Goal: Task Accomplishment & Management: Manage account settings

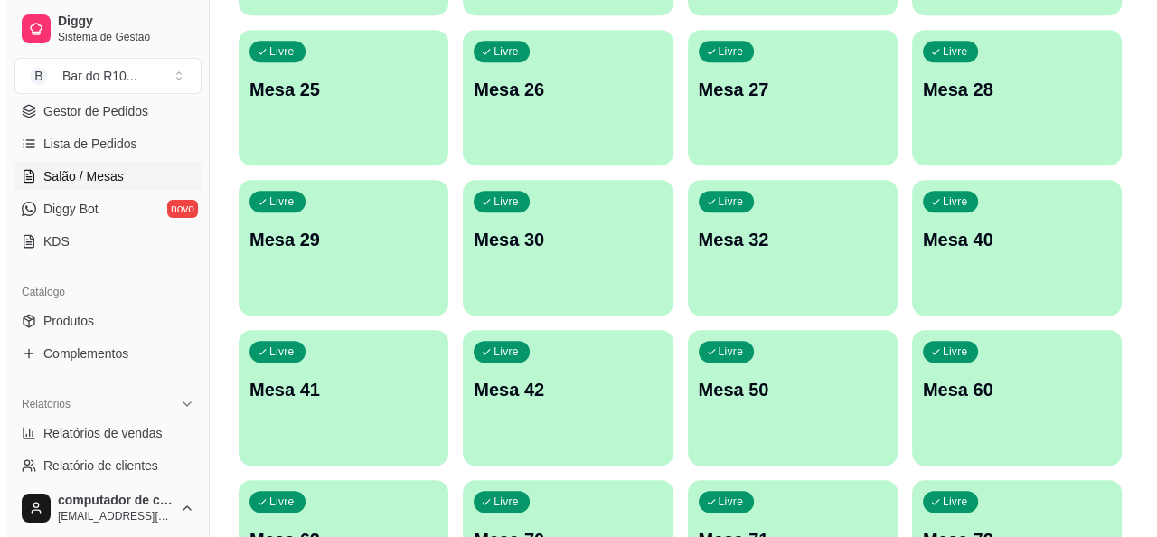
scroll to position [1068, 0]
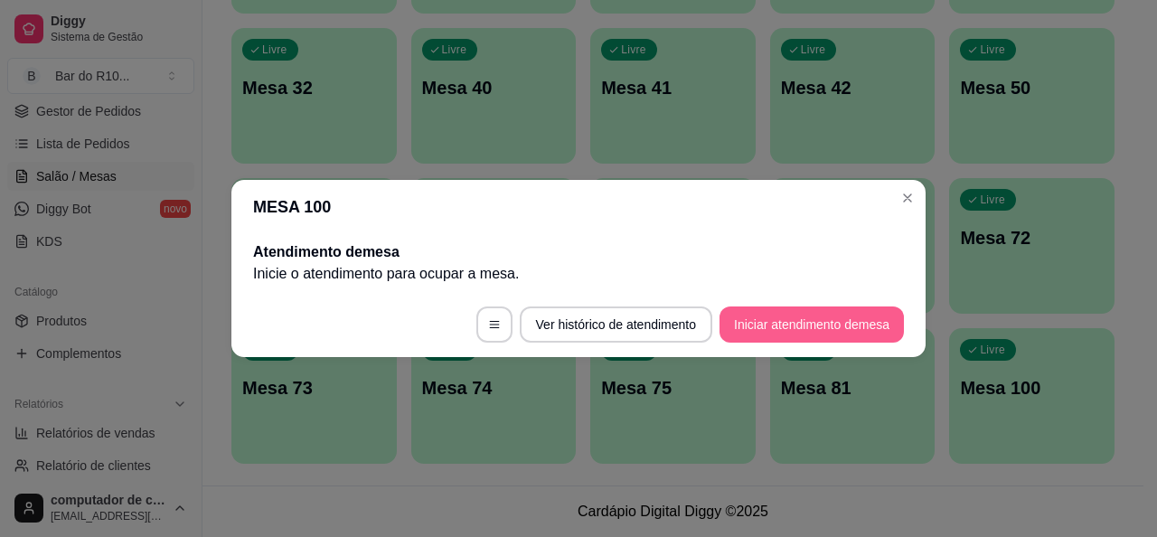
click at [767, 322] on button "Iniciar atendimento de mesa" at bounding box center [812, 324] width 184 height 36
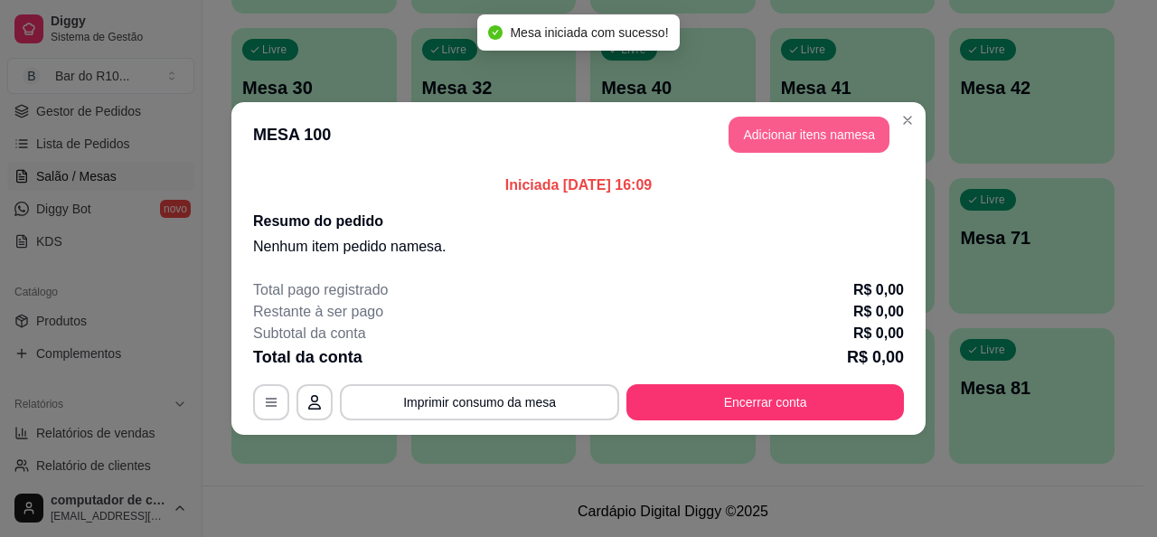
click at [774, 138] on button "Adicionar itens na mesa" at bounding box center [809, 135] width 161 height 36
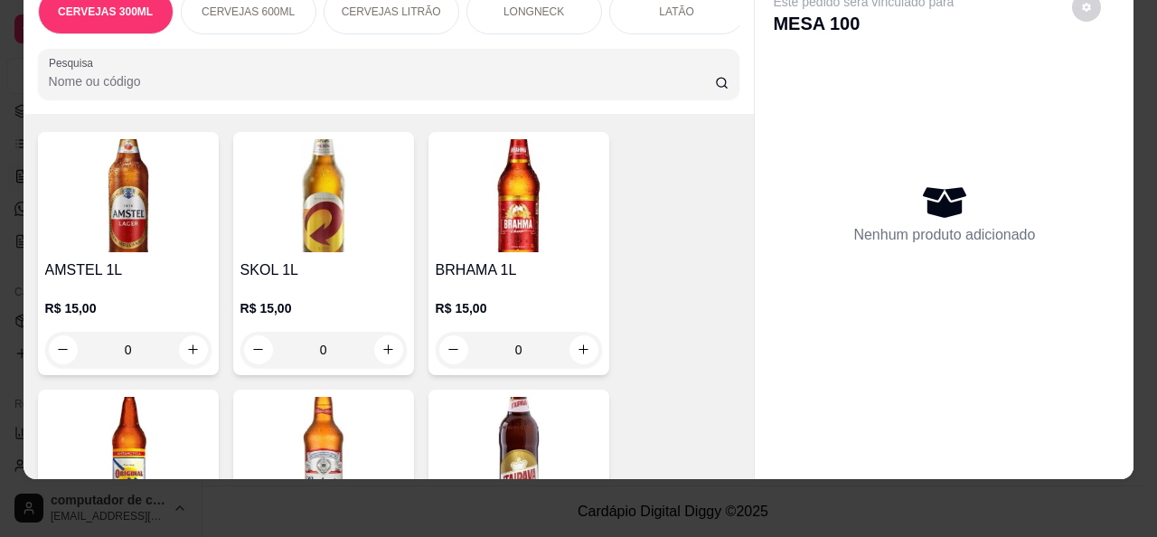
scroll to position [1989, 0]
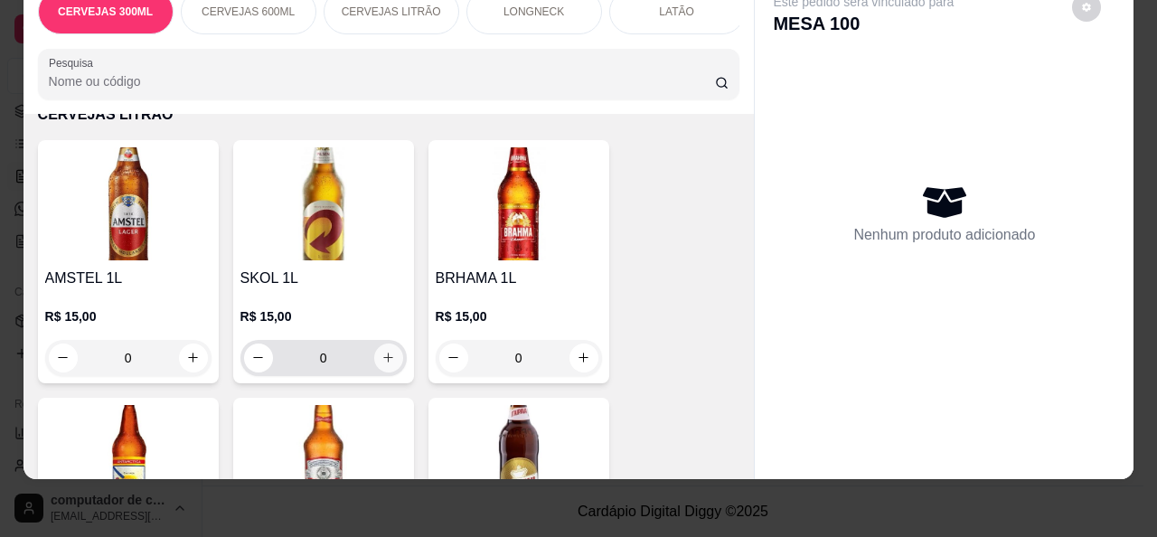
click at [388, 362] on button "increase-product-quantity" at bounding box center [388, 358] width 29 height 29
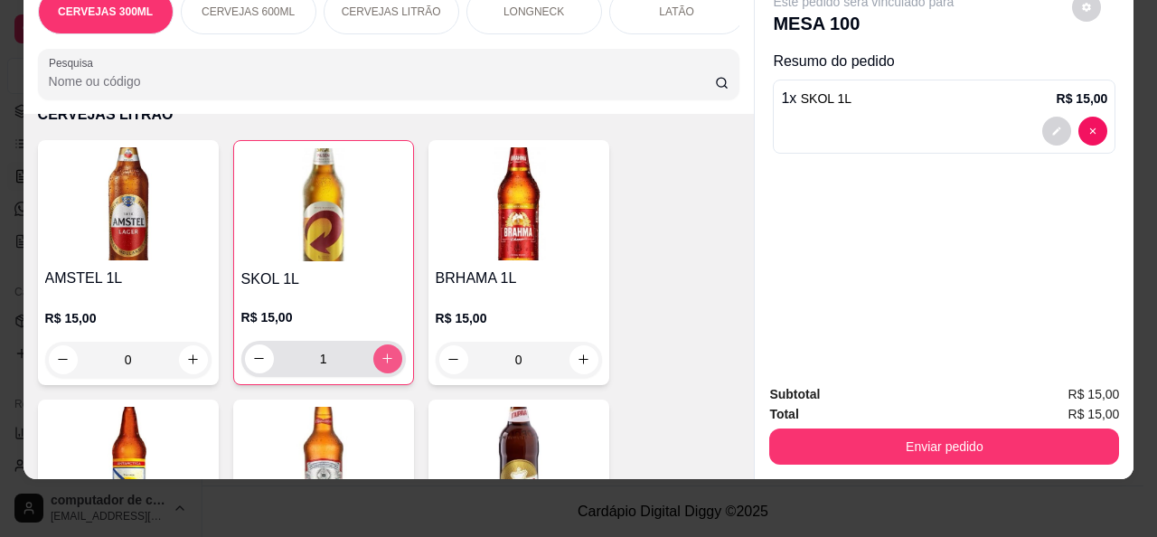
type input "1"
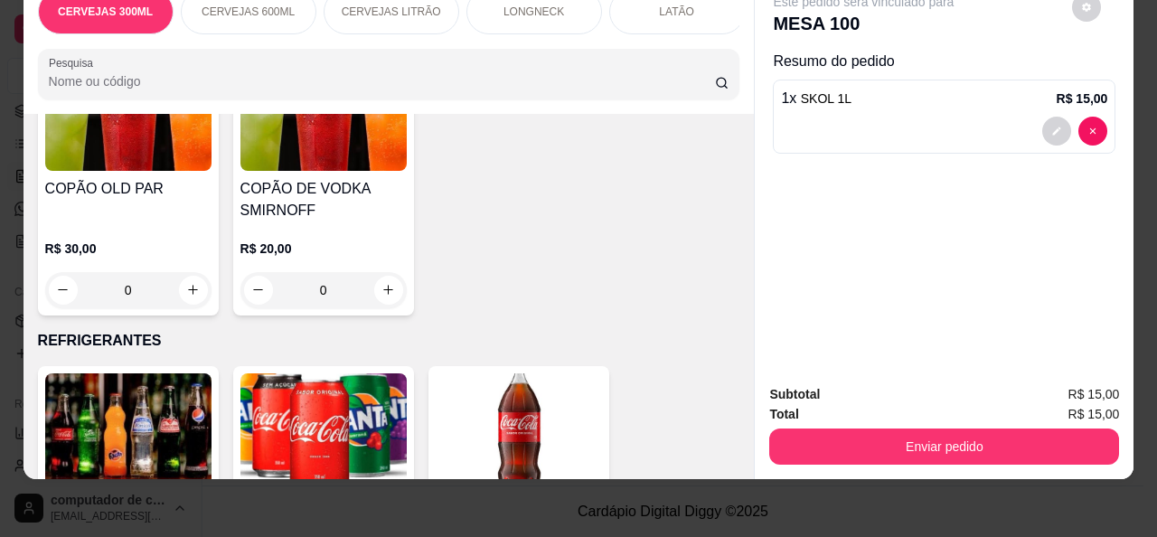
scroll to position [7774, 0]
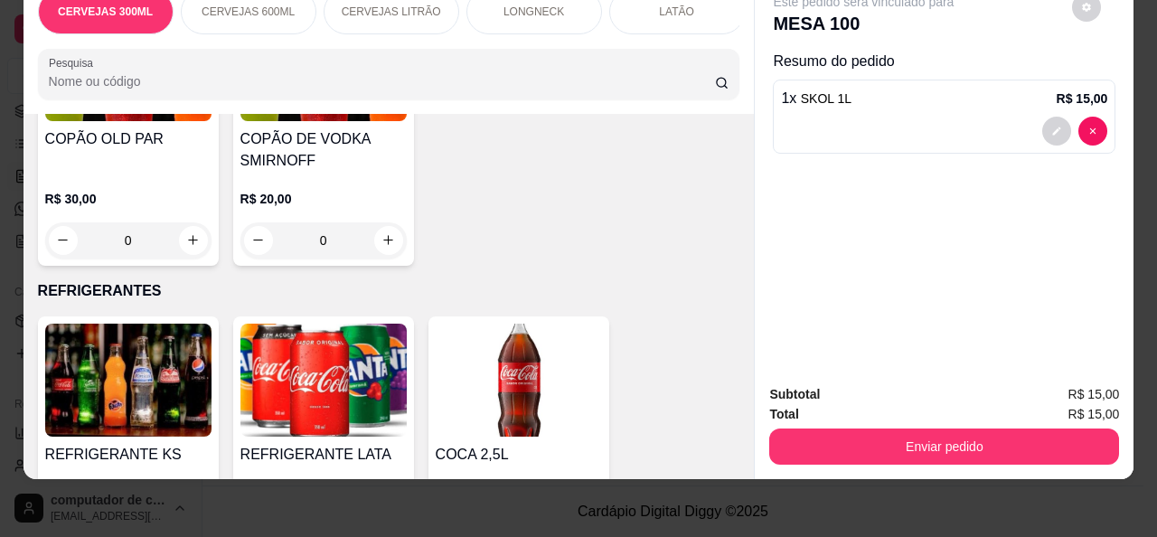
click at [382, 516] on div "0" at bounding box center [323, 534] width 166 height 36
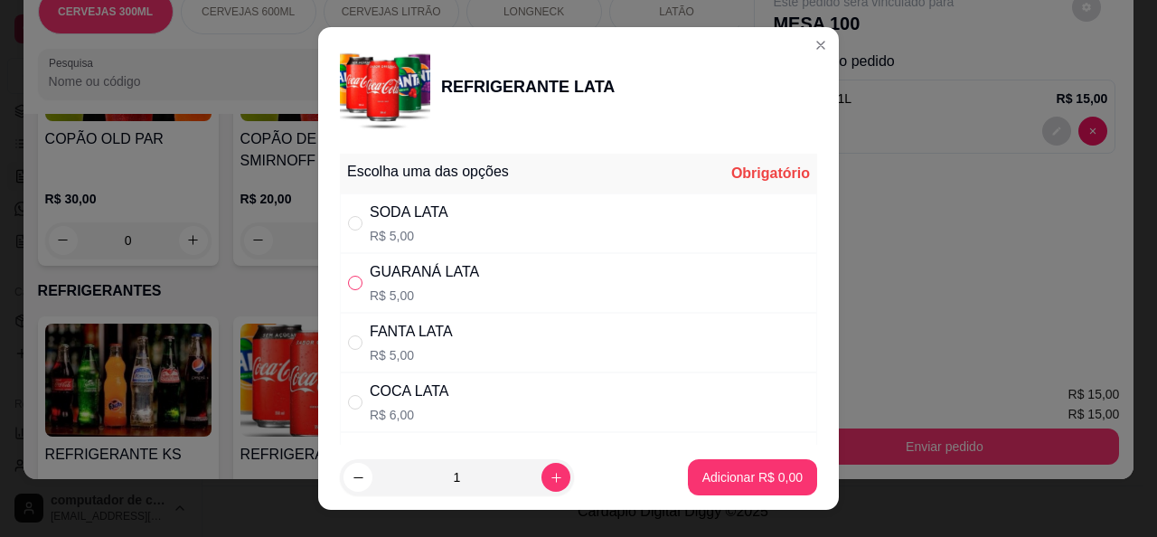
click at [354, 284] on input "" at bounding box center [355, 283] width 14 height 14
radio input "true"
click at [704, 466] on button "Adicionar R$ 5,00" at bounding box center [753, 477] width 126 height 35
type input "1"
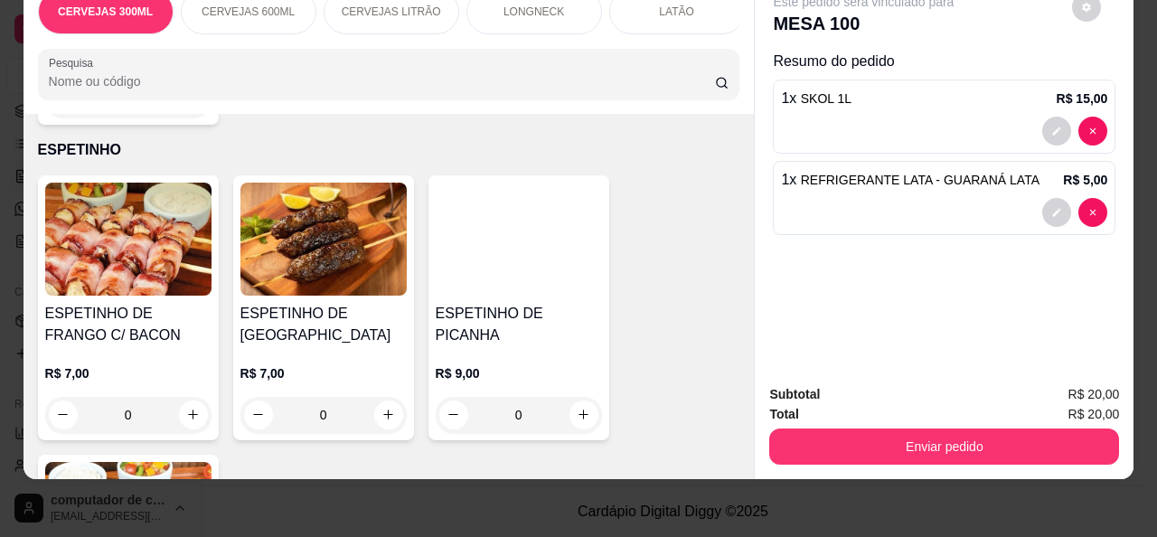
scroll to position [11480, 0]
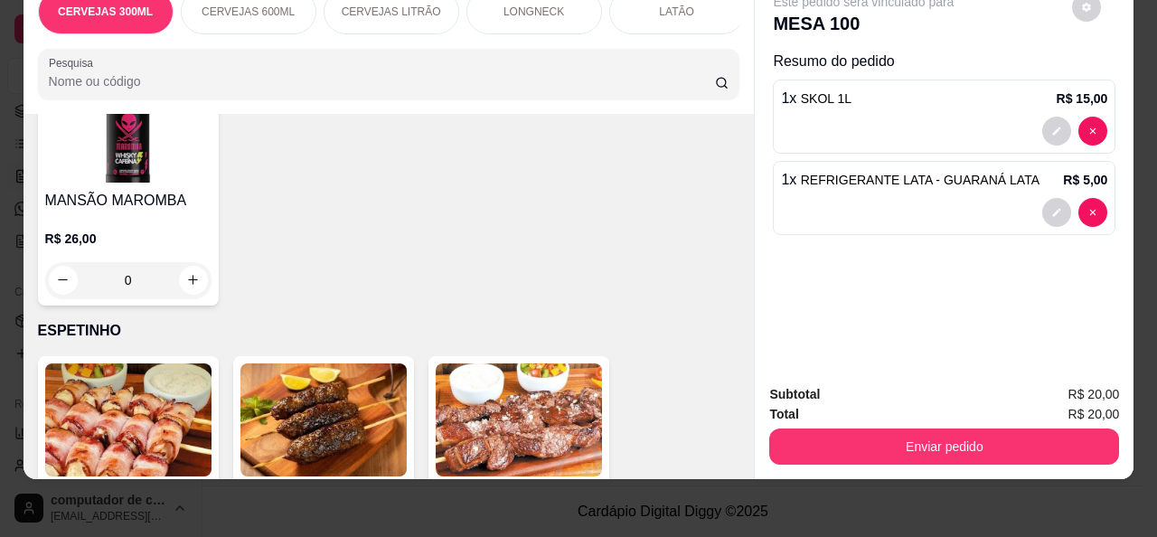
type input "1"
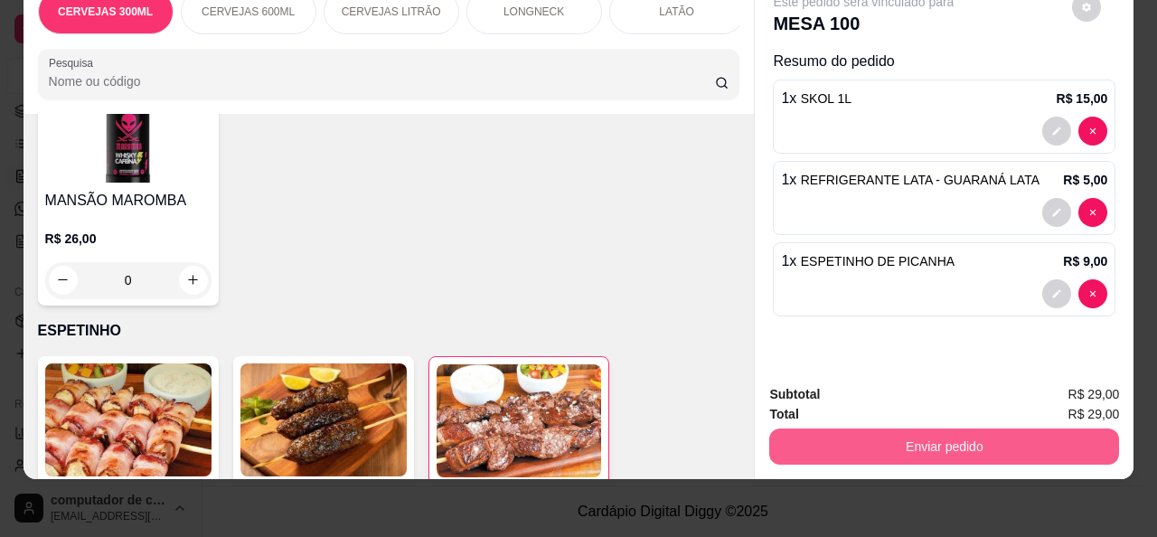
click at [835, 438] on button "Enviar pedido" at bounding box center [944, 446] width 350 height 36
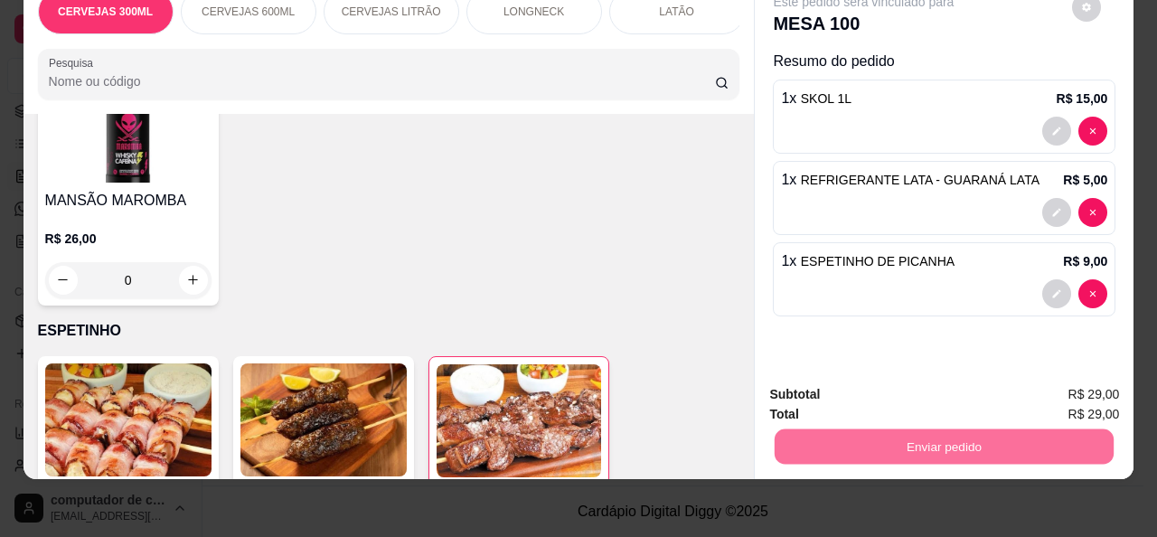
click at [937, 384] on button "Não registrar e enviar pedido" at bounding box center [885, 388] width 183 height 33
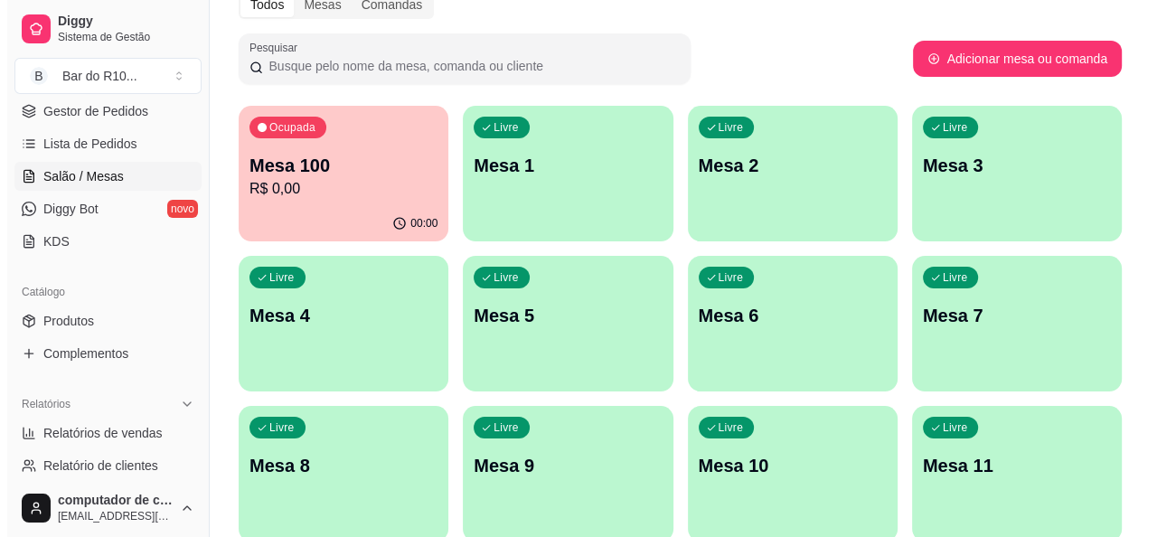
scroll to position [0, 0]
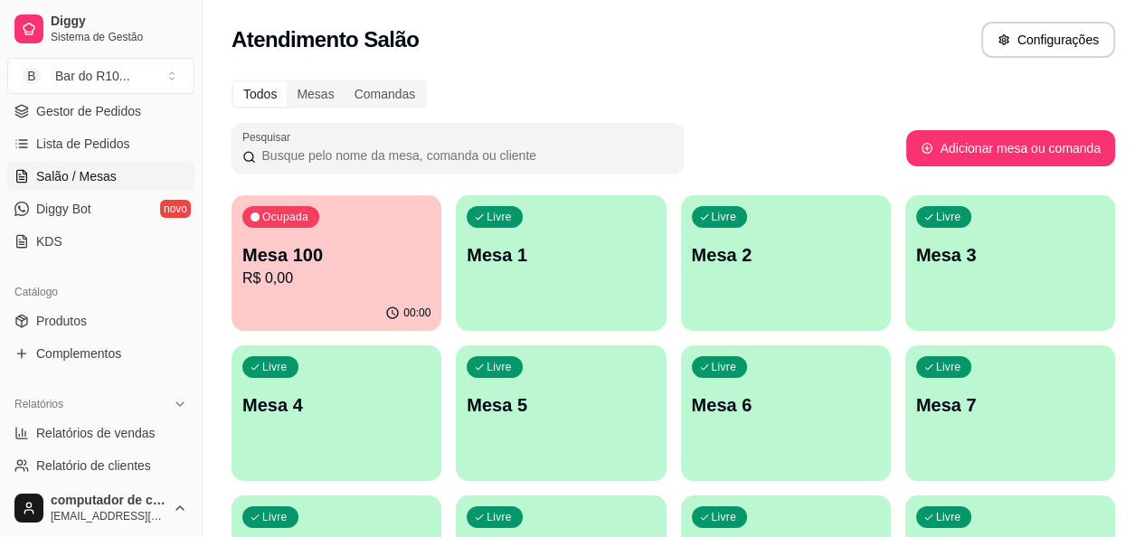
click at [278, 250] on p "Mesa 100" at bounding box center [336, 254] width 188 height 25
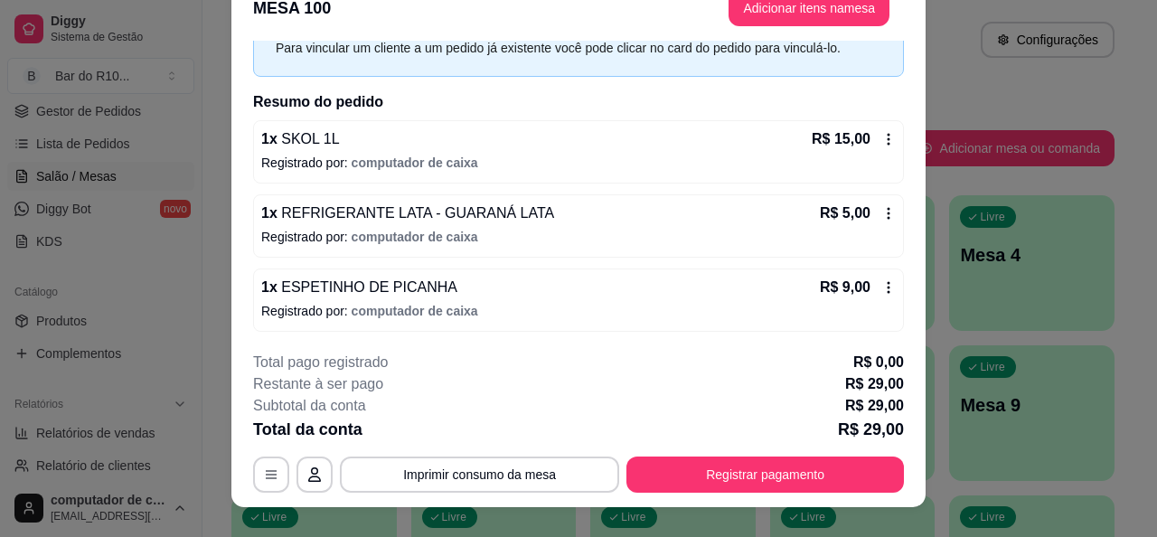
scroll to position [54, 0]
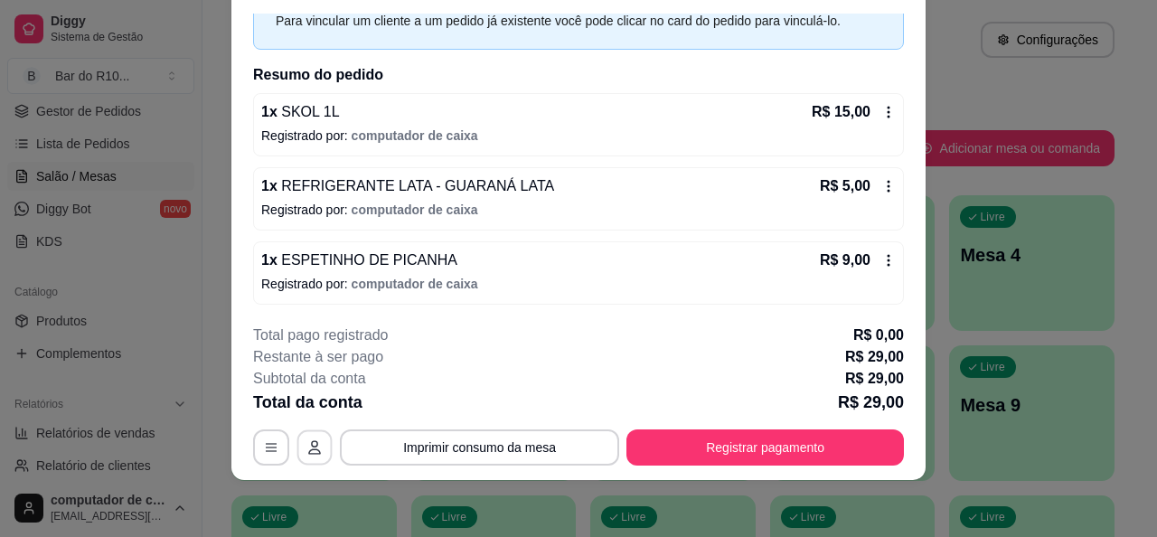
click at [307, 446] on icon "button" at bounding box center [314, 447] width 14 height 14
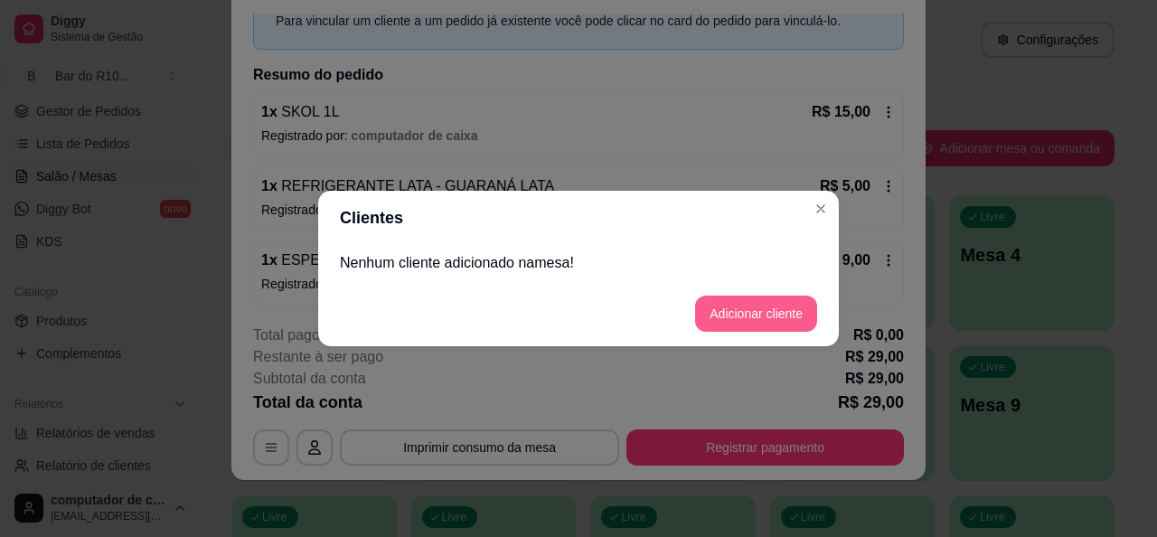
click at [766, 312] on button "Adicionar cliente" at bounding box center [756, 314] width 122 height 36
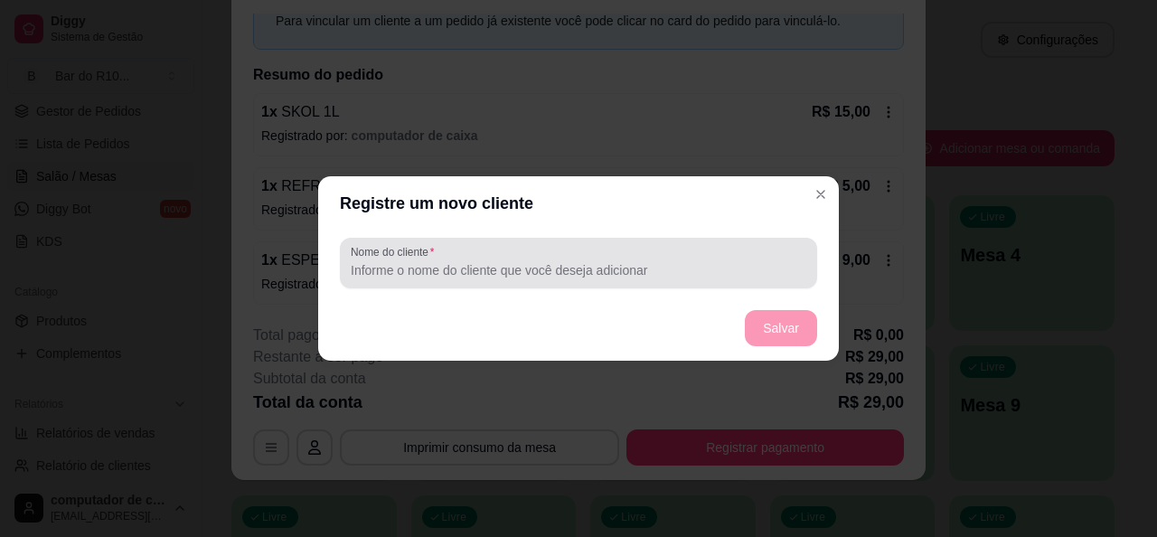
click at [528, 259] on div at bounding box center [579, 263] width 456 height 36
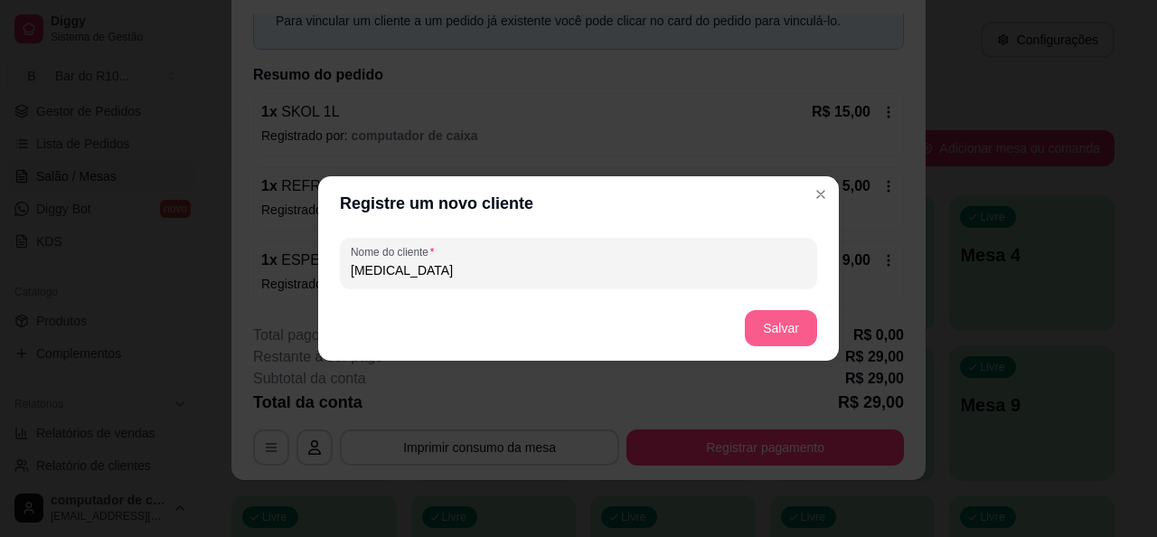
type input "[MEDICAL_DATA]"
click at [792, 331] on button "Salvar" at bounding box center [781, 328] width 72 height 36
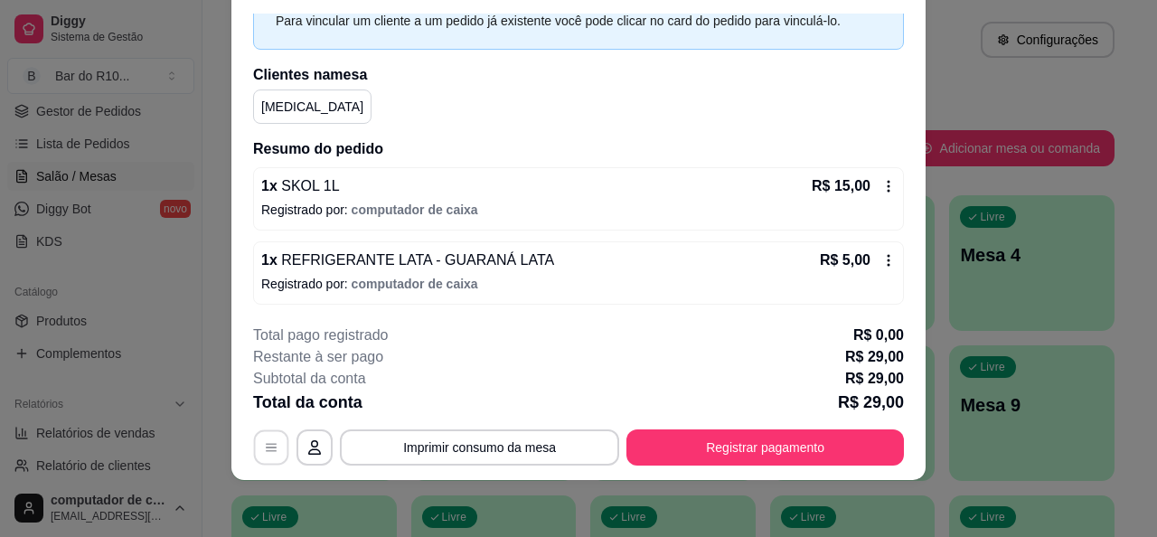
click at [255, 449] on button "button" at bounding box center [271, 447] width 35 height 35
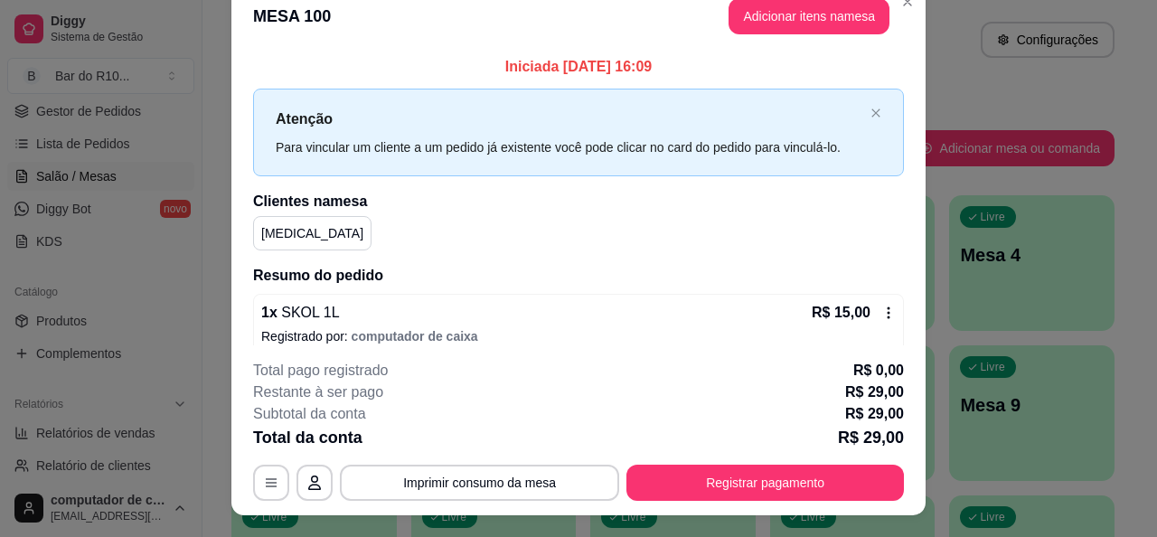
scroll to position [0, 0]
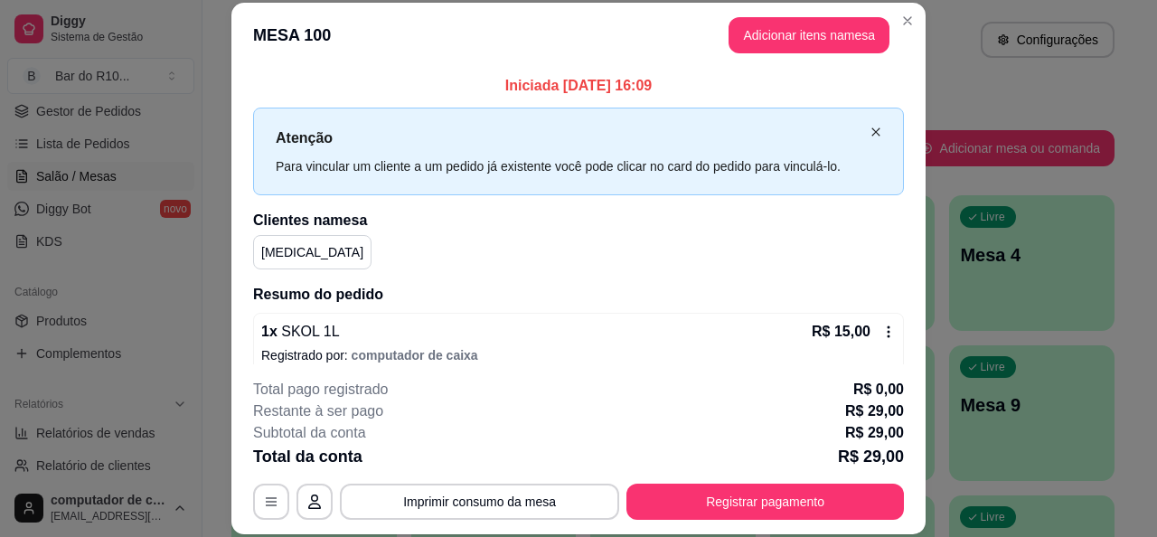
click at [871, 132] on icon "close" at bounding box center [876, 132] width 11 height 11
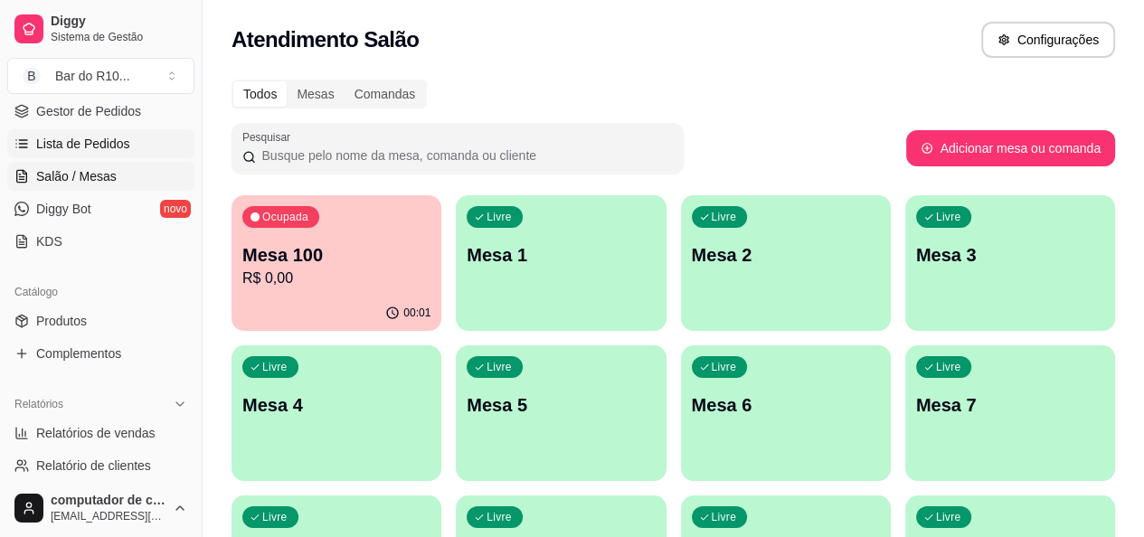
click at [109, 135] on span "Lista de Pedidos" at bounding box center [83, 144] width 94 height 18
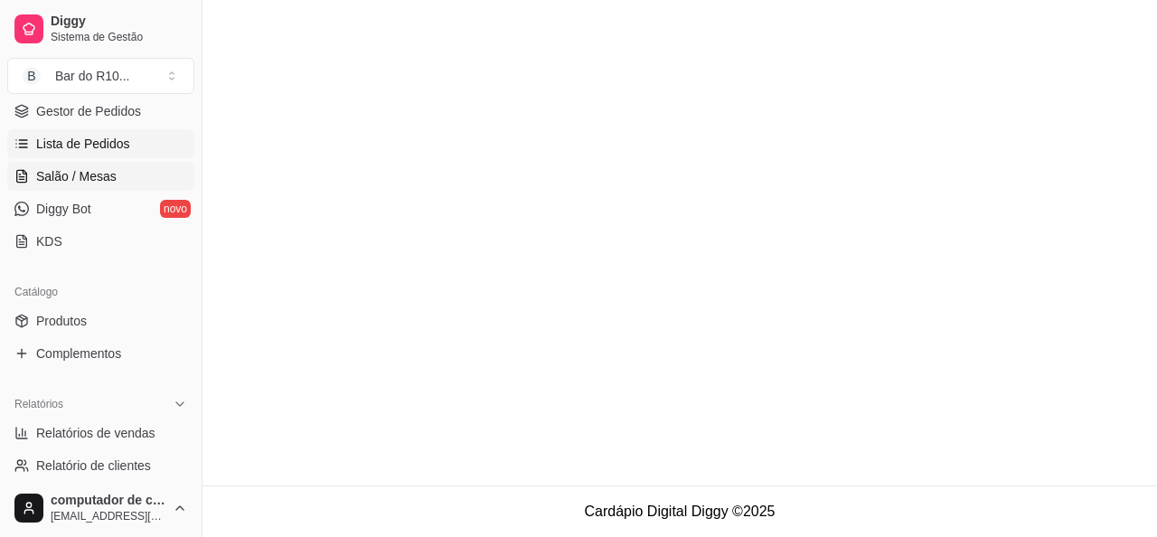
click at [105, 185] on link "Salão / Mesas" at bounding box center [100, 176] width 187 height 29
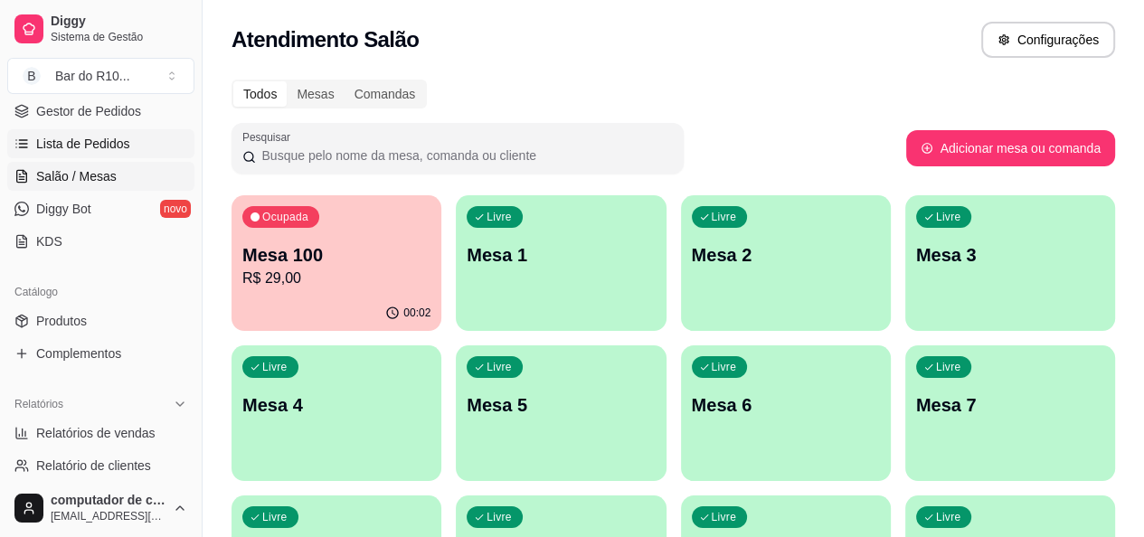
click at [108, 142] on span "Lista de Pedidos" at bounding box center [83, 144] width 94 height 18
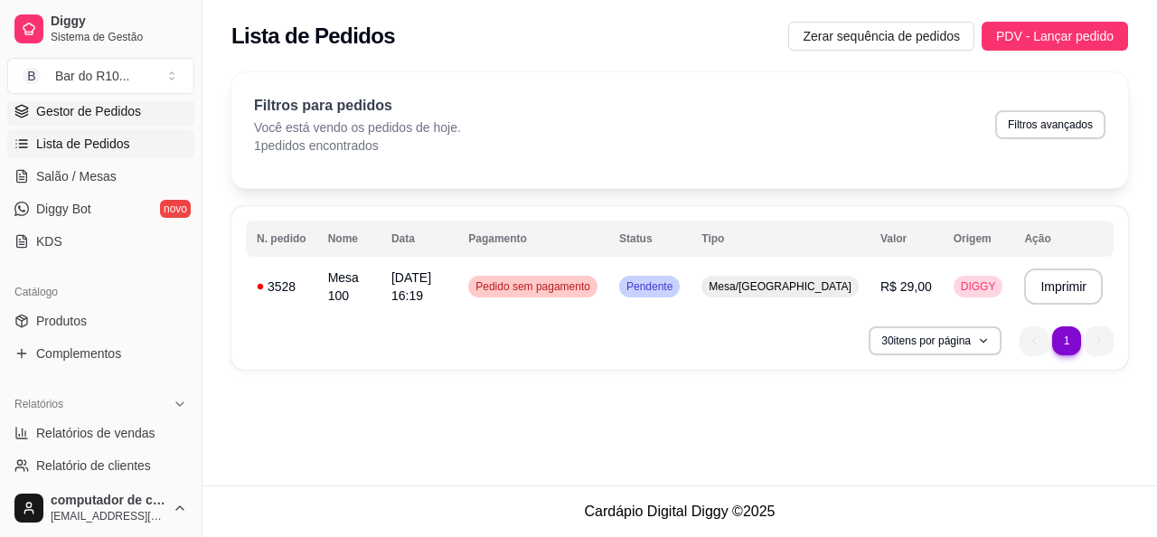
click at [111, 119] on link "Gestor de Pedidos" at bounding box center [100, 111] width 187 height 29
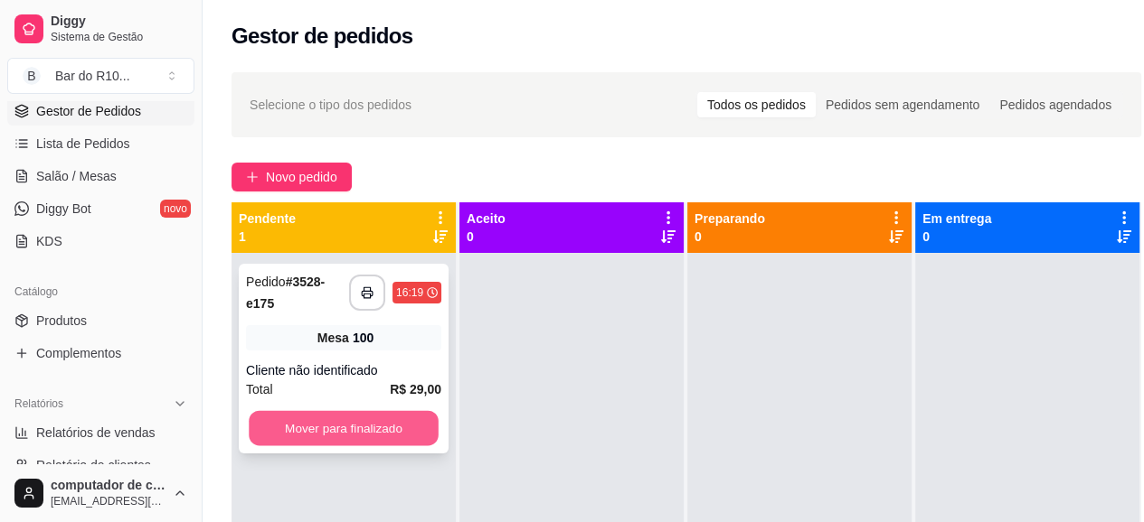
click at [369, 428] on button "Mover para finalizado" at bounding box center [344, 428] width 190 height 35
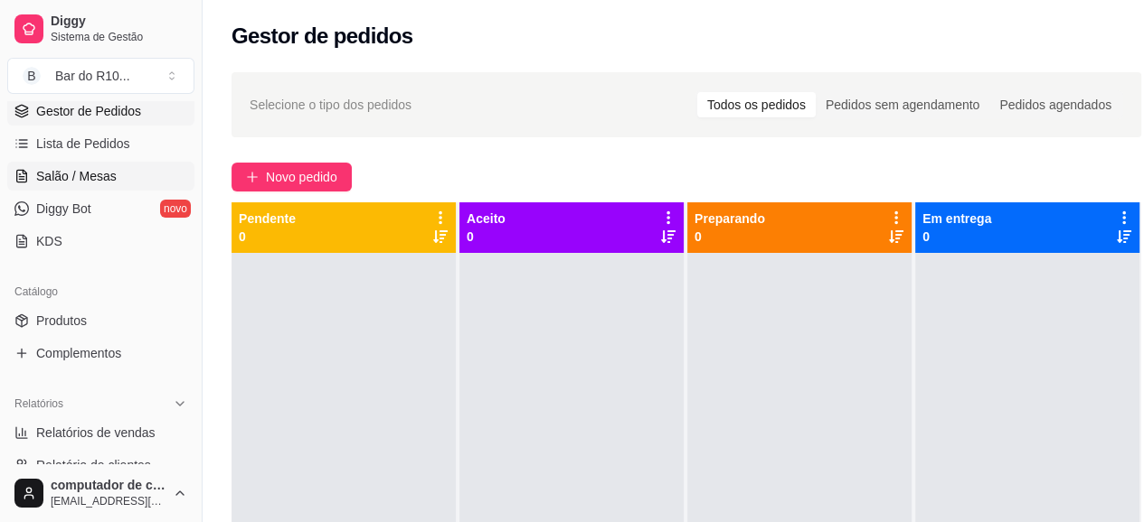
click at [82, 174] on span "Salão / Mesas" at bounding box center [76, 176] width 80 height 18
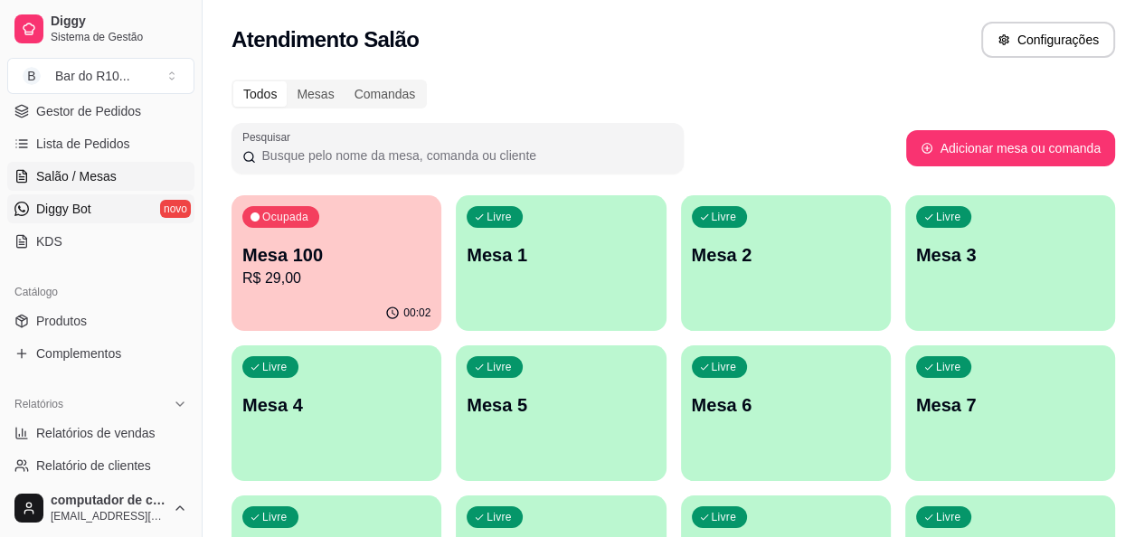
click at [82, 214] on span "Diggy Bot" at bounding box center [63, 209] width 55 height 18
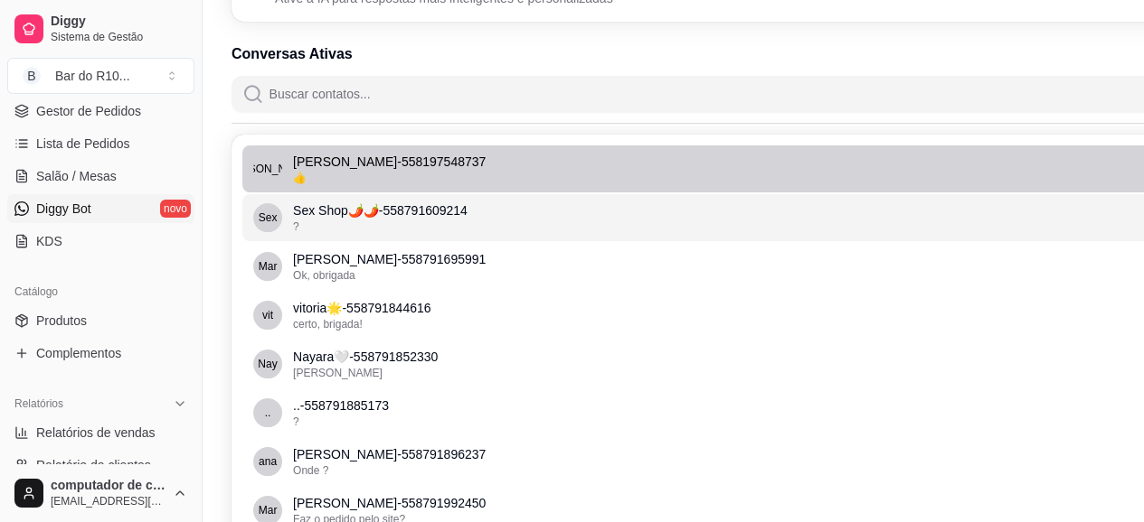
scroll to position [271, 0]
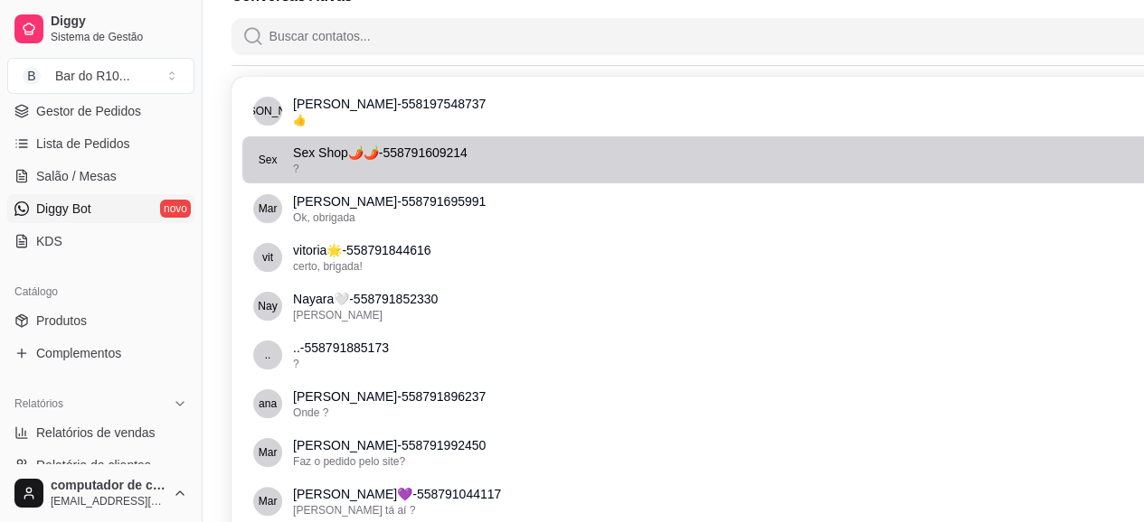
click at [325, 157] on p "Sex Shop🌶️🌶️ - 558791609214" at bounding box center [776, 153] width 966 height 18
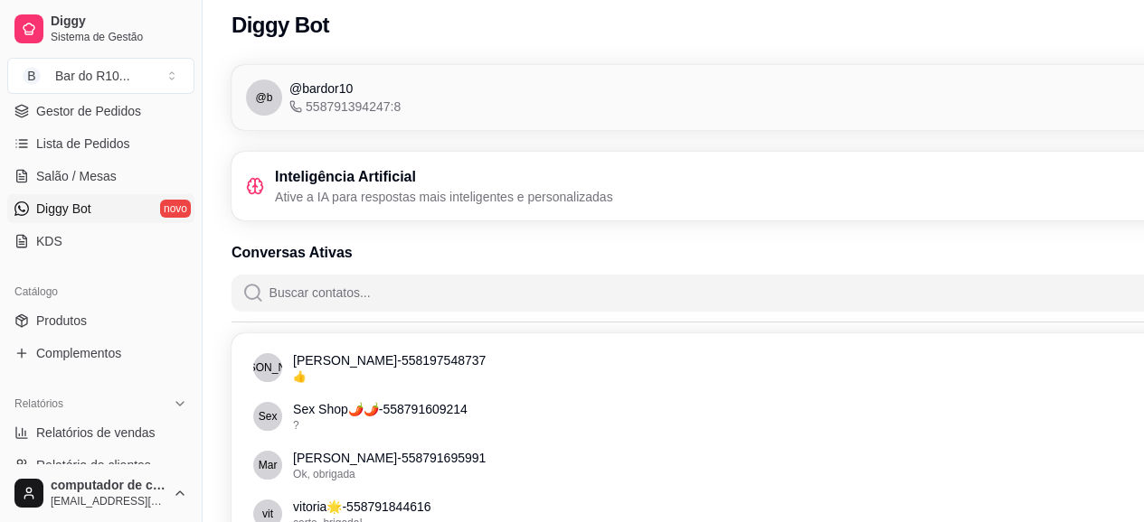
scroll to position [0, 0]
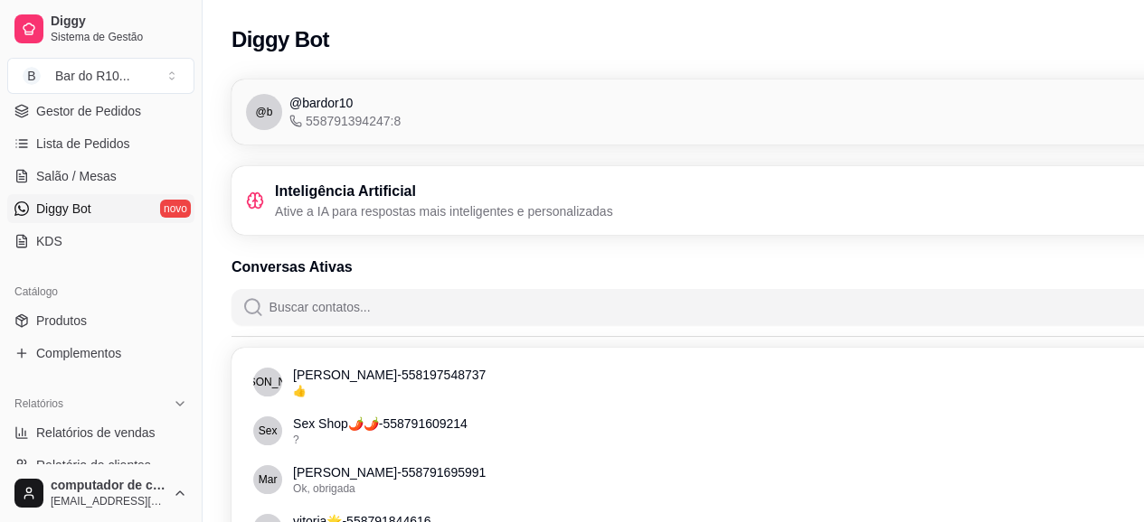
click at [453, 201] on h3 "Inteligência Artificial" at bounding box center [444, 192] width 338 height 22
click at [429, 193] on h3 "Inteligência Artificial" at bounding box center [444, 192] width 338 height 22
click at [262, 202] on icon at bounding box center [260, 202] width 3 height 5
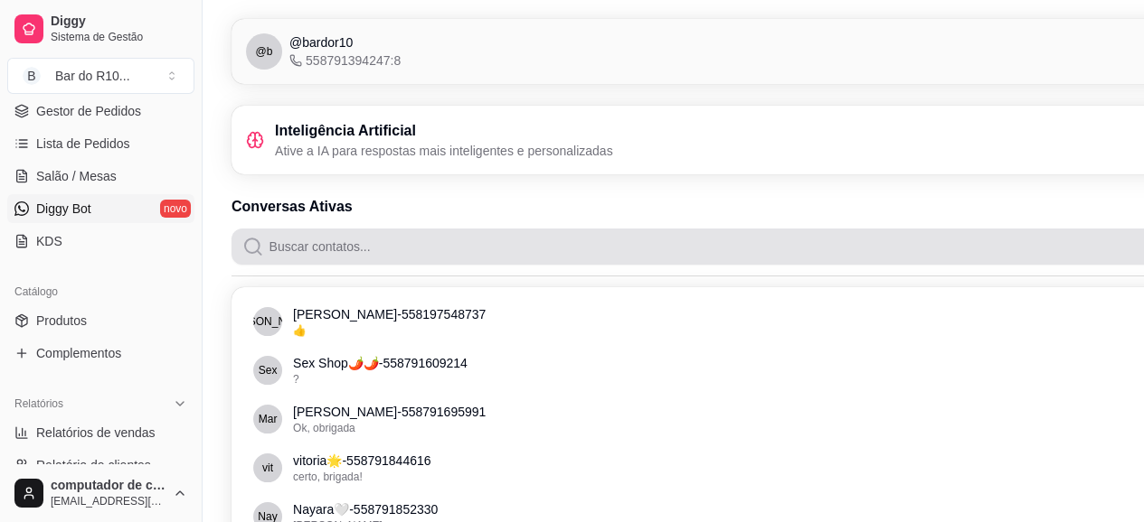
scroll to position [90, 0]
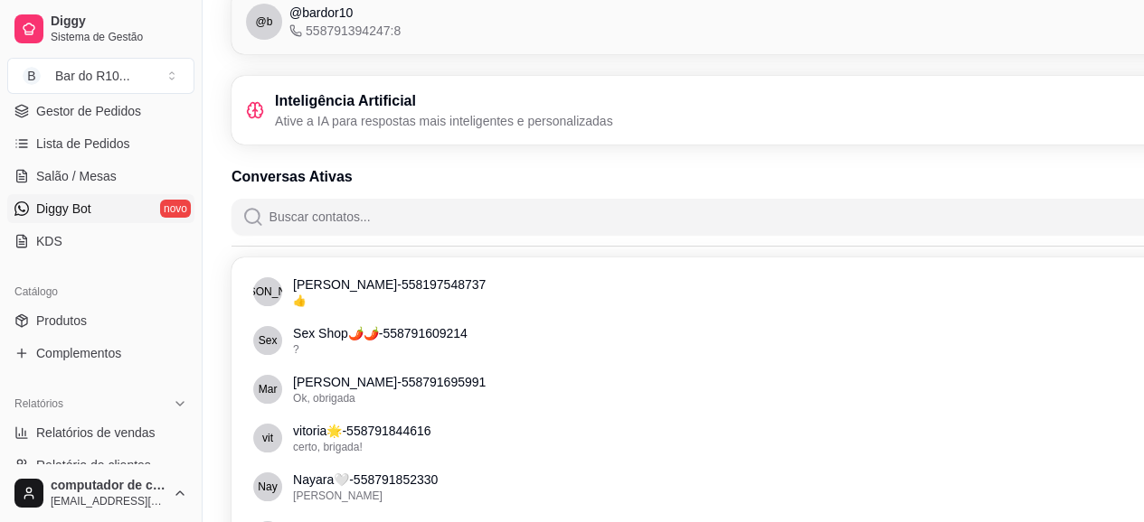
click at [632, 116] on div "Inteligência Artificial Ative a IA para respostas mais inteligentes e personali…" at bounding box center [774, 110] width 1057 height 40
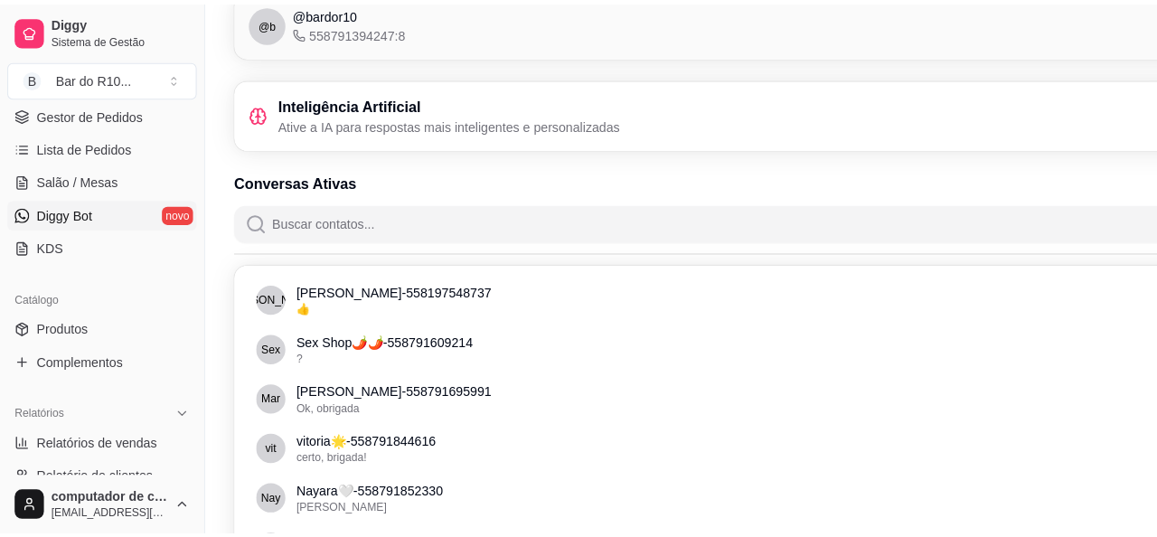
scroll to position [0, 0]
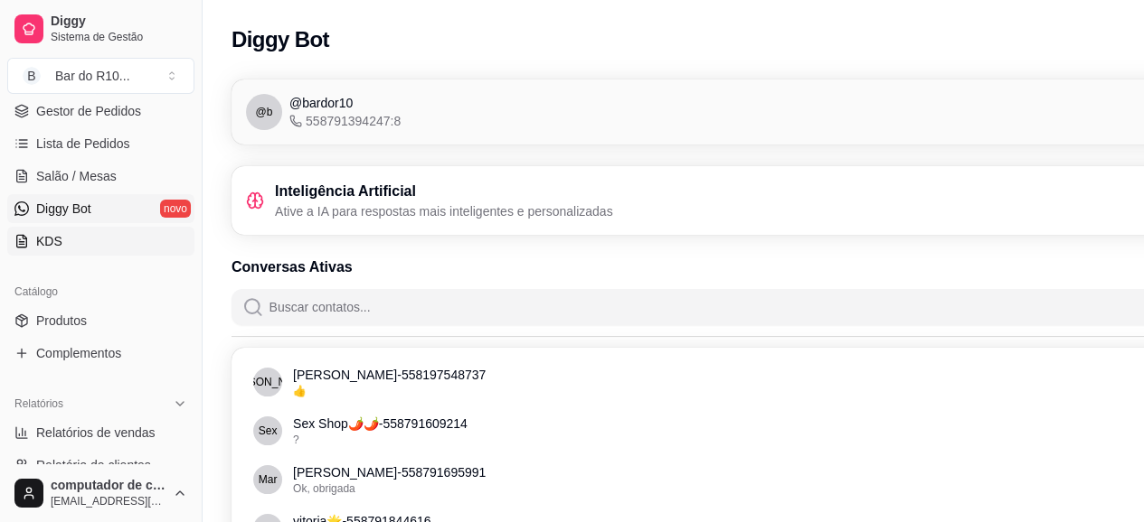
click at [65, 246] on link "KDS" at bounding box center [100, 241] width 187 height 29
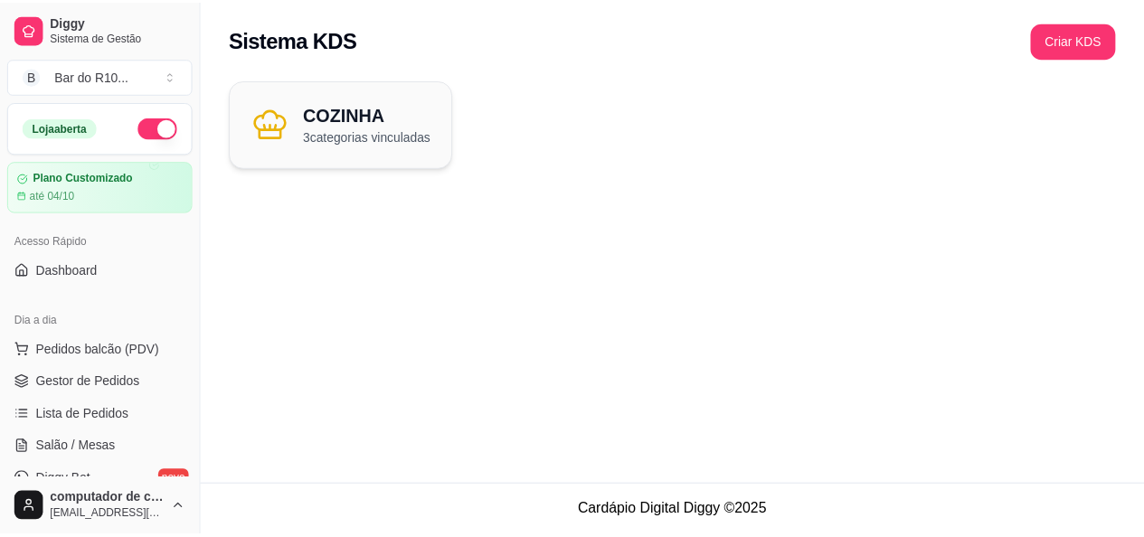
scroll to position [90, 0]
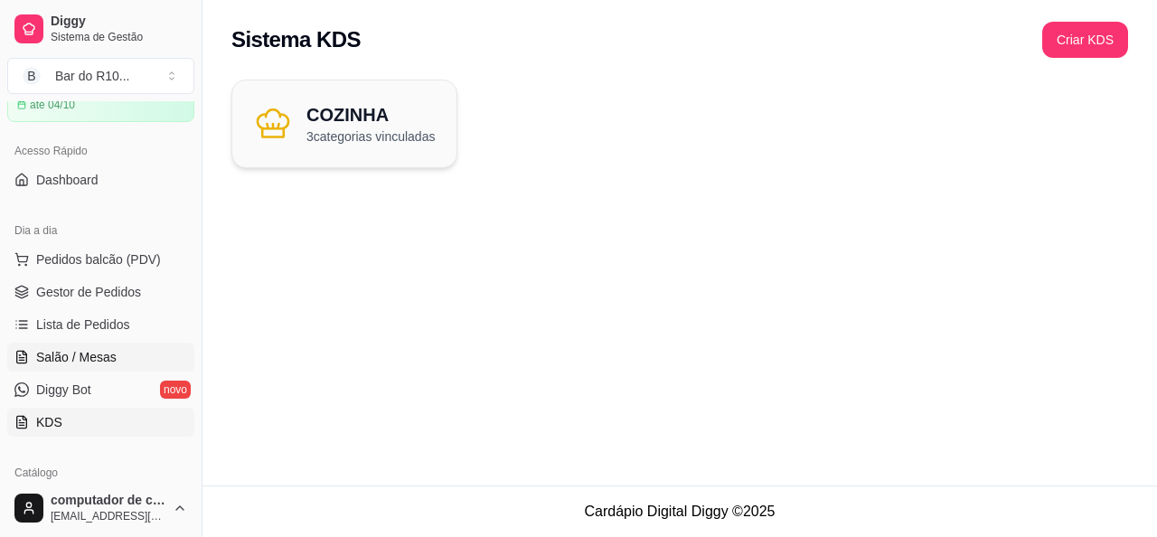
click at [60, 353] on span "Salão / Mesas" at bounding box center [76, 357] width 80 height 18
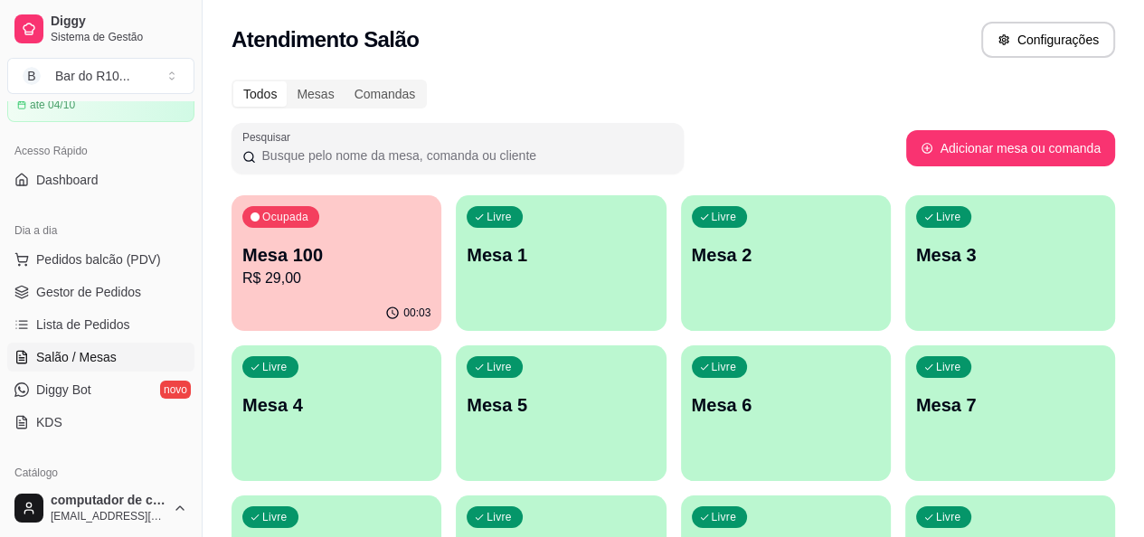
click at [362, 249] on p "Mesa 100" at bounding box center [336, 254] width 188 height 25
click at [349, 247] on p "Mesa 100" at bounding box center [336, 254] width 188 height 25
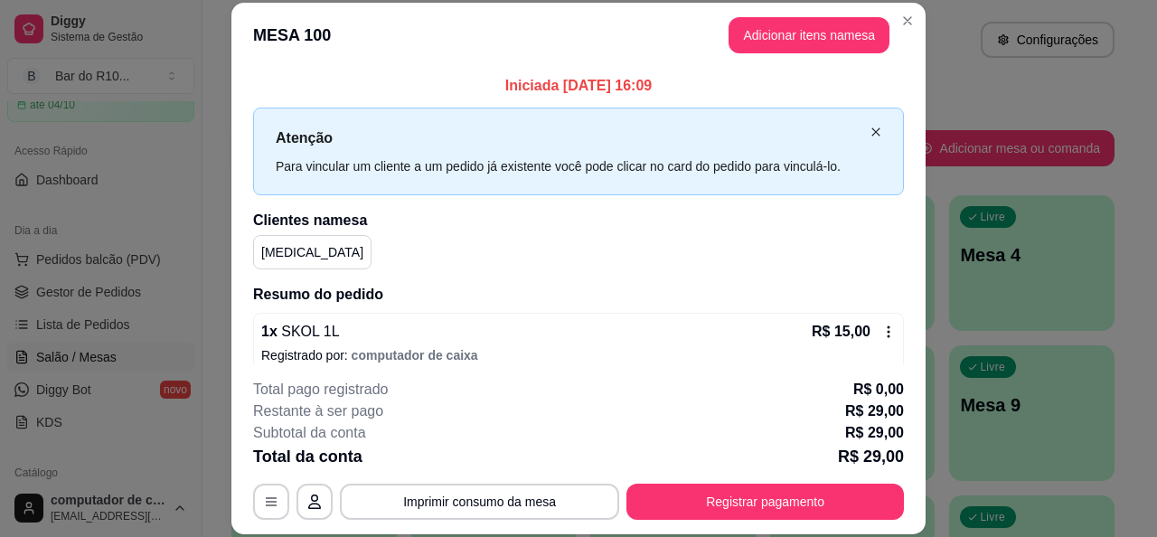
click at [871, 131] on icon "close" at bounding box center [876, 132] width 11 height 11
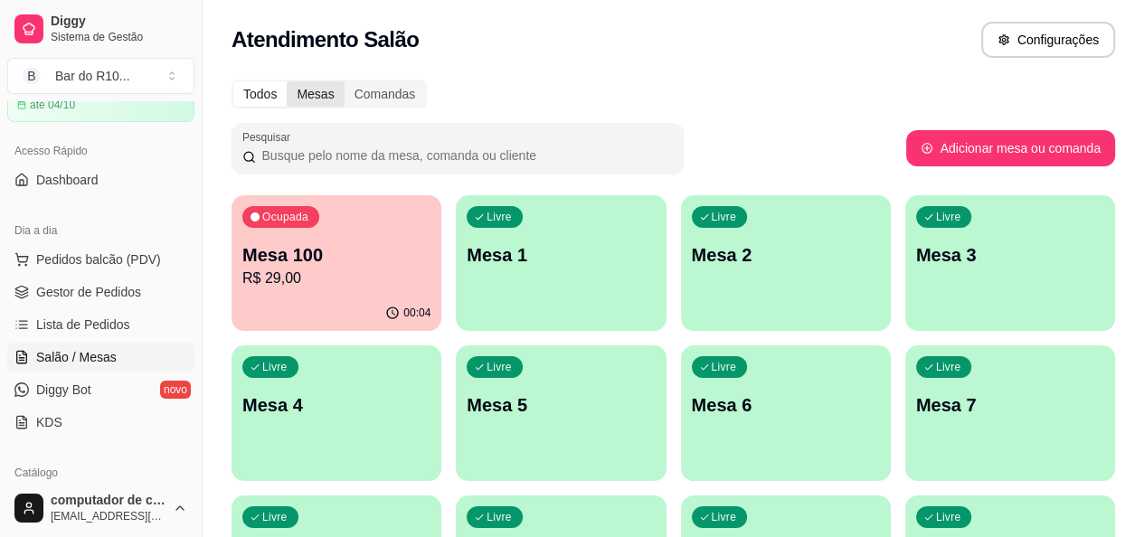
click at [332, 97] on div "Mesas" at bounding box center [315, 93] width 57 height 25
click at [287, 81] on input "Mesas" at bounding box center [287, 81] width 0 height 0
click at [376, 96] on div "Comandas" at bounding box center [384, 93] width 81 height 25
click at [344, 81] on input "Comandas" at bounding box center [344, 81] width 0 height 0
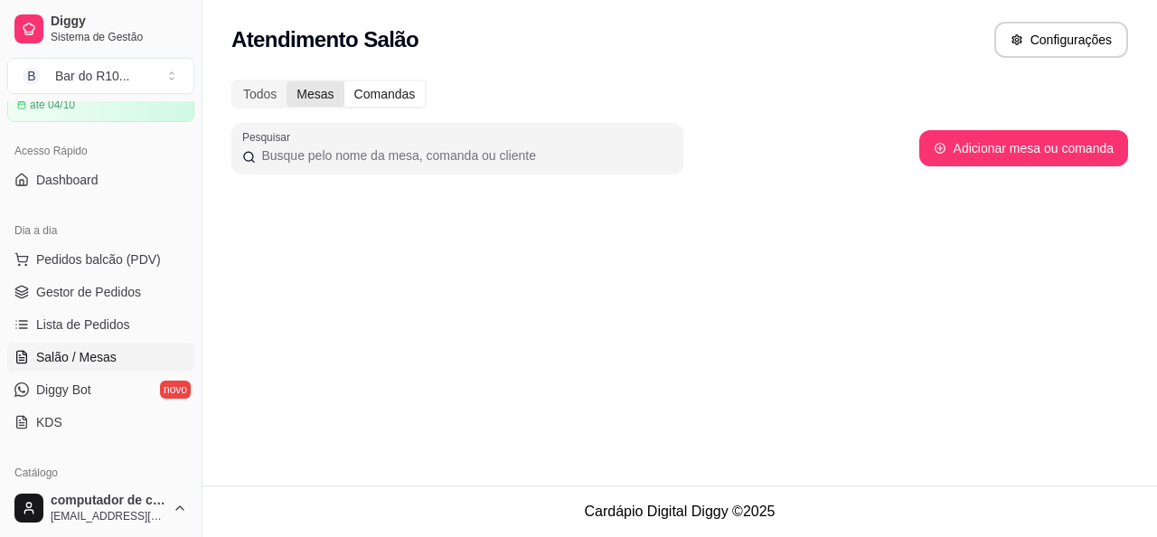
click at [334, 95] on div "Mesas" at bounding box center [315, 93] width 57 height 25
click at [287, 81] on input "Mesas" at bounding box center [287, 81] width 0 height 0
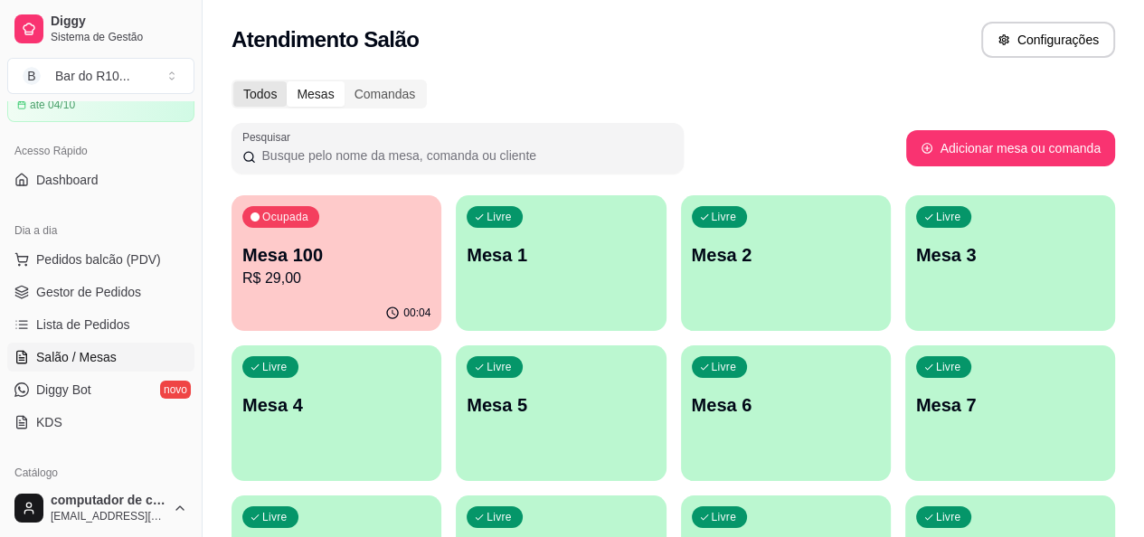
click at [275, 99] on div "Todos" at bounding box center [259, 93] width 53 height 25
click at [233, 81] on input "Todos" at bounding box center [233, 81] width 0 height 0
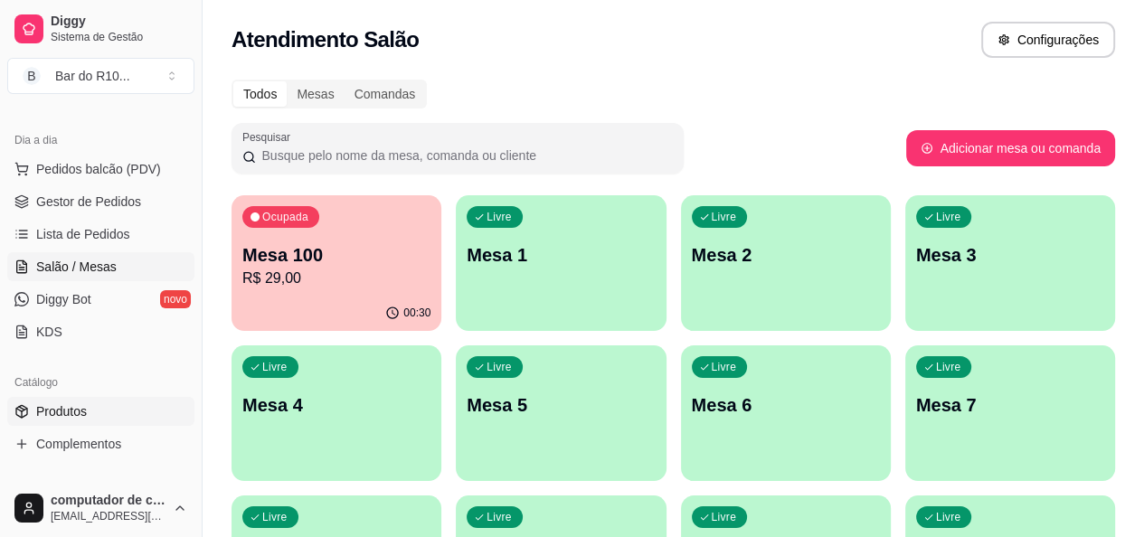
click at [81, 409] on span "Produtos" at bounding box center [61, 411] width 51 height 18
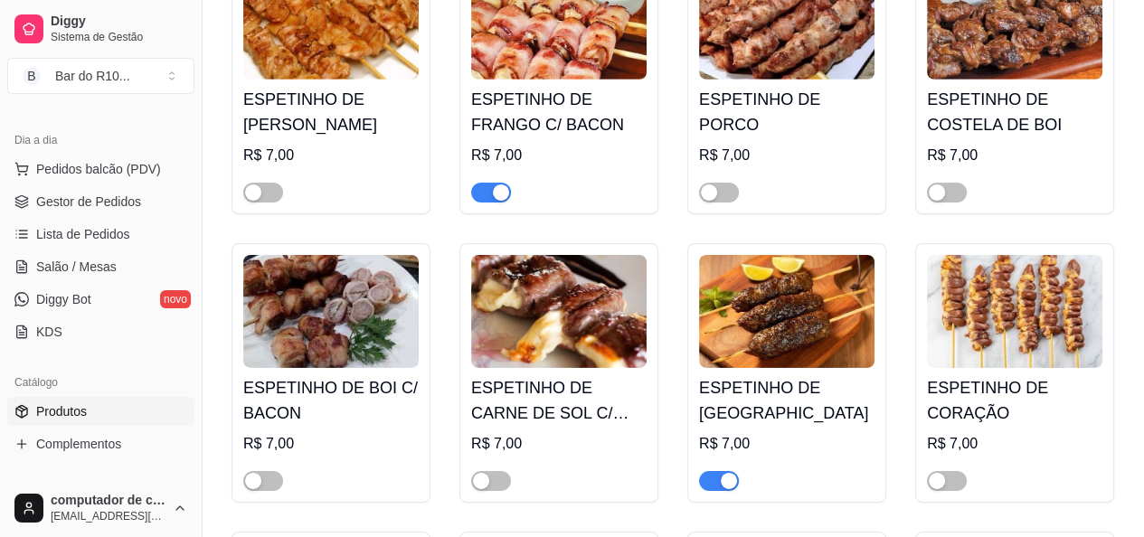
scroll to position [10667, 0]
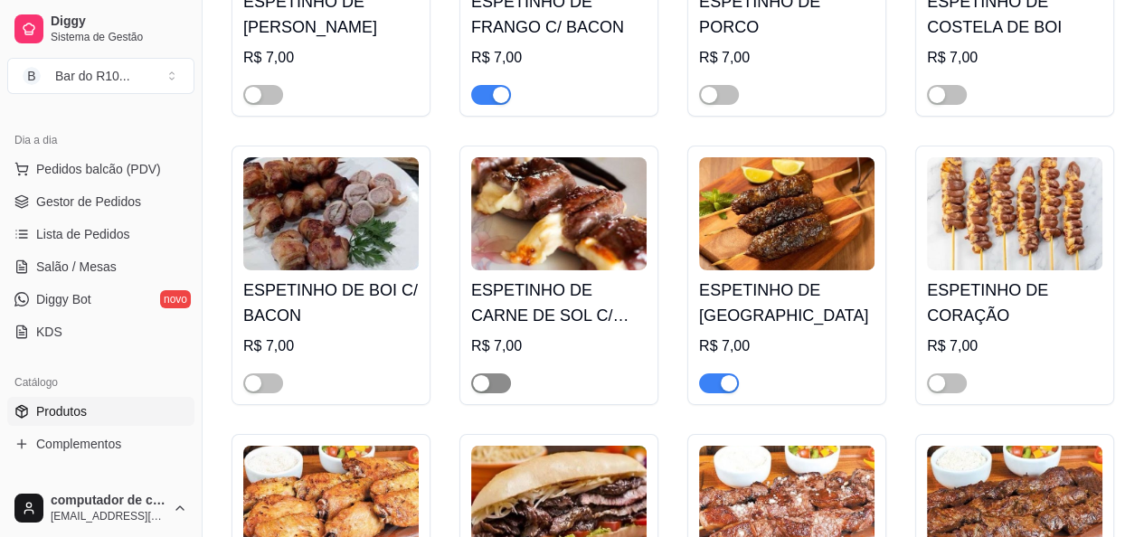
click at [480, 393] on span "button" at bounding box center [491, 383] width 40 height 20
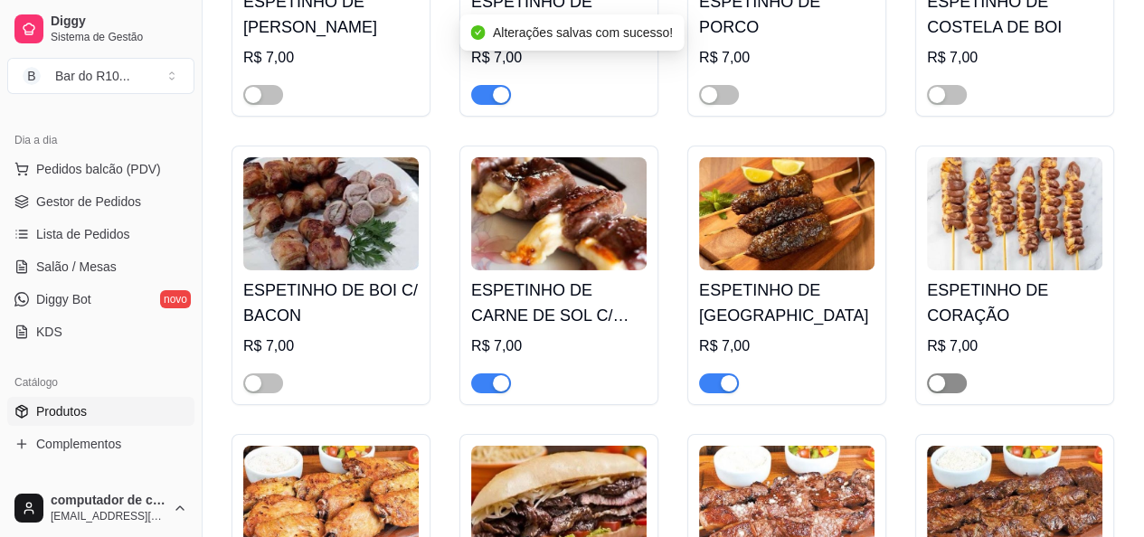
click at [933, 391] on div "button" at bounding box center [936, 383] width 16 height 16
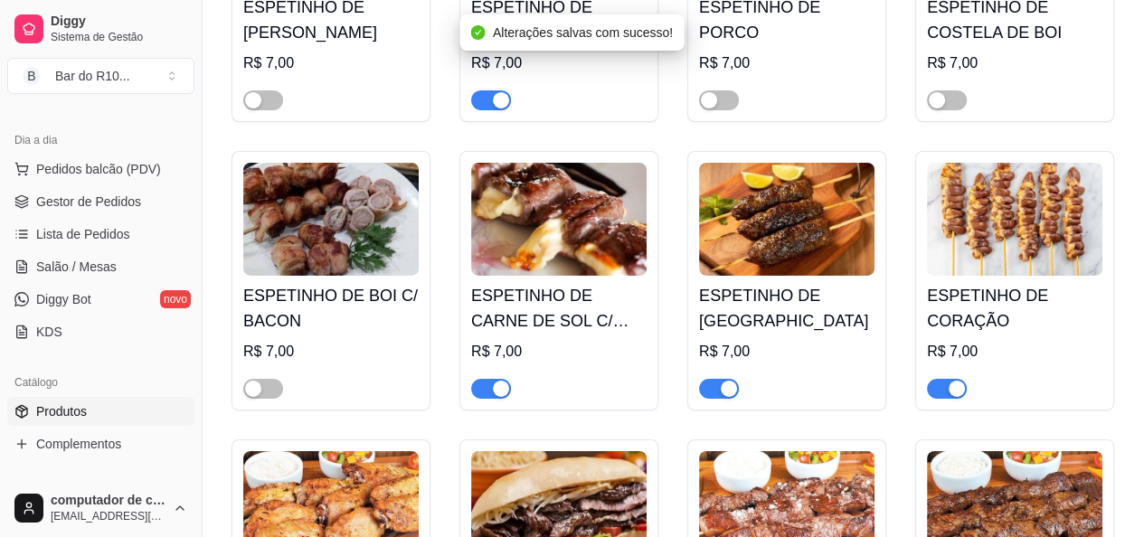
scroll to position [10486, 0]
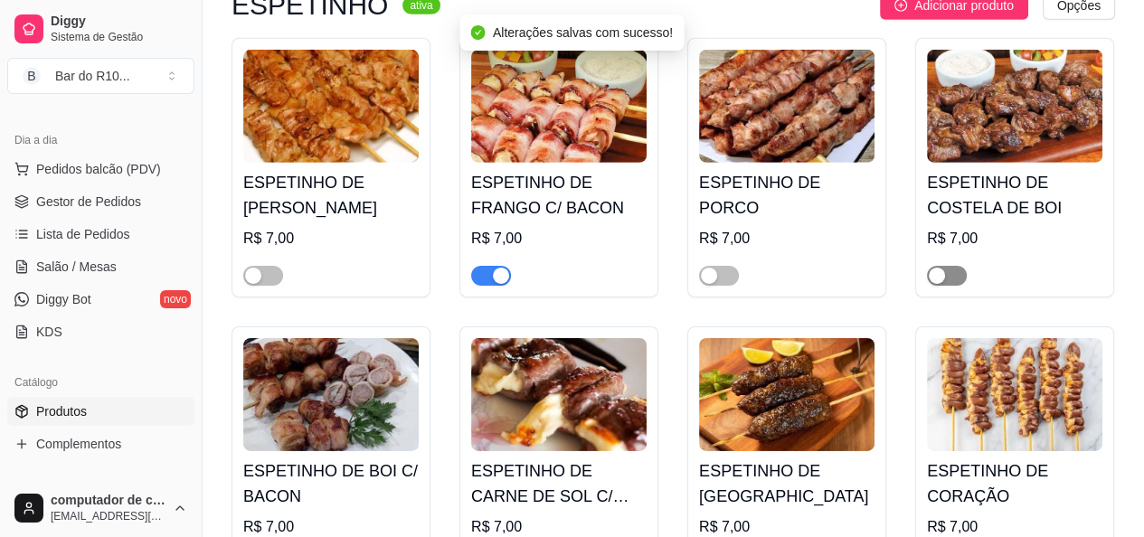
click at [944, 284] on div "button" at bounding box center [936, 276] width 16 height 16
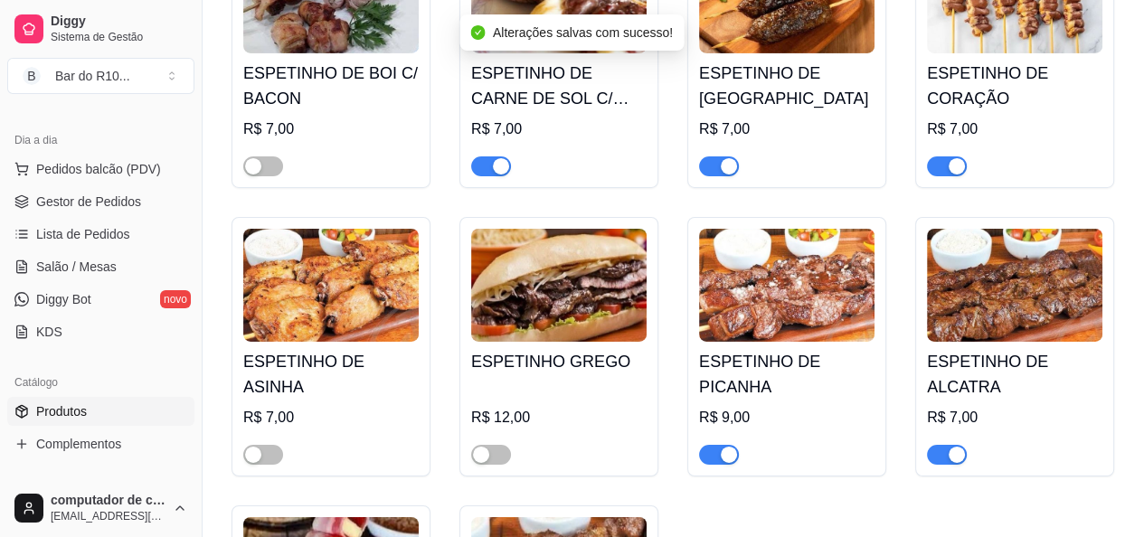
scroll to position [10938, 0]
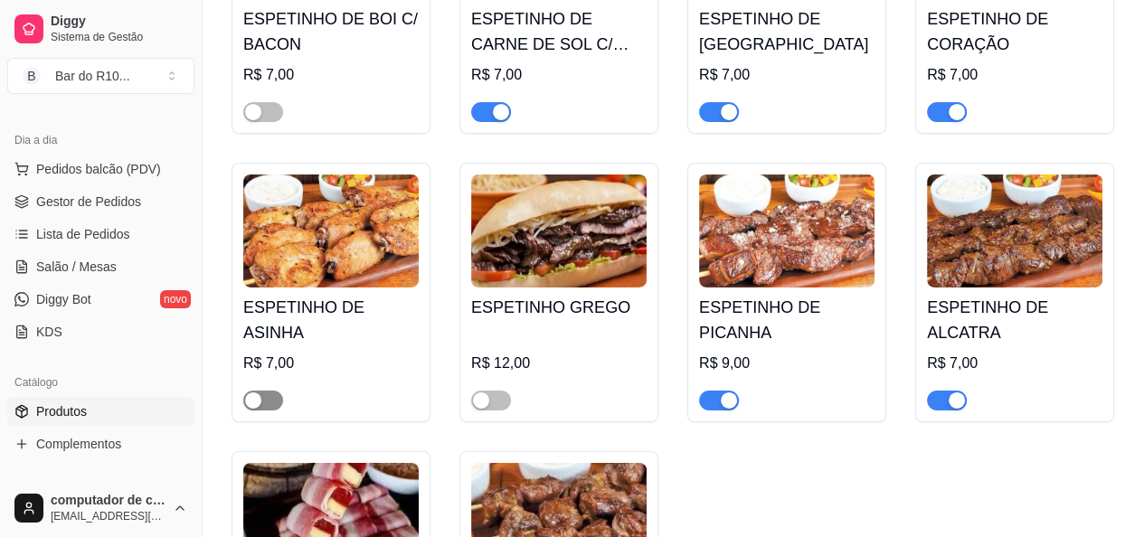
click at [259, 409] on div "button" at bounding box center [253, 400] width 16 height 16
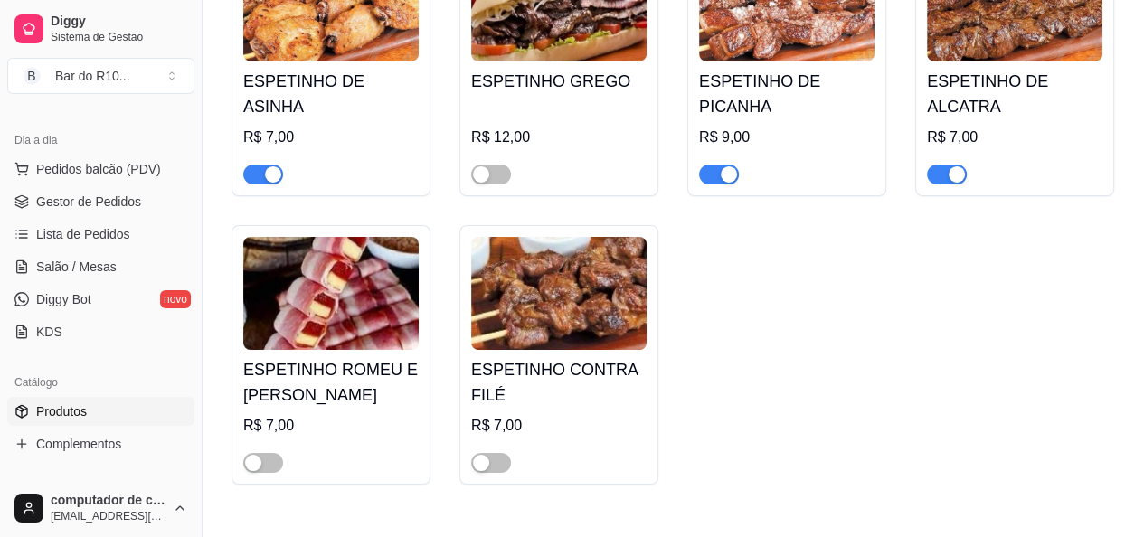
scroll to position [11209, 0]
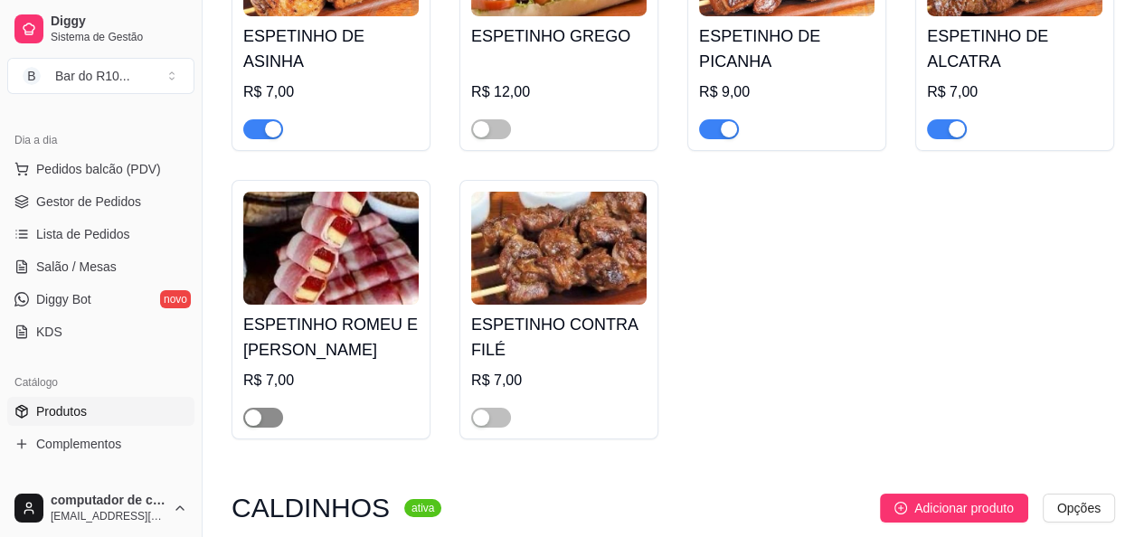
click at [258, 426] on div "button" at bounding box center [253, 417] width 16 height 16
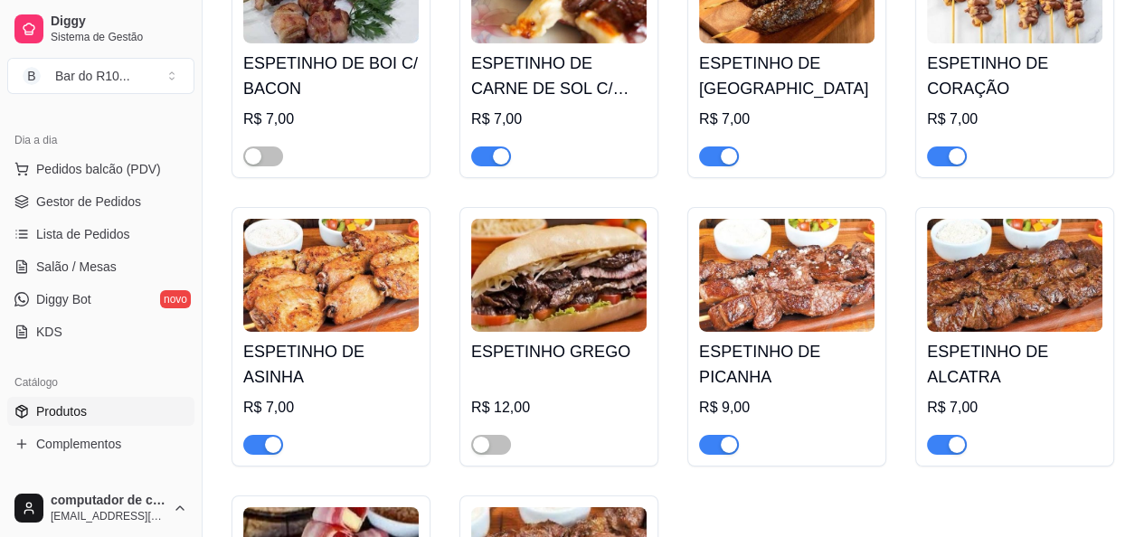
scroll to position [10938, 0]
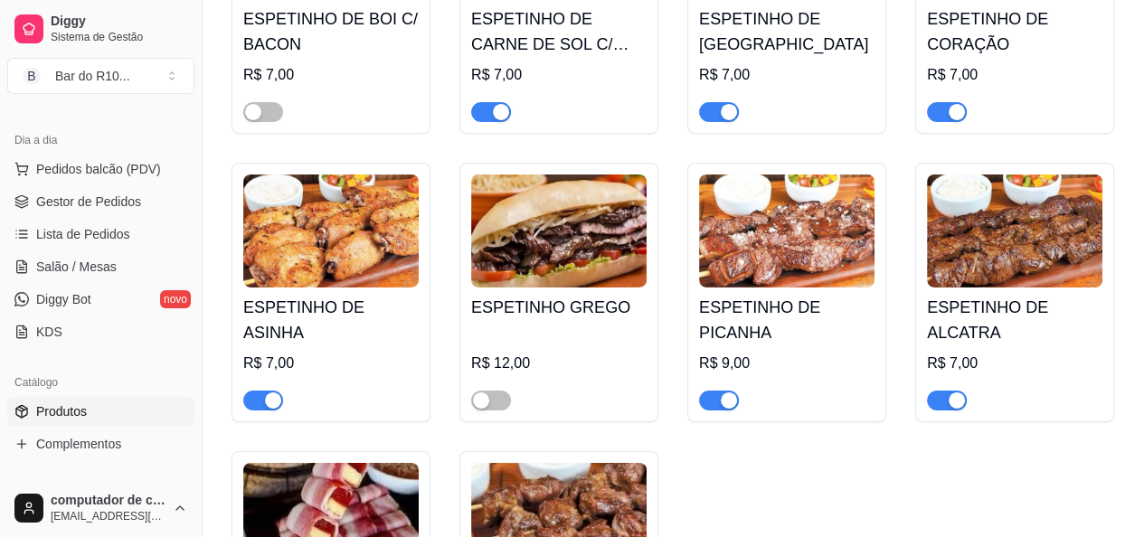
click at [954, 409] on div "button" at bounding box center [956, 400] width 16 height 16
click at [479, 409] on div "button" at bounding box center [481, 400] width 16 height 16
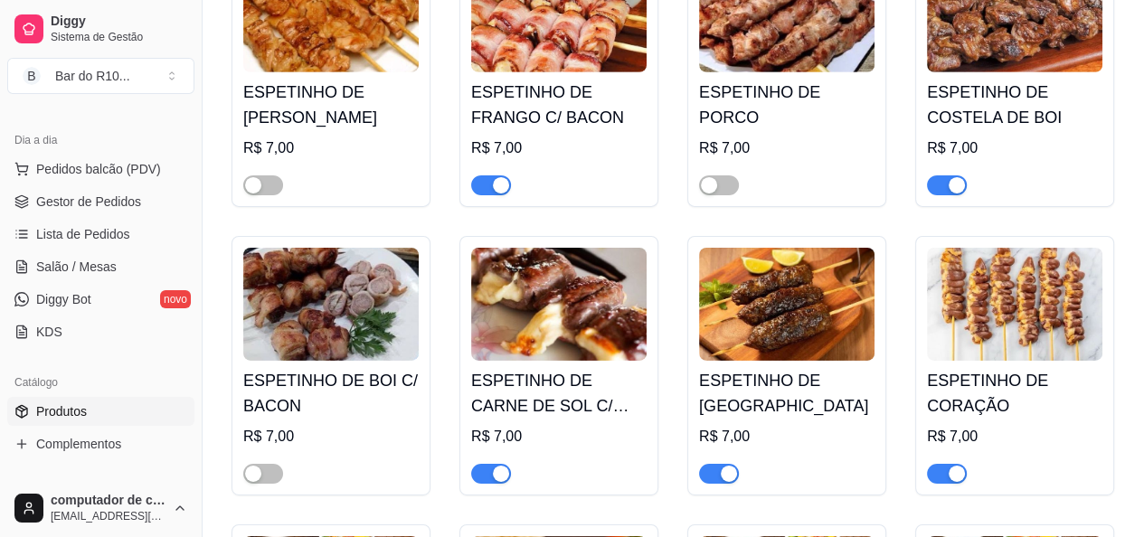
scroll to position [10667, 0]
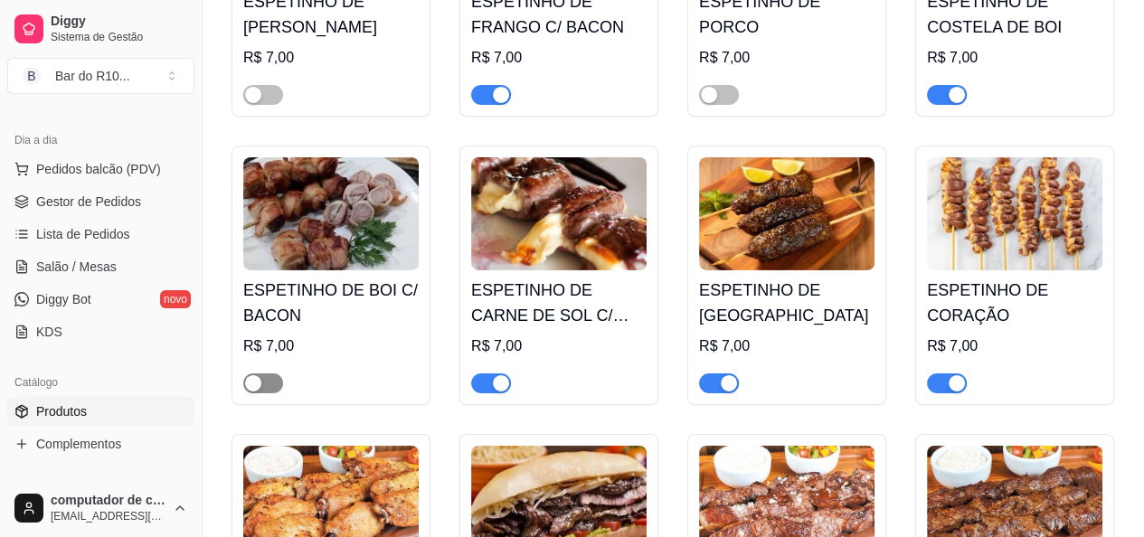
click at [252, 391] on div "button" at bounding box center [253, 383] width 16 height 16
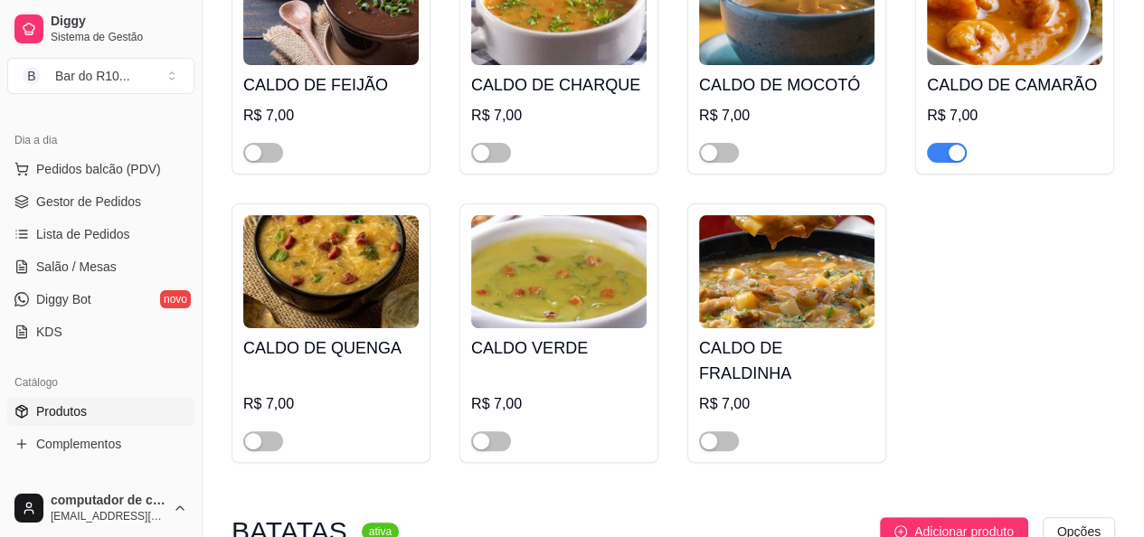
scroll to position [11842, 0]
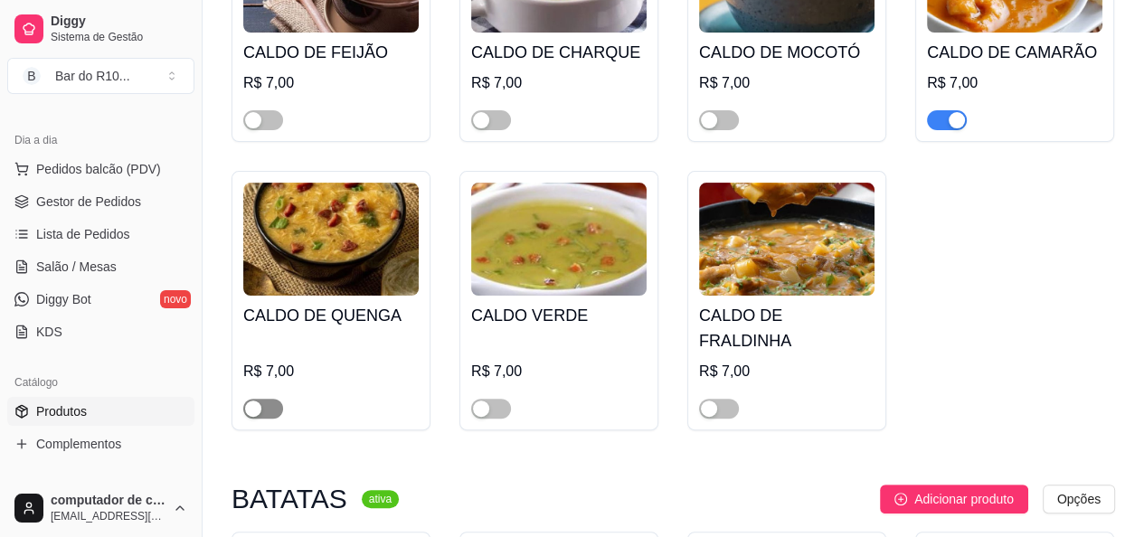
click at [251, 417] on div "button" at bounding box center [253, 408] width 16 height 16
click at [487, 128] on div "button" at bounding box center [481, 120] width 16 height 16
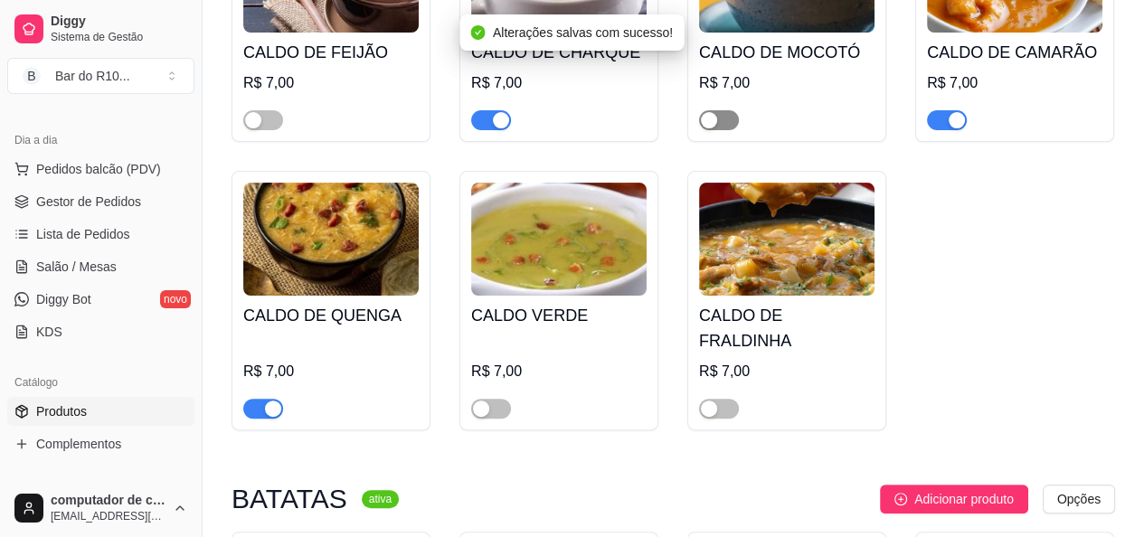
click at [708, 128] on div "button" at bounding box center [709, 120] width 16 height 16
click at [249, 128] on div "button" at bounding box center [253, 120] width 16 height 16
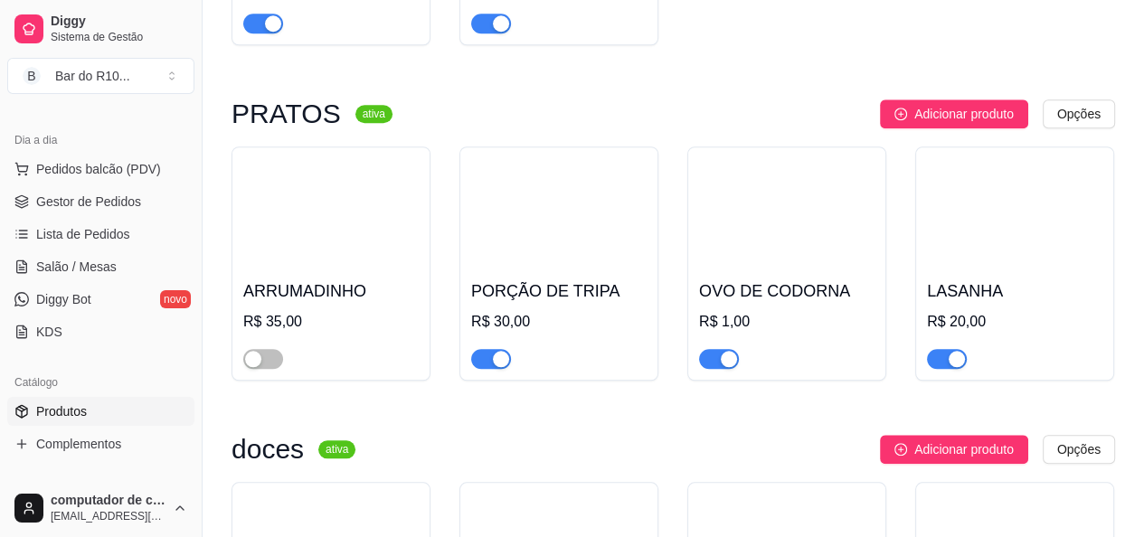
scroll to position [12927, 0]
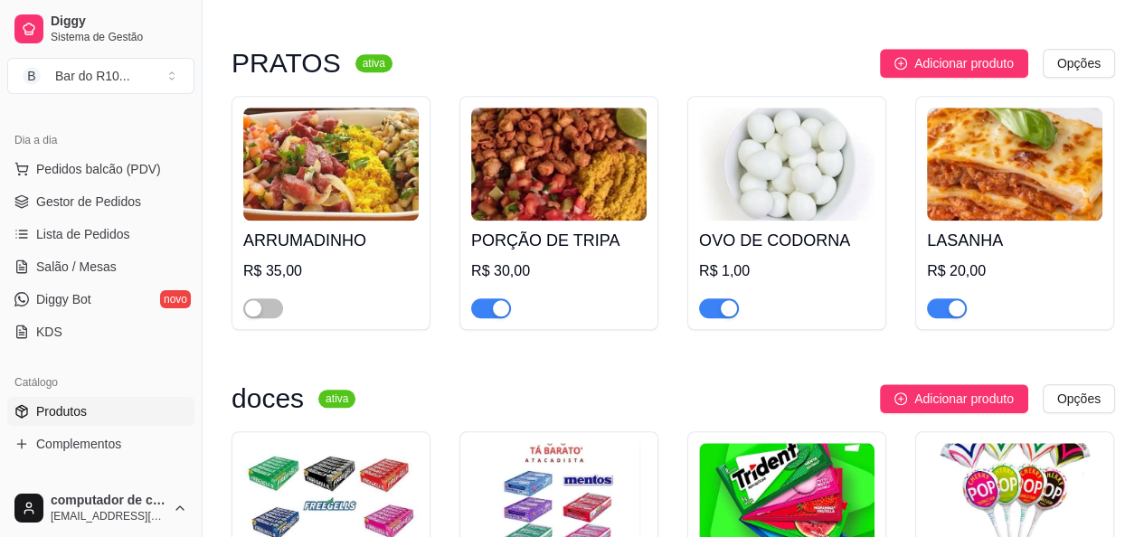
click at [494, 316] on div "button" at bounding box center [501, 308] width 16 height 16
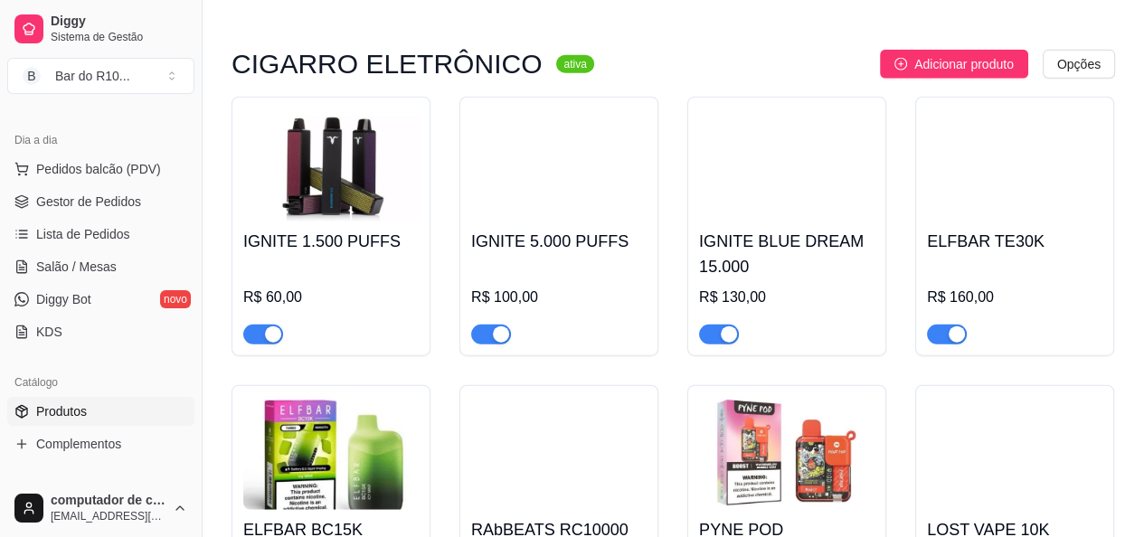
scroll to position [15117, 0]
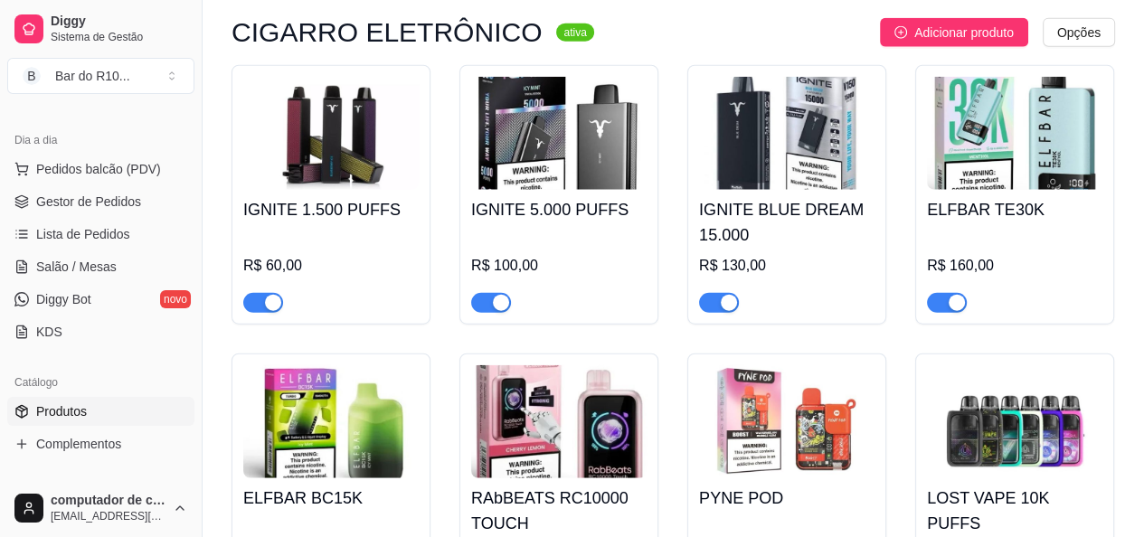
click at [269, 311] on div "button" at bounding box center [273, 303] width 16 height 16
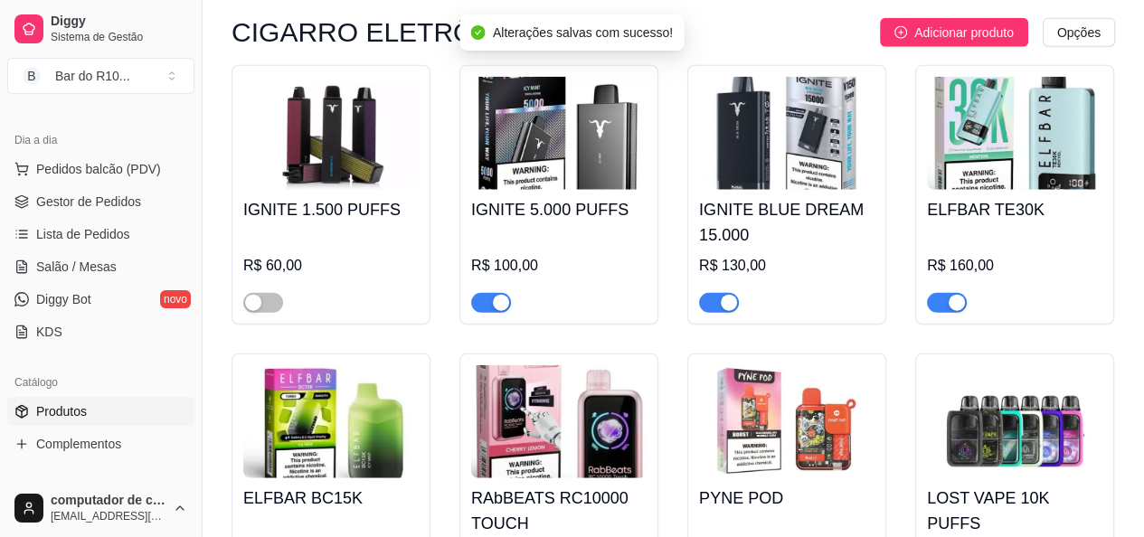
click at [499, 311] on div "button" at bounding box center [501, 303] width 16 height 16
click at [730, 311] on div "button" at bounding box center [728, 303] width 16 height 16
click at [951, 311] on div "button" at bounding box center [956, 303] width 16 height 16
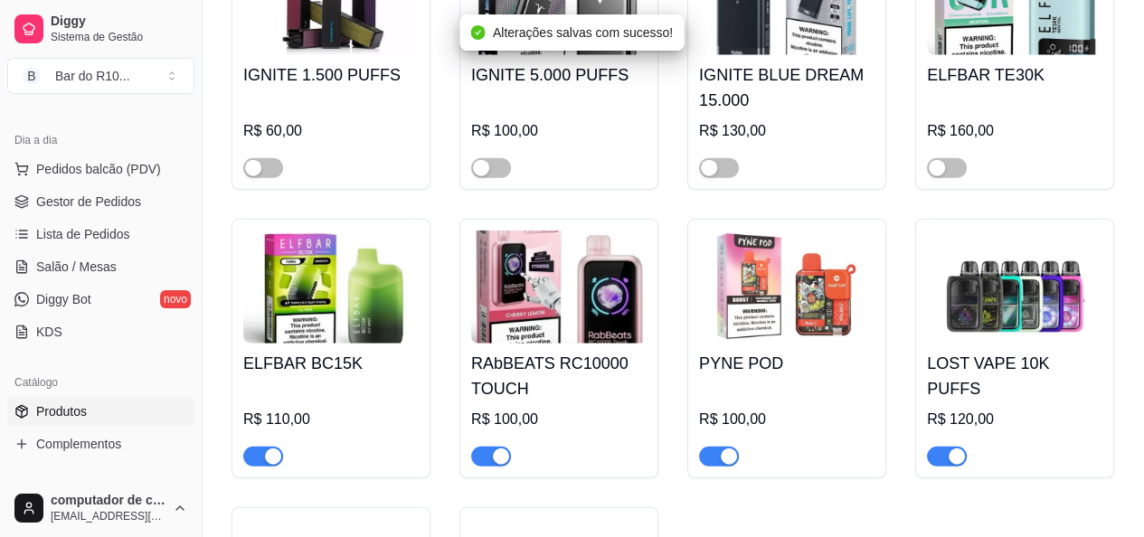
scroll to position [15388, 0]
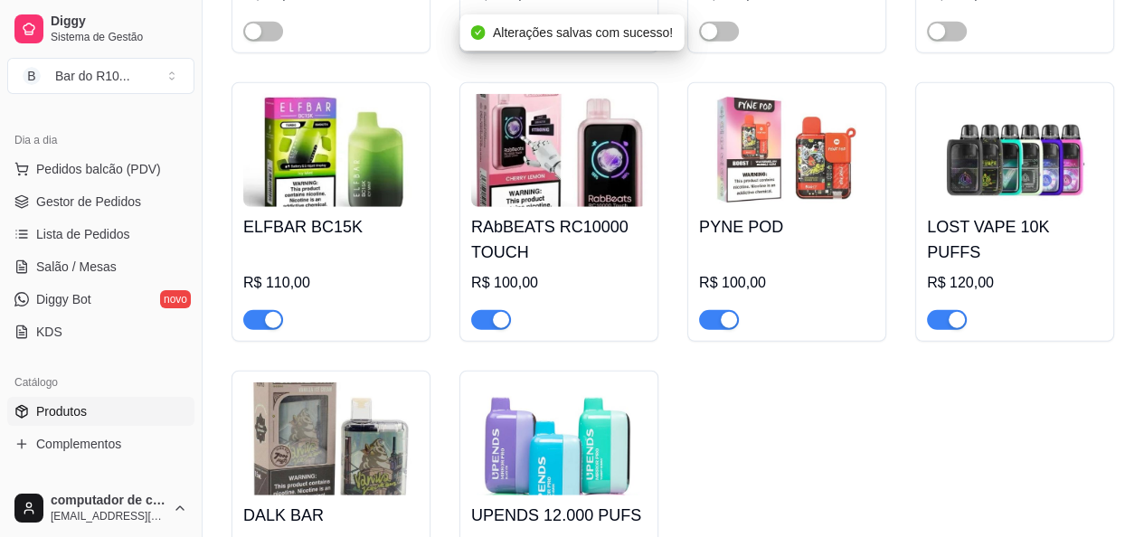
click at [268, 328] on div "button" at bounding box center [273, 320] width 16 height 16
click at [504, 328] on div "button" at bounding box center [501, 320] width 16 height 16
click at [726, 328] on div "button" at bounding box center [728, 320] width 16 height 16
click at [955, 328] on div "button" at bounding box center [956, 320] width 16 height 16
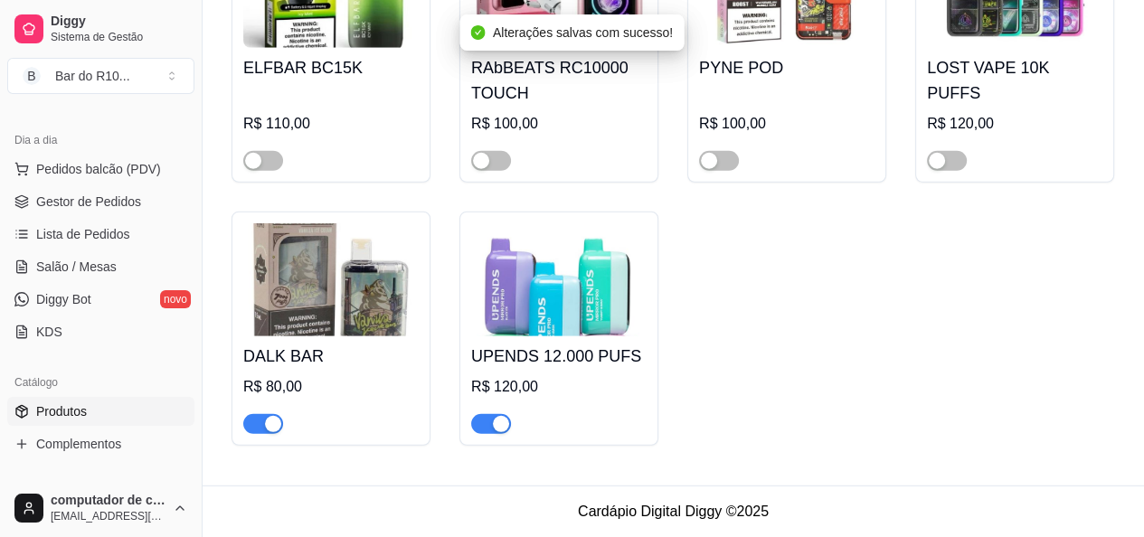
click at [271, 426] on div "button" at bounding box center [273, 424] width 16 height 16
click at [503, 428] on div "button" at bounding box center [501, 424] width 16 height 16
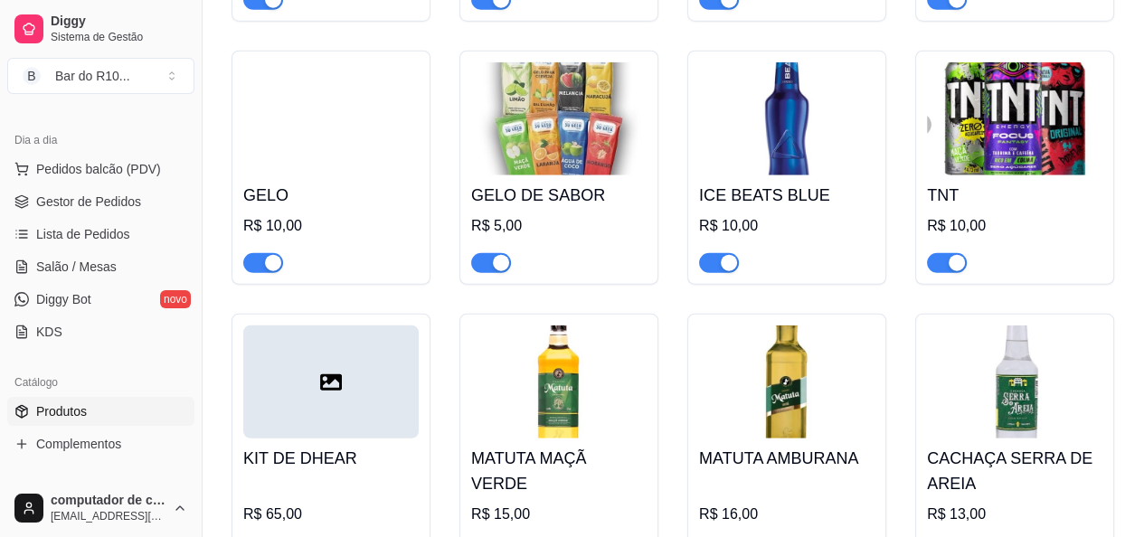
scroll to position [9693, 0]
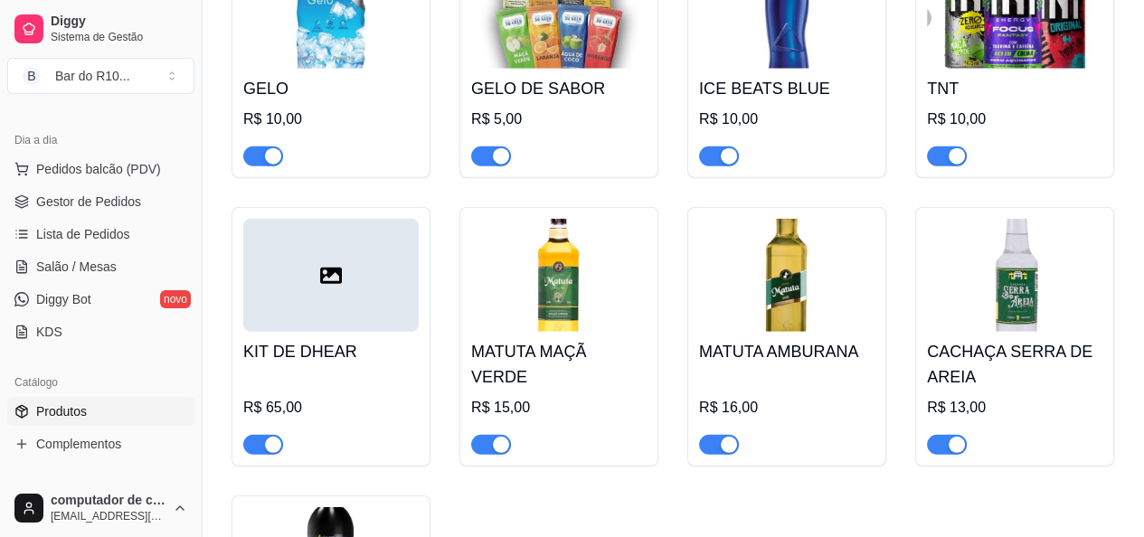
click at [297, 298] on div at bounding box center [330, 275] width 175 height 113
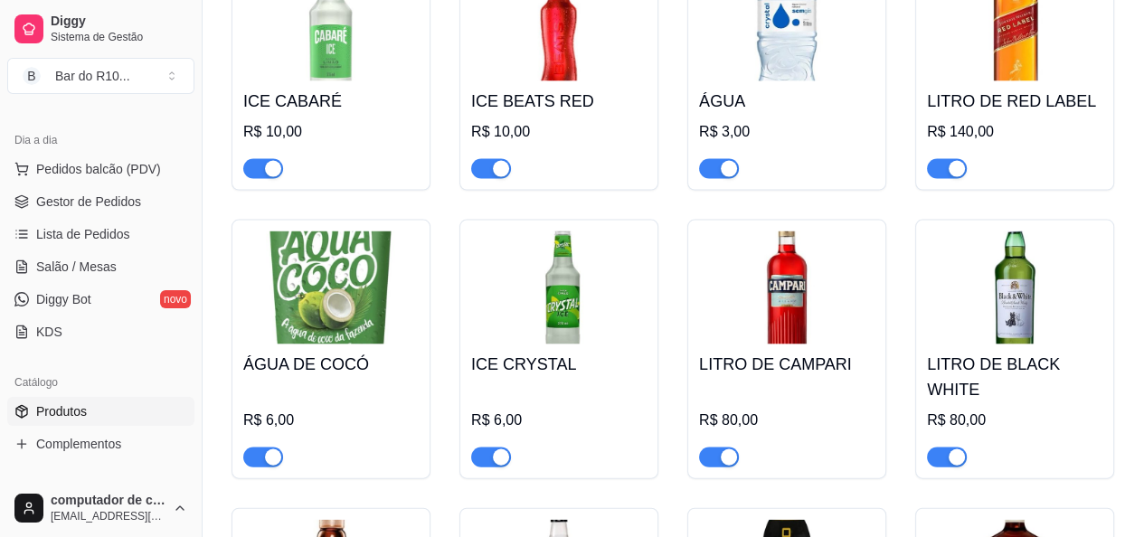
scroll to position [8970, 0]
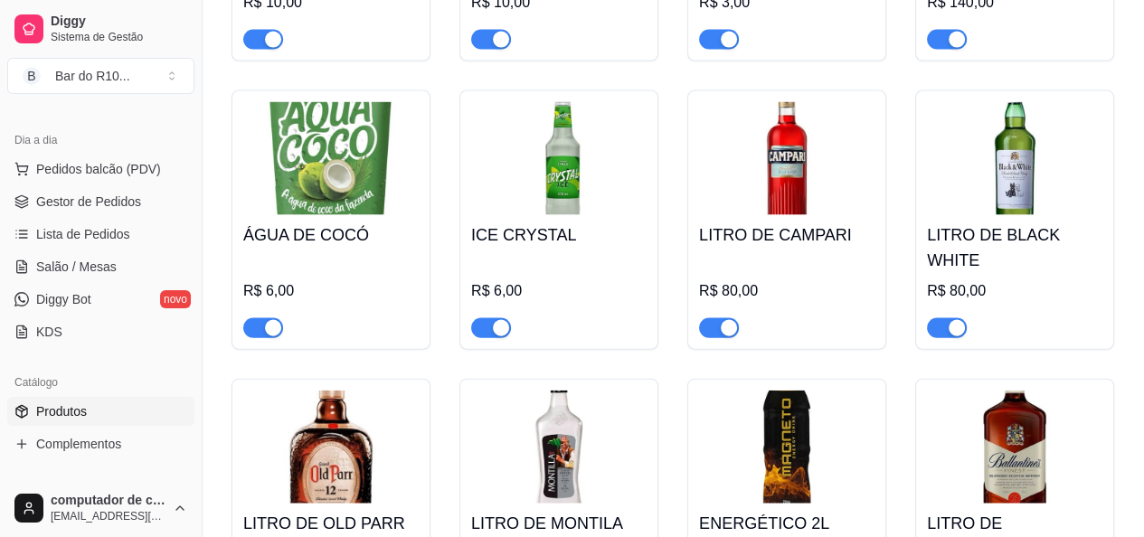
click at [266, 336] on div "button" at bounding box center [273, 328] width 16 height 16
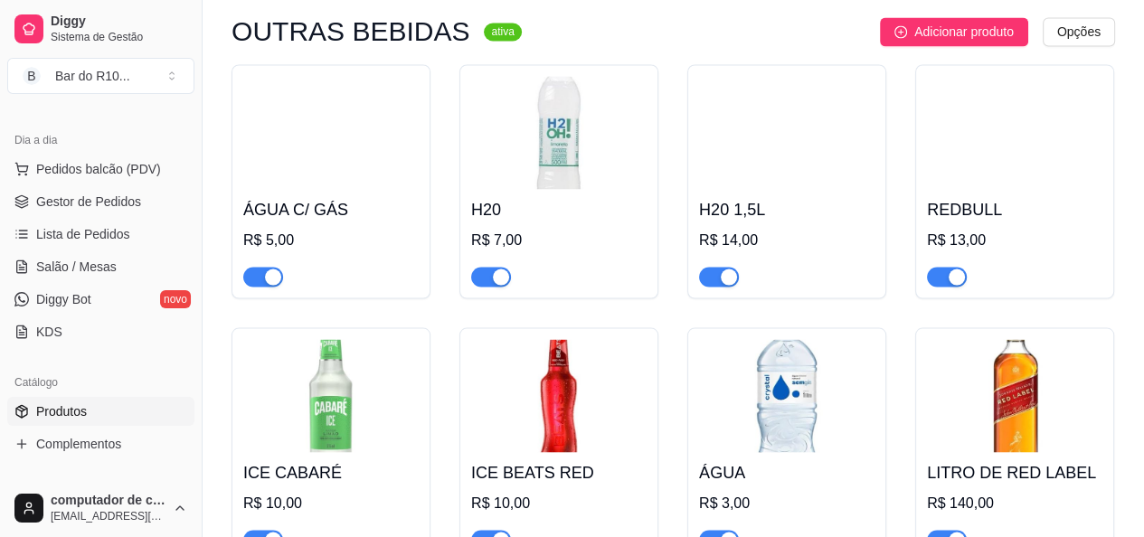
scroll to position [8428, 0]
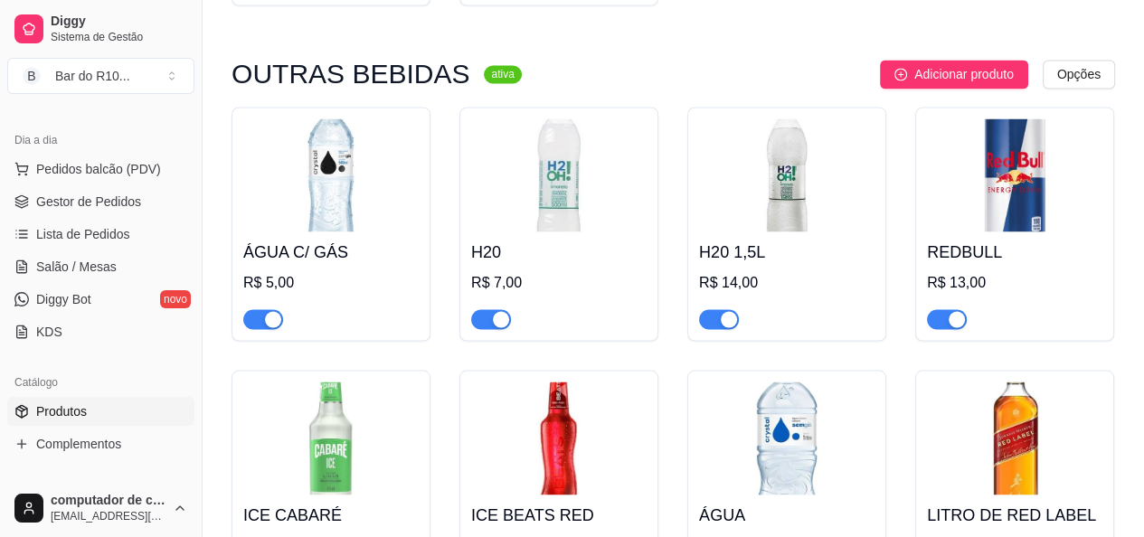
click at [728, 327] on div "button" at bounding box center [728, 319] width 16 height 16
click at [962, 327] on div "button" at bounding box center [956, 319] width 16 height 16
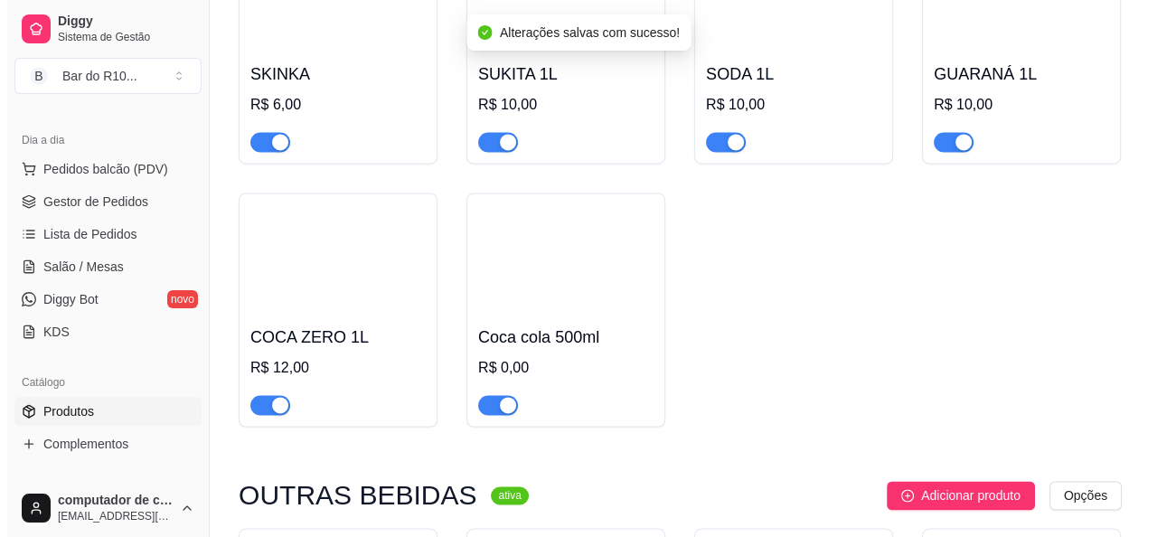
scroll to position [7976, 0]
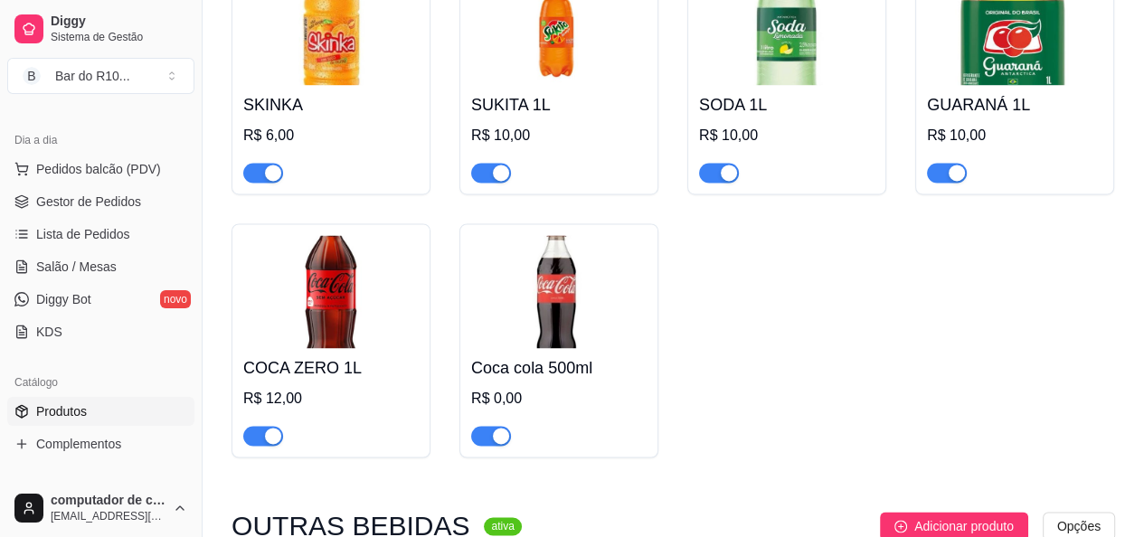
click at [572, 325] on img at bounding box center [558, 291] width 175 height 113
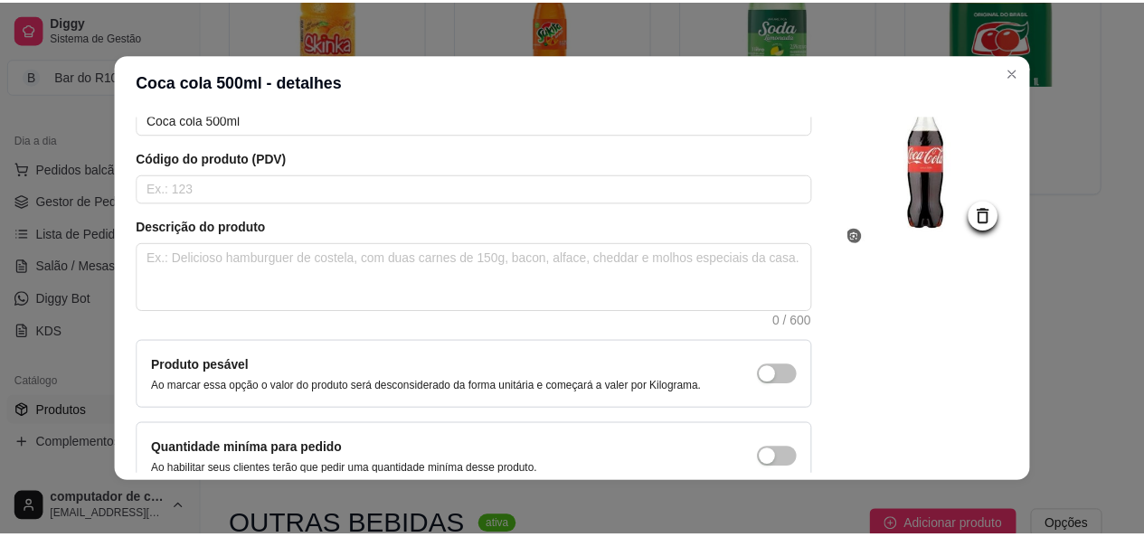
scroll to position [0, 0]
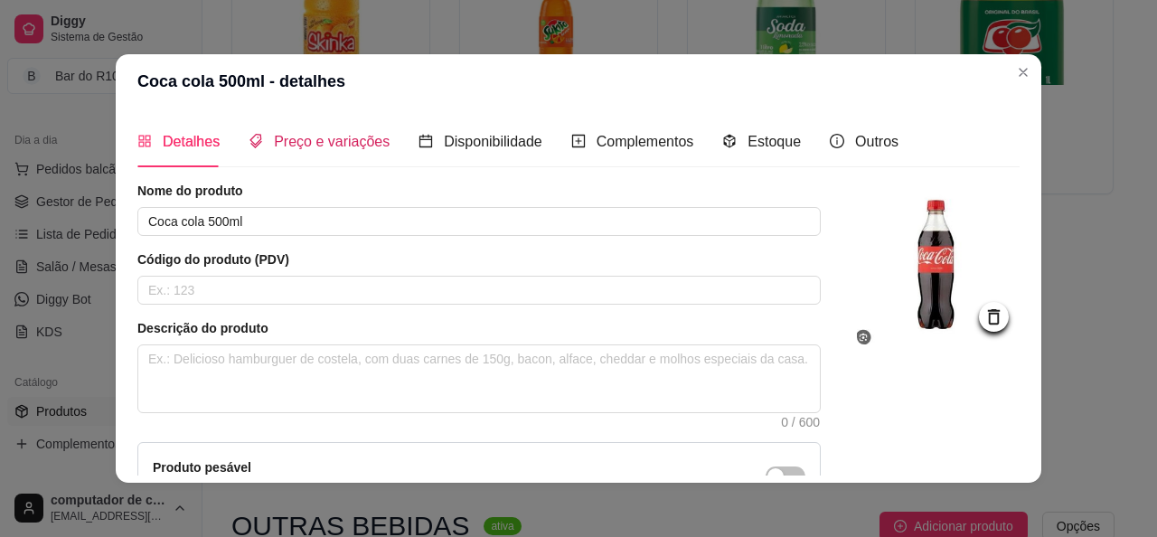
click at [336, 136] on span "Preço e variações" at bounding box center [332, 141] width 116 height 15
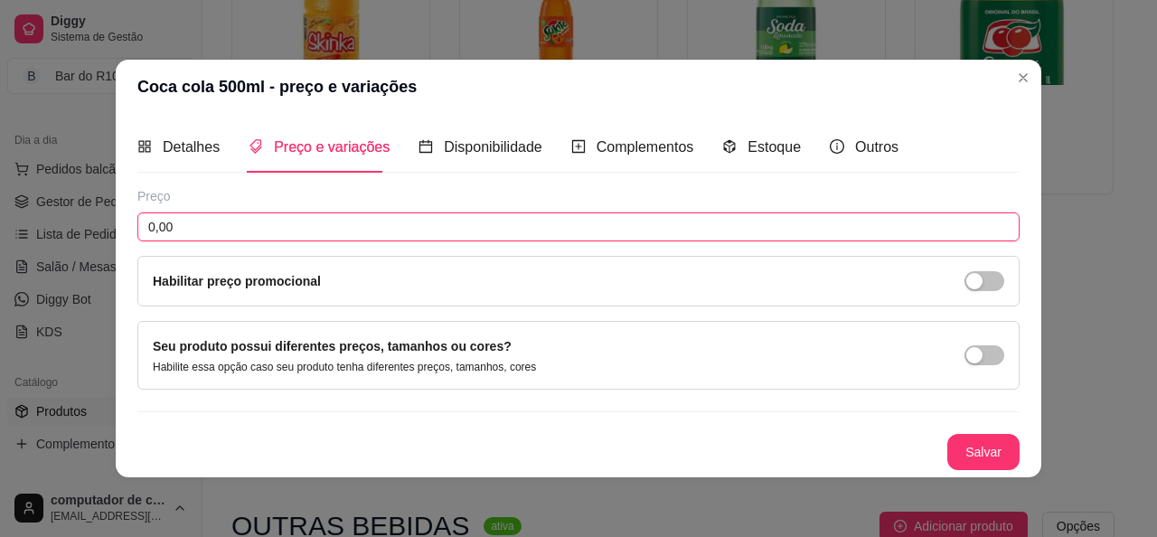
click at [266, 227] on input "0,00" at bounding box center [578, 226] width 882 height 29
type input "7,00"
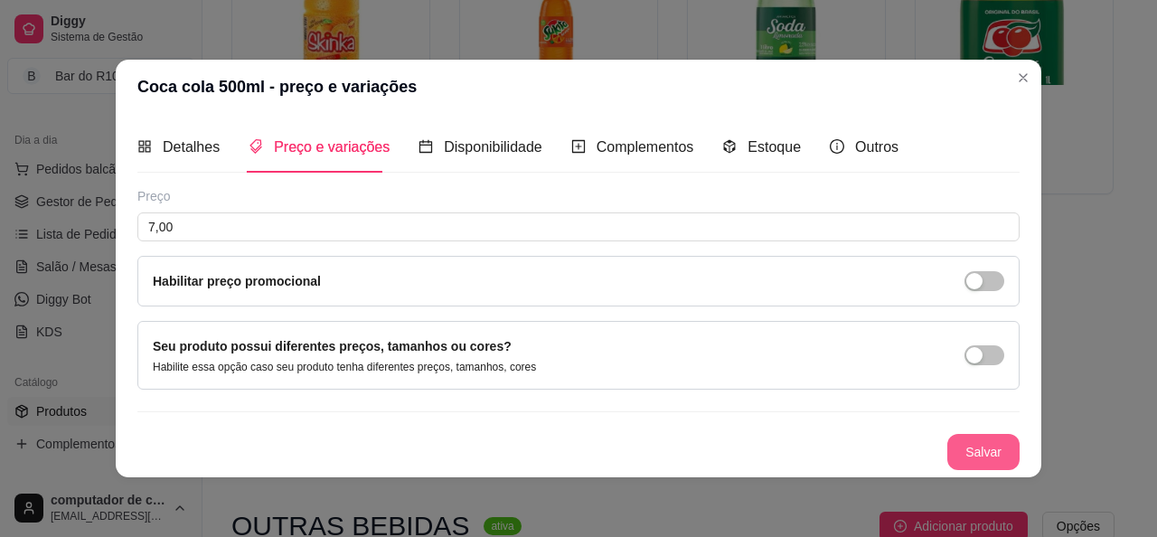
click at [1005, 457] on button "Salvar" at bounding box center [983, 452] width 72 height 36
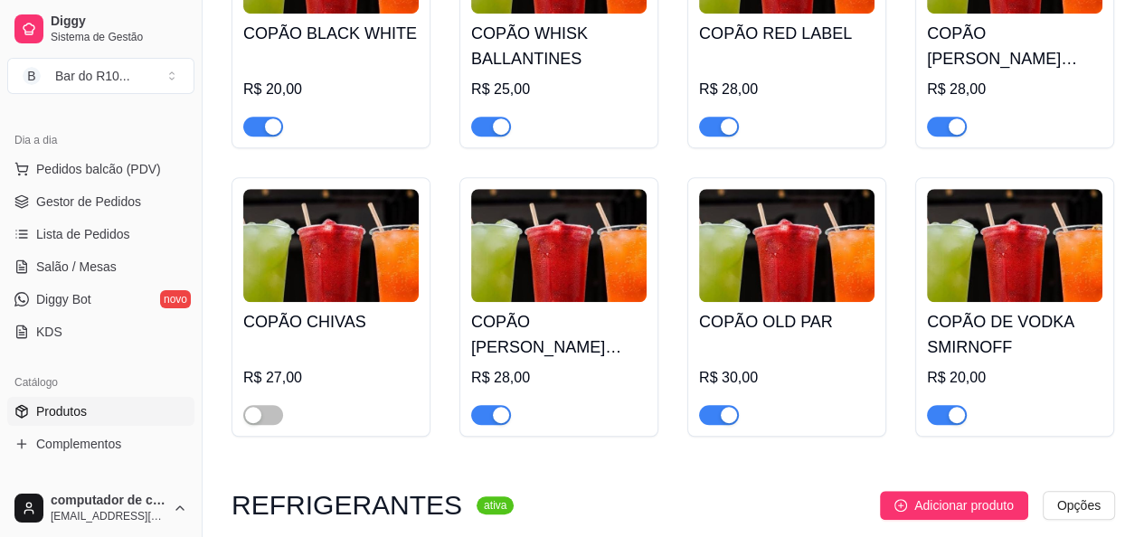
scroll to position [6710, 0]
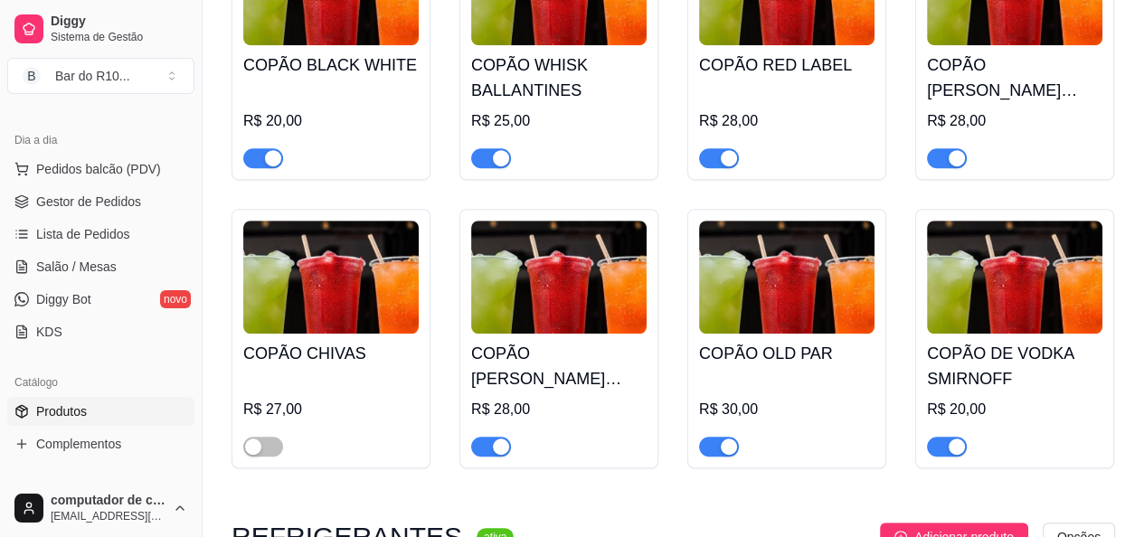
click at [496, 455] on div "button" at bounding box center [501, 446] width 16 height 16
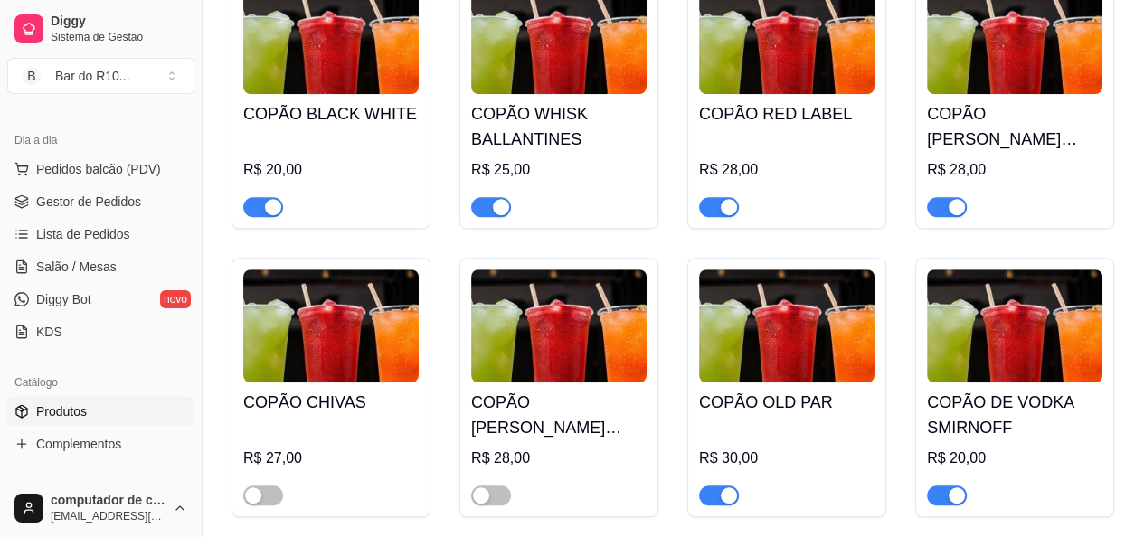
scroll to position [6620, 0]
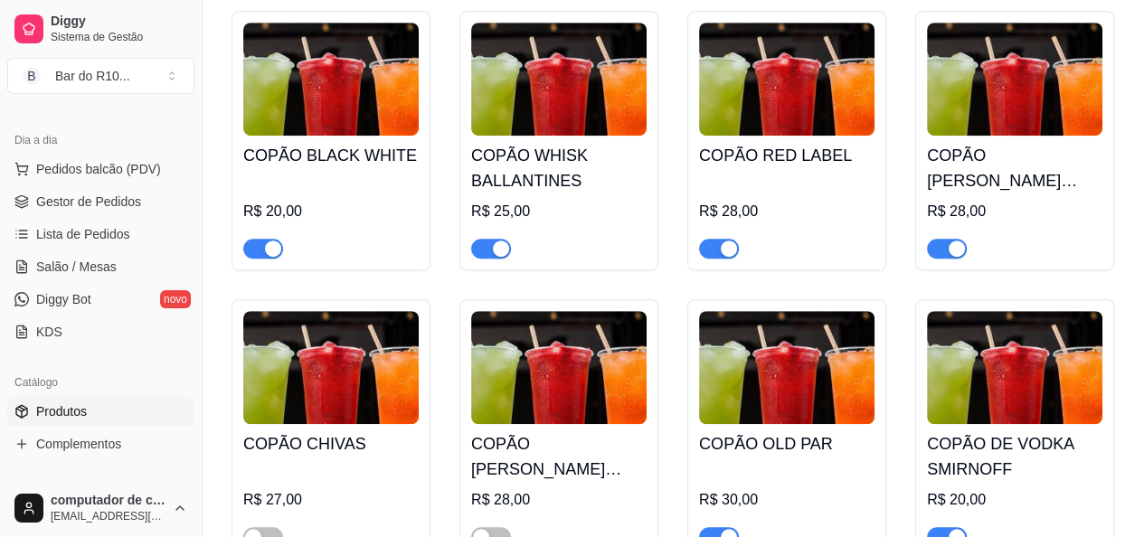
click at [958, 257] on div "button" at bounding box center [956, 248] width 16 height 16
click at [499, 257] on div "button" at bounding box center [501, 248] width 16 height 16
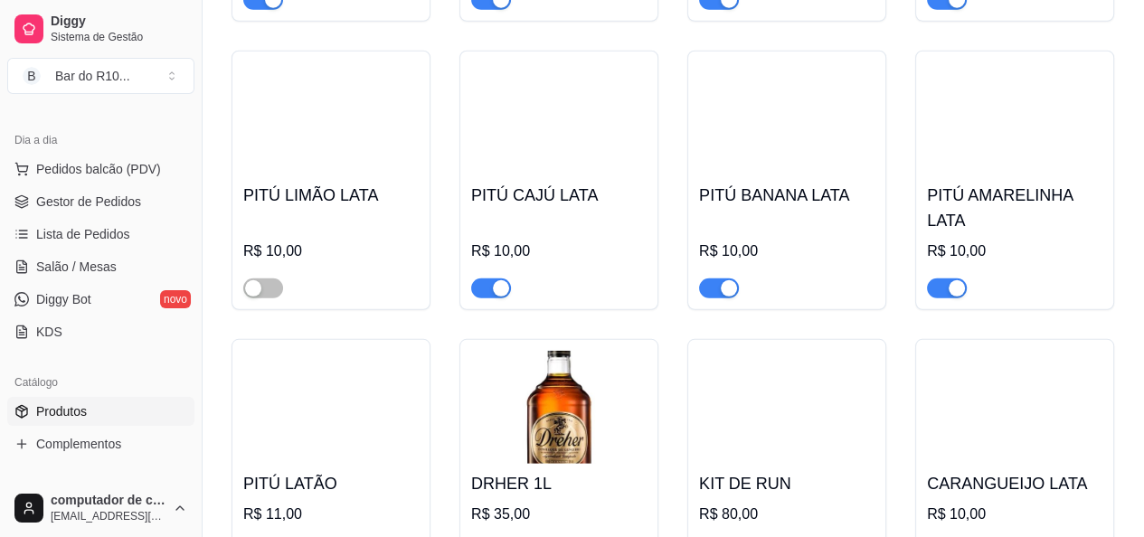
scroll to position [4089, 0]
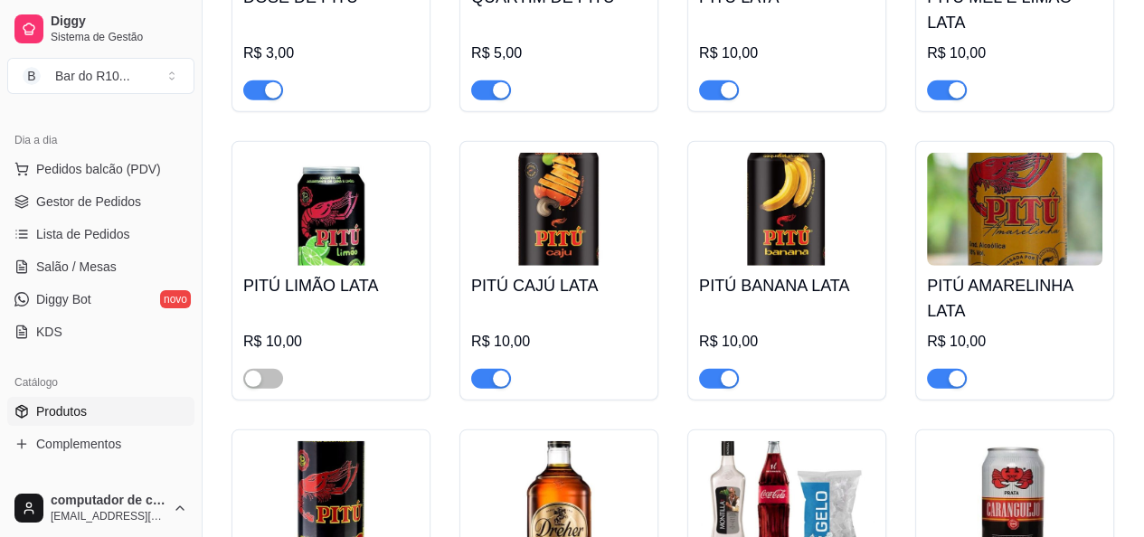
click at [503, 387] on div "button" at bounding box center [501, 379] width 16 height 16
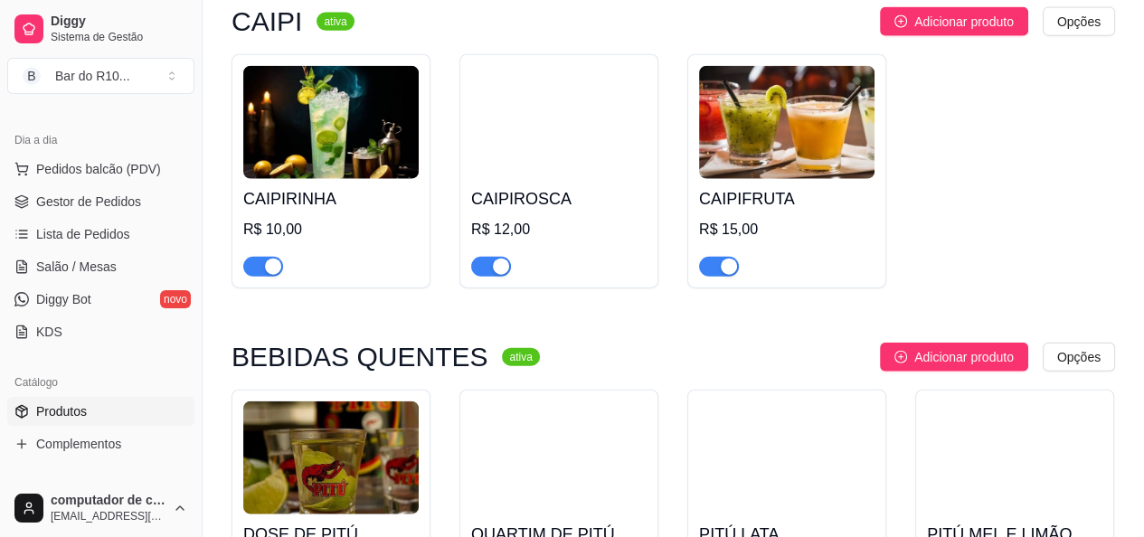
scroll to position [3456, 0]
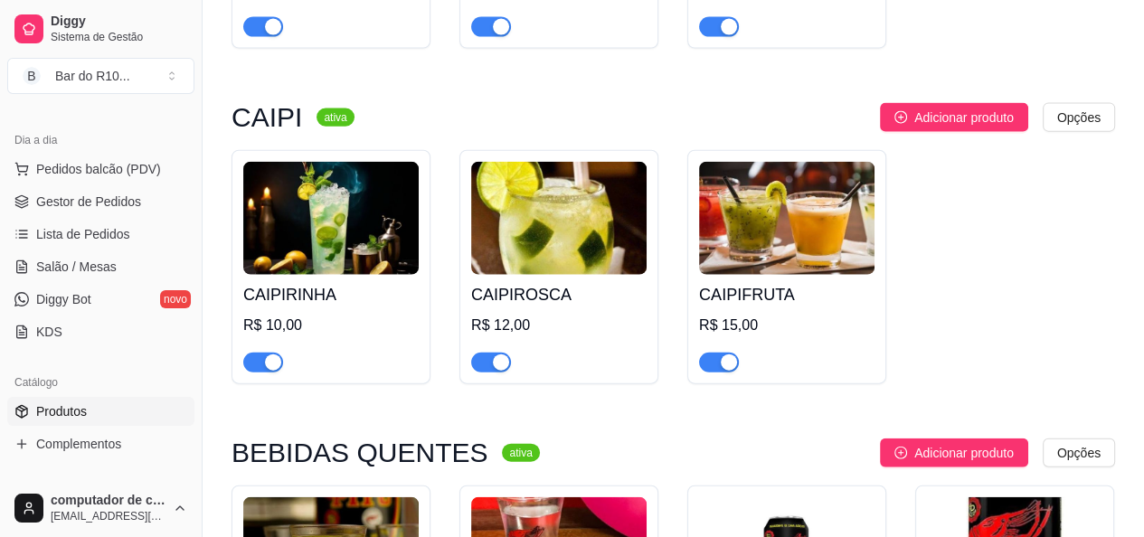
click at [727, 371] on div "button" at bounding box center [728, 362] width 16 height 16
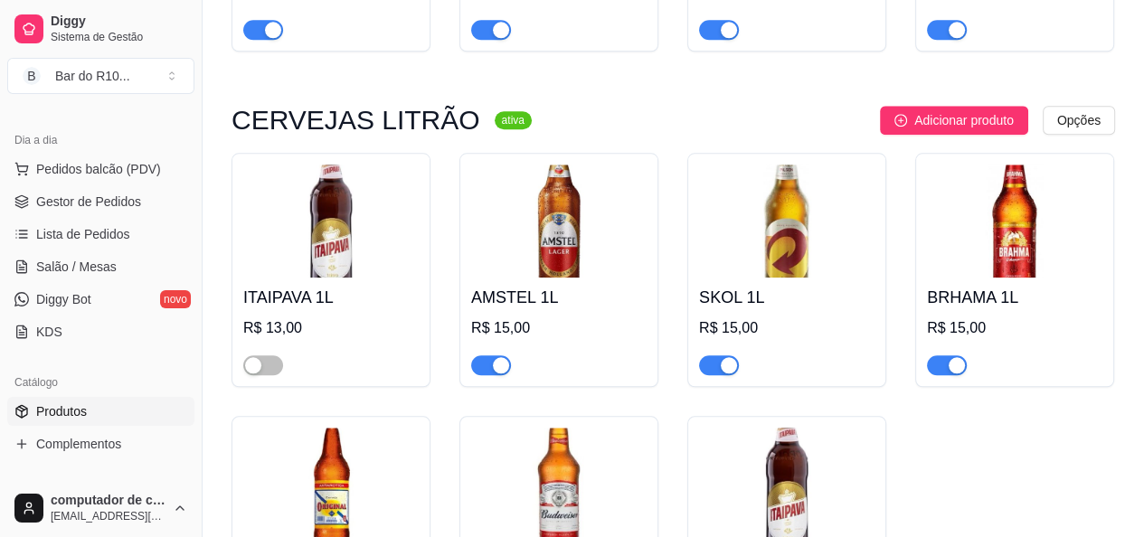
scroll to position [1558, 0]
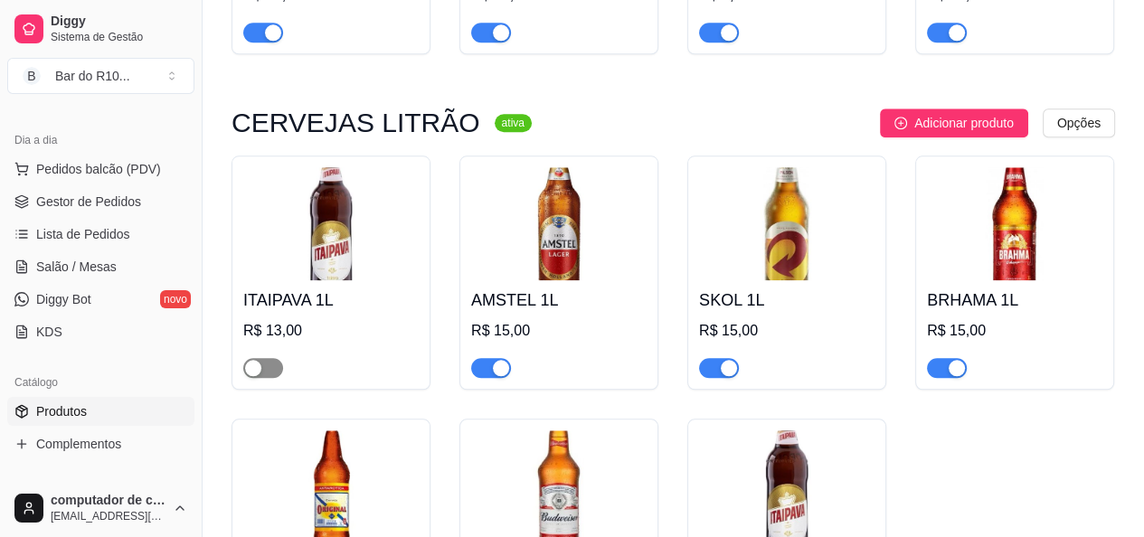
click at [251, 370] on div "button" at bounding box center [253, 368] width 16 height 16
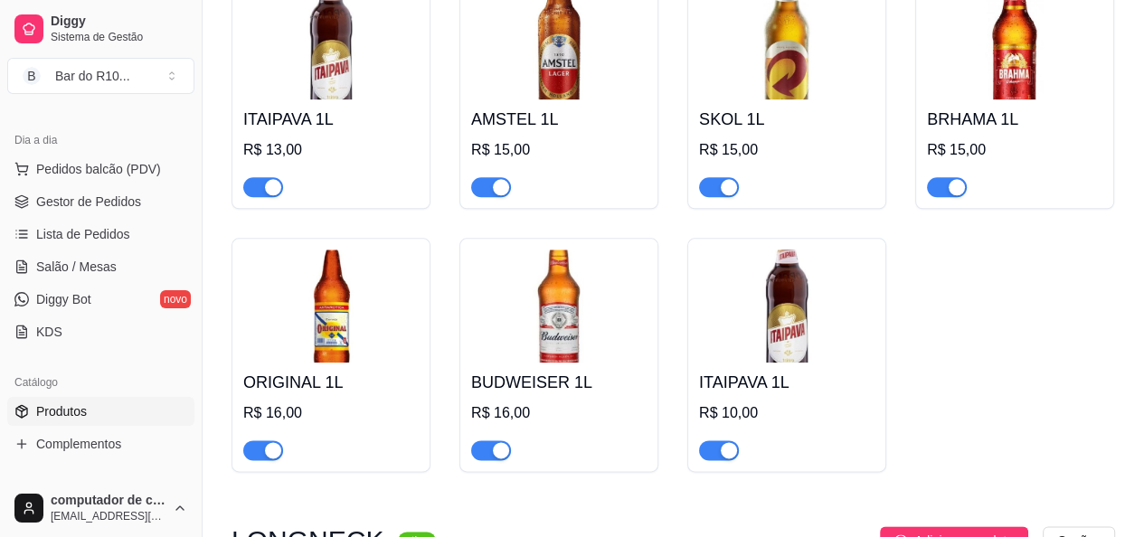
scroll to position [1648, 0]
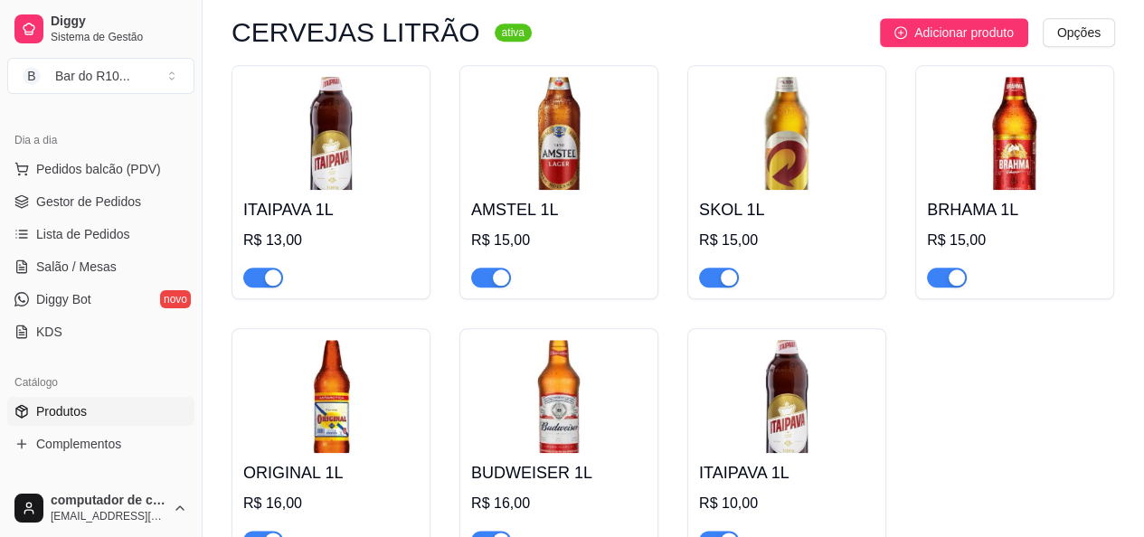
click at [275, 285] on div "button" at bounding box center [273, 277] width 16 height 16
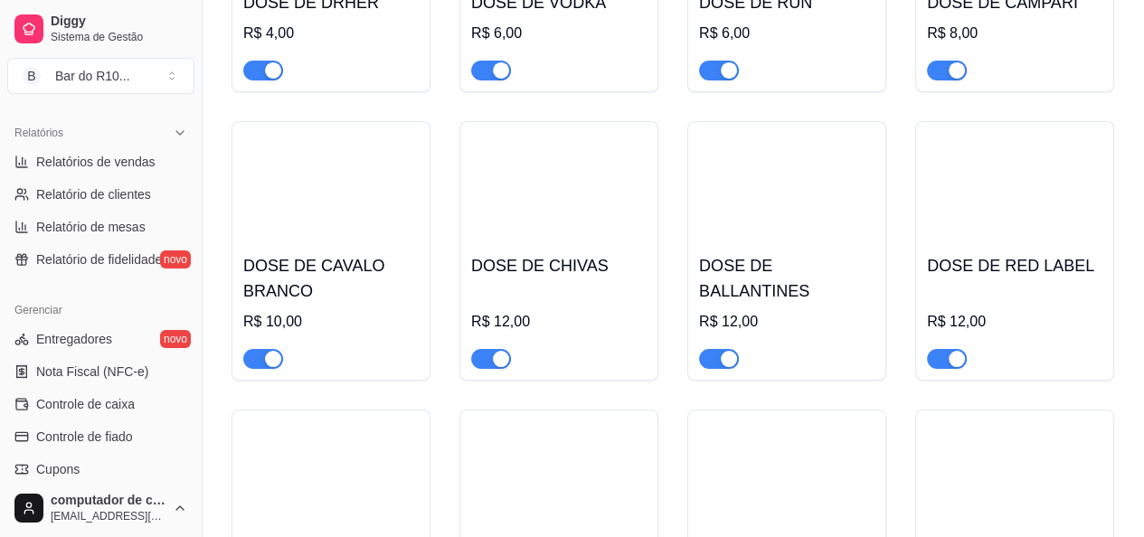
scroll to position [5605, 0]
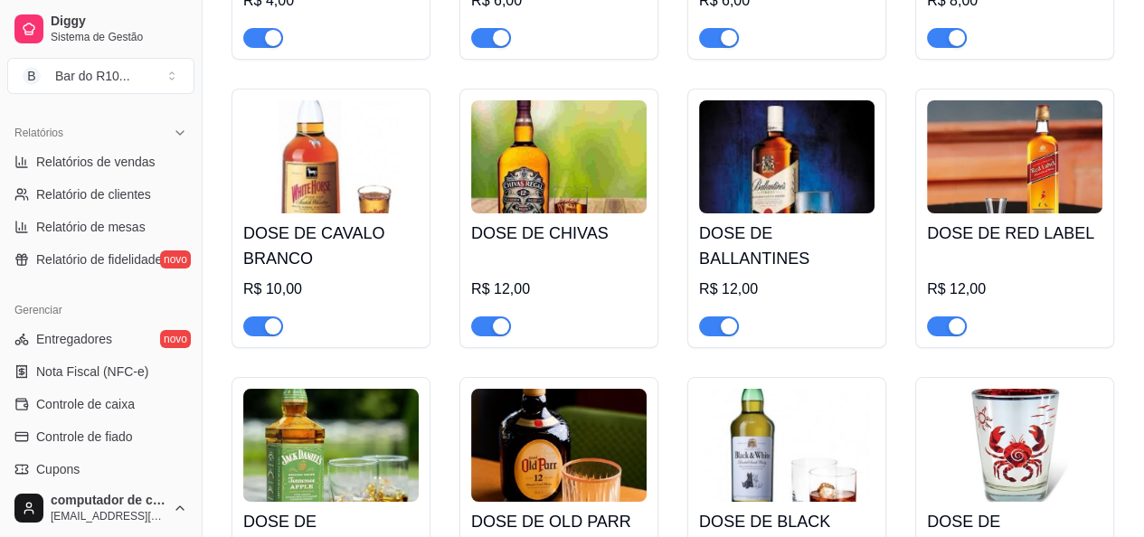
click at [496, 334] on div "button" at bounding box center [501, 326] width 16 height 16
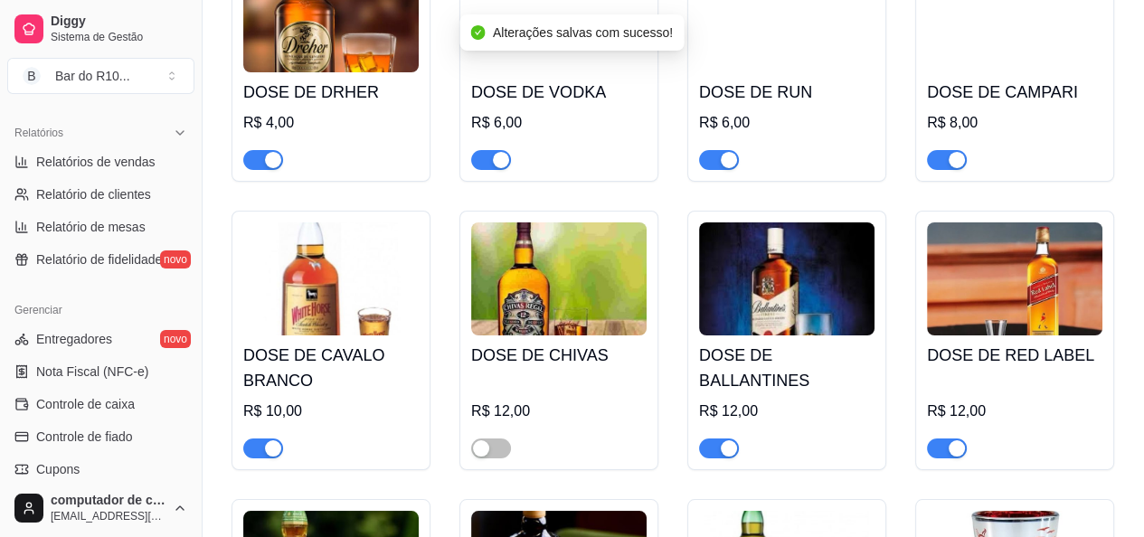
scroll to position [5514, 0]
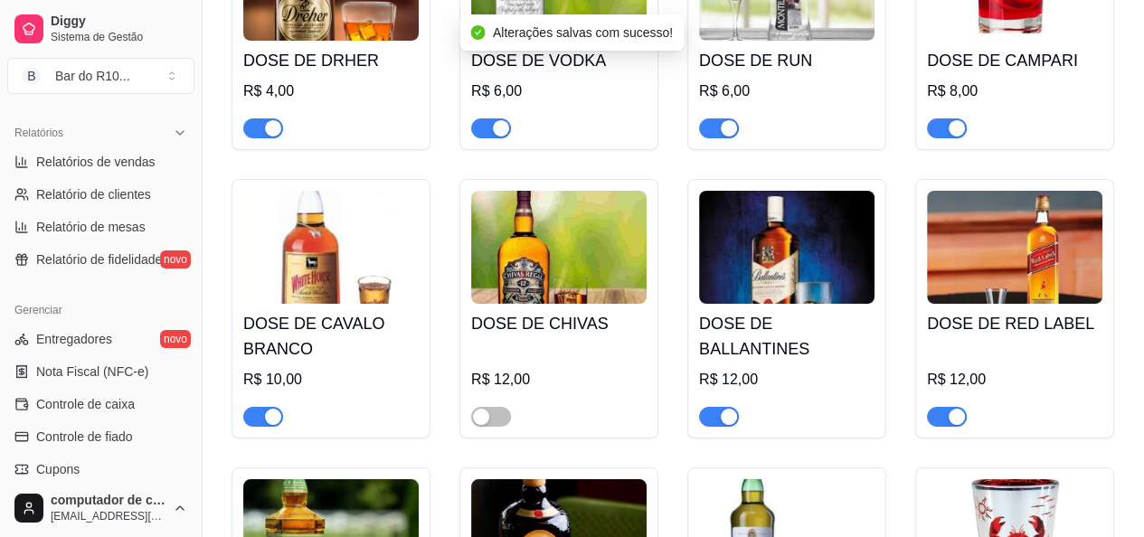
click at [726, 425] on div "button" at bounding box center [728, 417] width 16 height 16
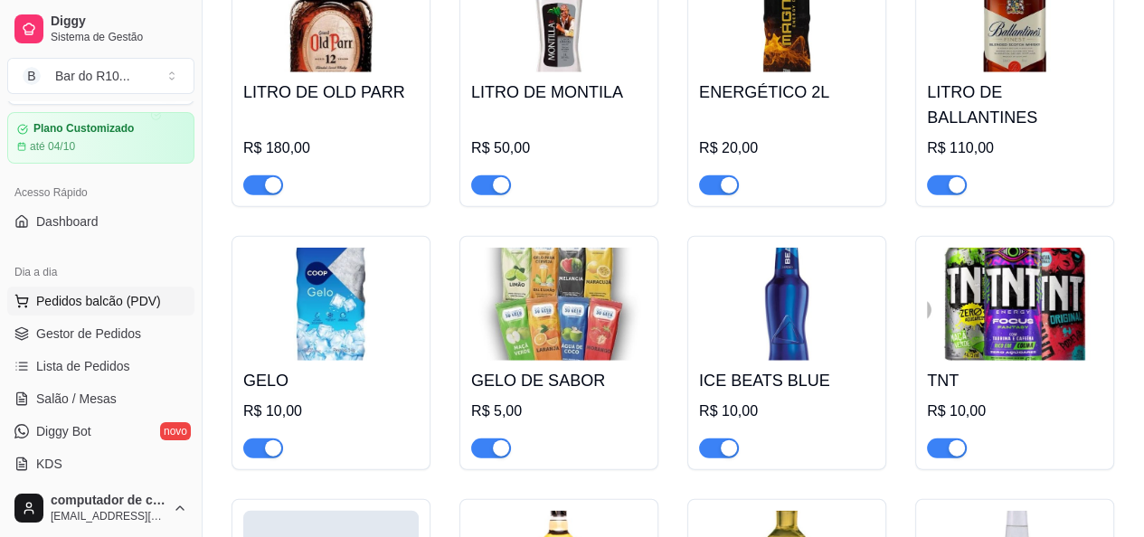
scroll to position [90, 0]
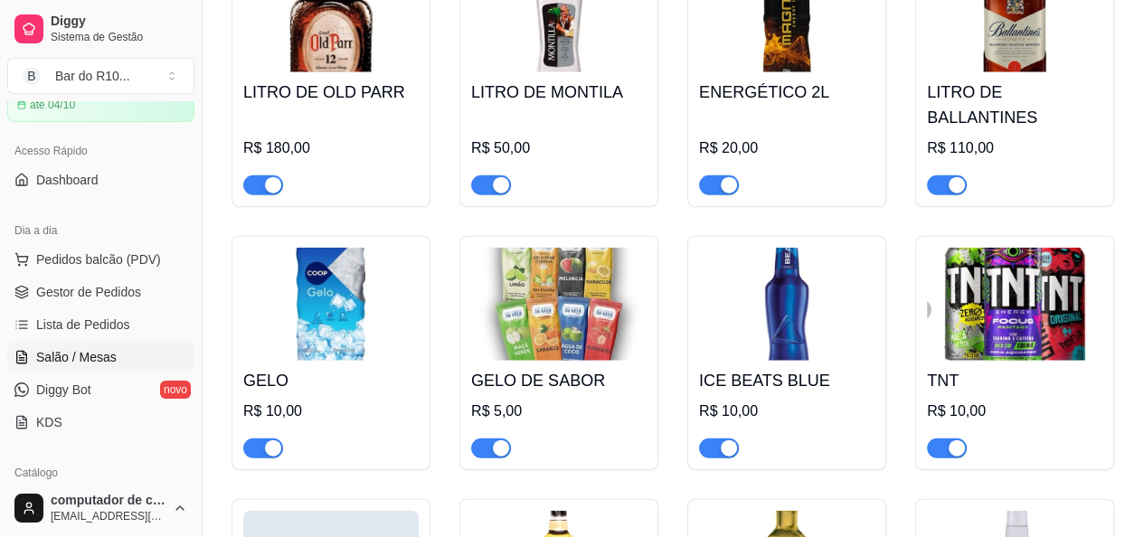
click at [90, 357] on span "Salão / Mesas" at bounding box center [76, 357] width 80 height 18
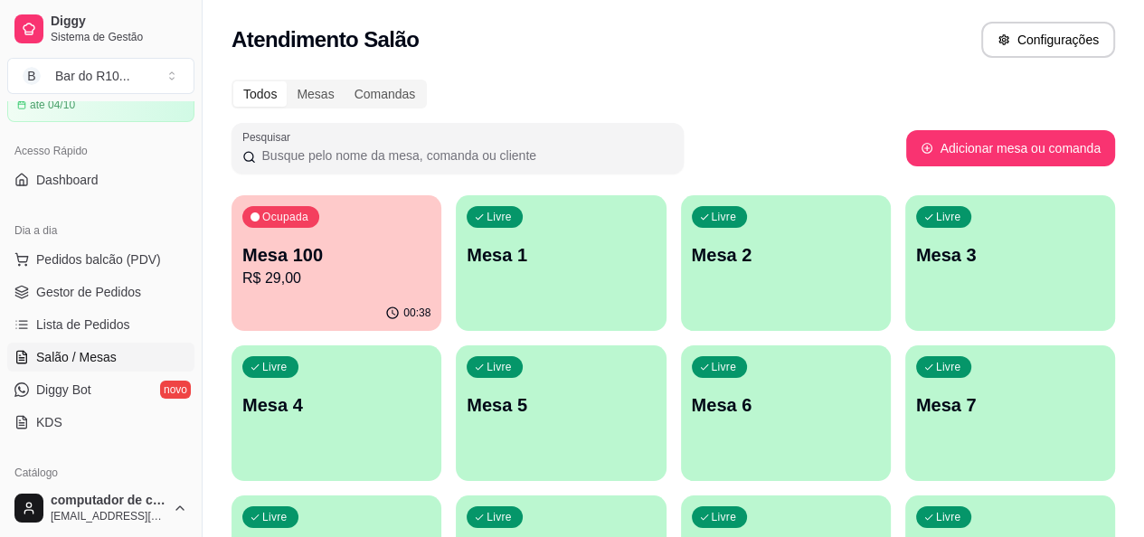
click at [325, 278] on p "R$ 29,00" at bounding box center [336, 279] width 188 height 22
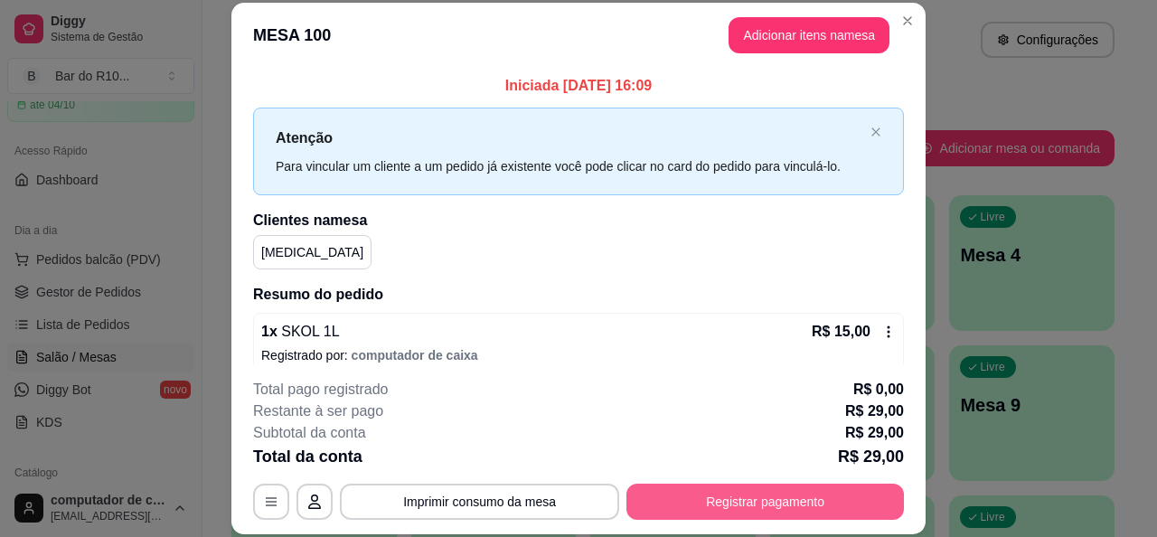
click at [748, 500] on button "Registrar pagamento" at bounding box center [765, 502] width 278 height 36
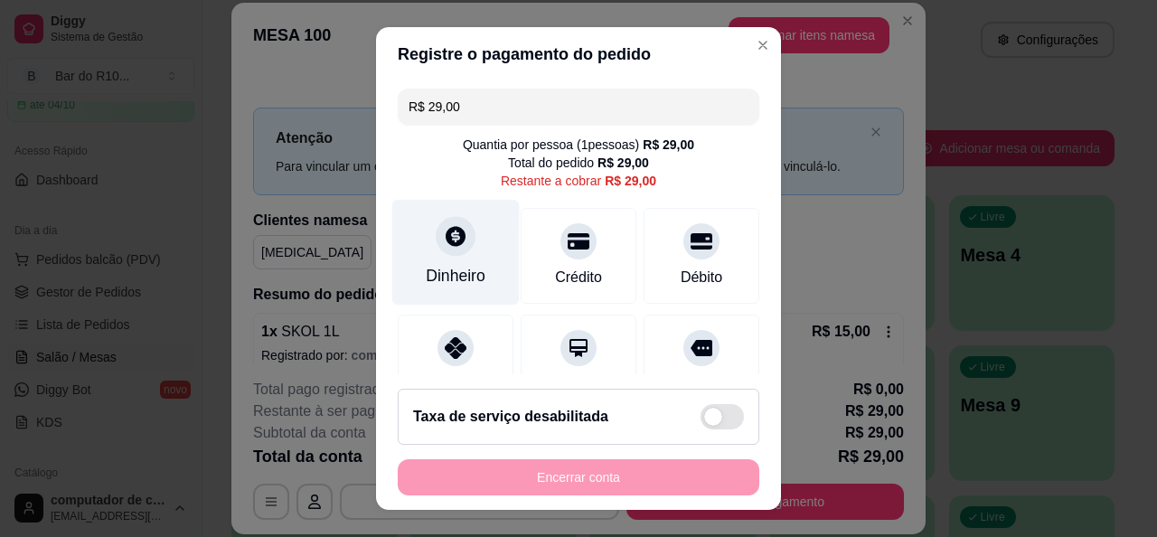
click at [447, 249] on div at bounding box center [456, 236] width 40 height 40
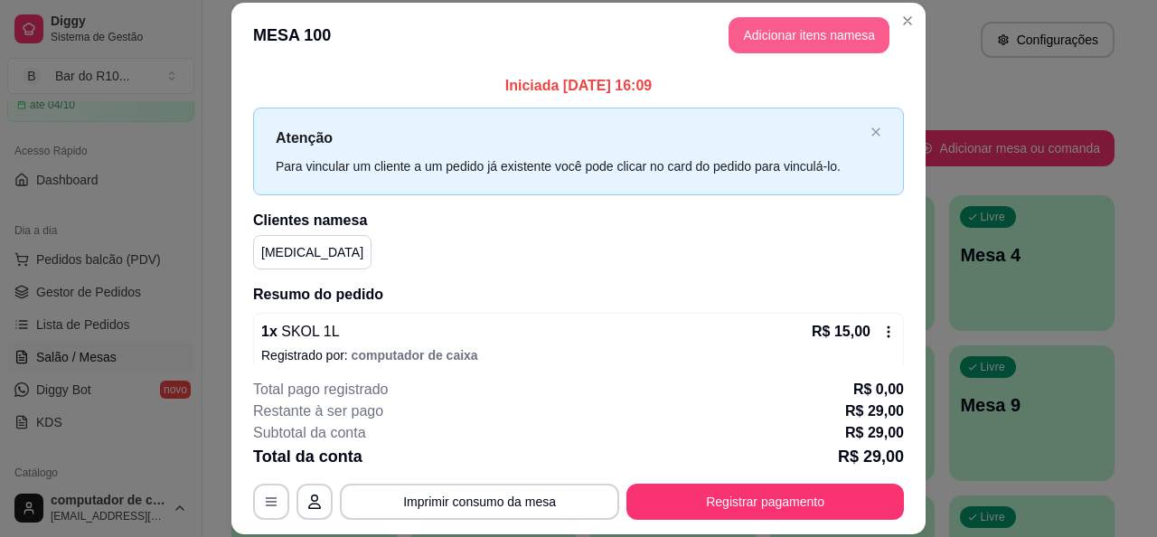
click at [777, 45] on button "Adicionar itens na mesa" at bounding box center [809, 35] width 161 height 36
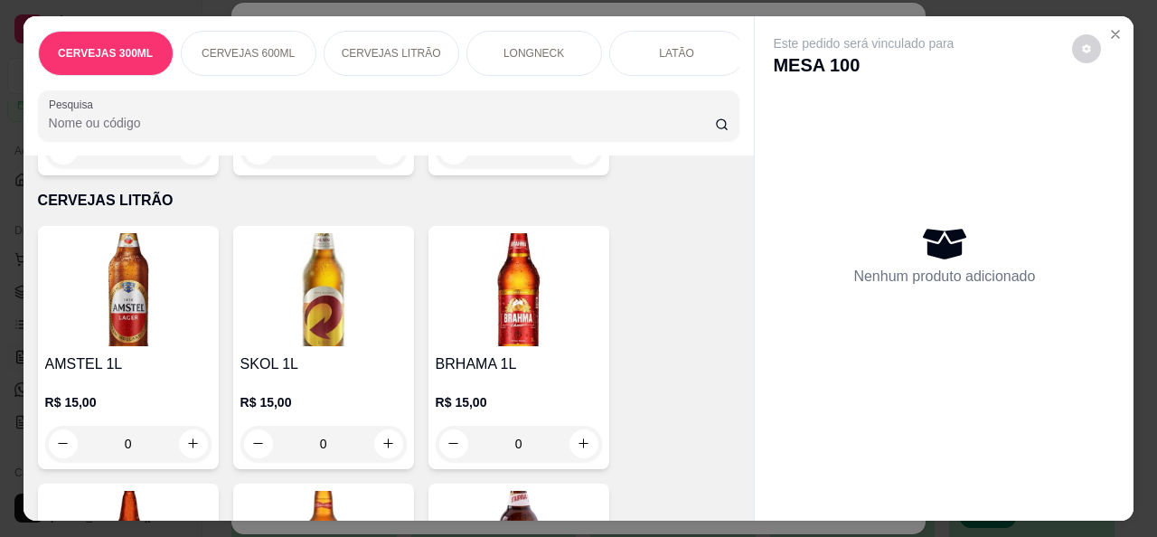
scroll to position [1989, 0]
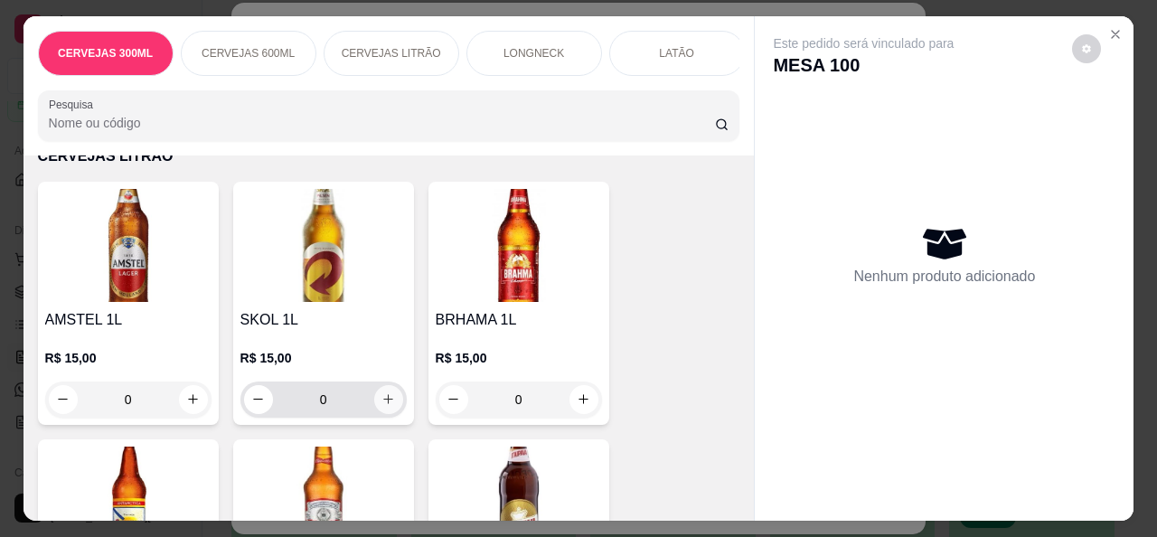
click at [387, 398] on button "increase-product-quantity" at bounding box center [388, 399] width 29 height 29
type input "1"
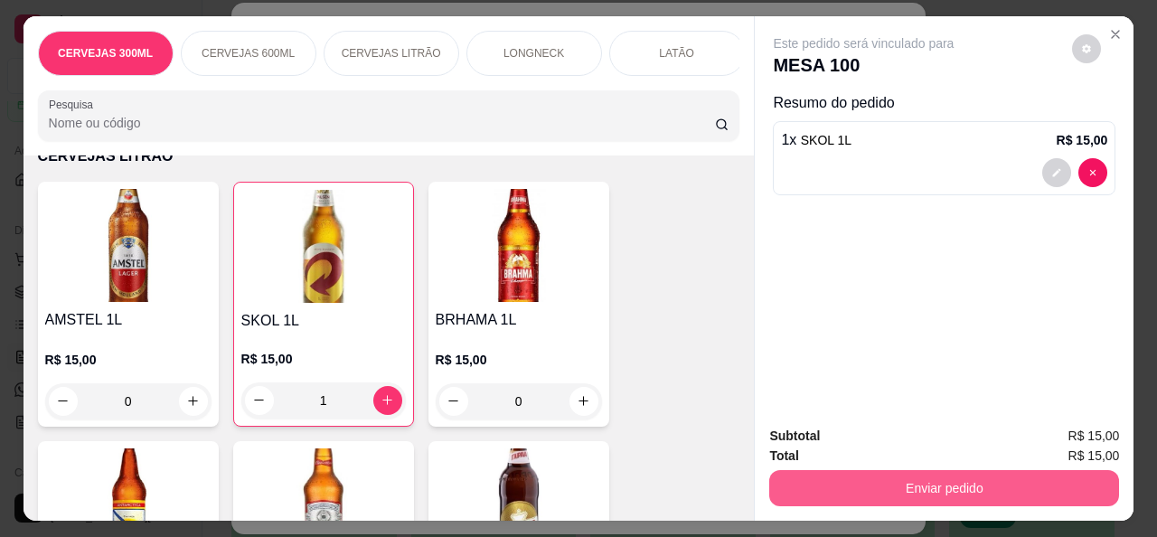
click at [915, 482] on button "Enviar pedido" at bounding box center [944, 488] width 350 height 36
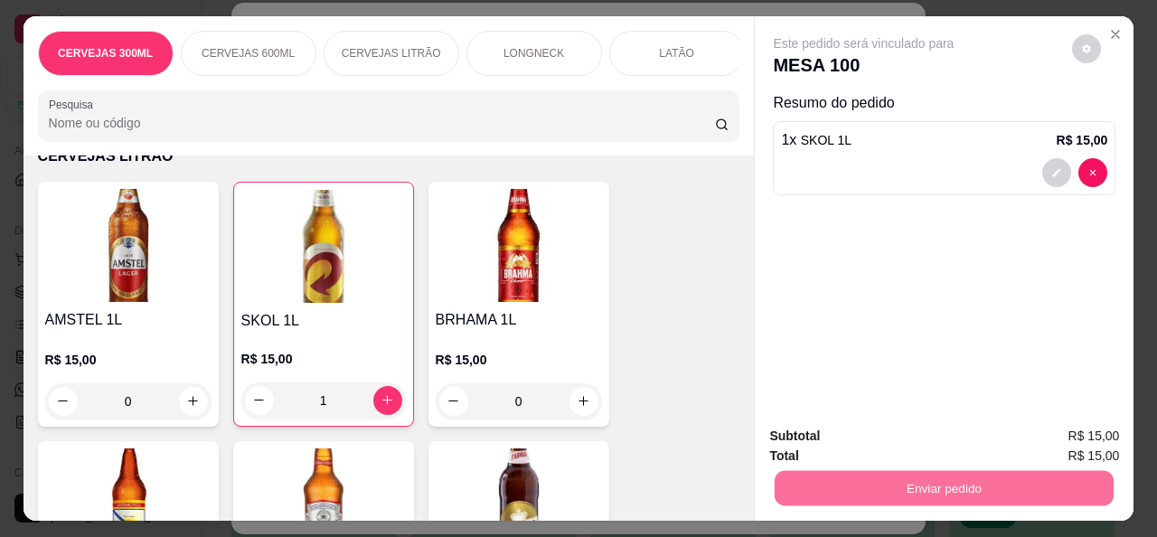
click at [908, 446] on button "Não registrar e enviar pedido" at bounding box center [884, 436] width 188 height 34
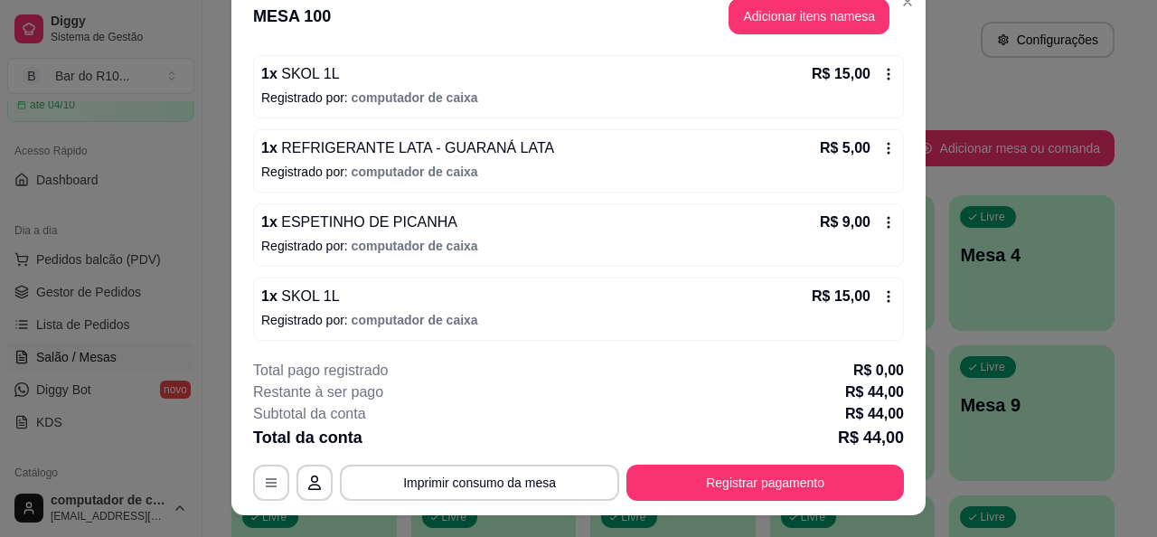
scroll to position [0, 0]
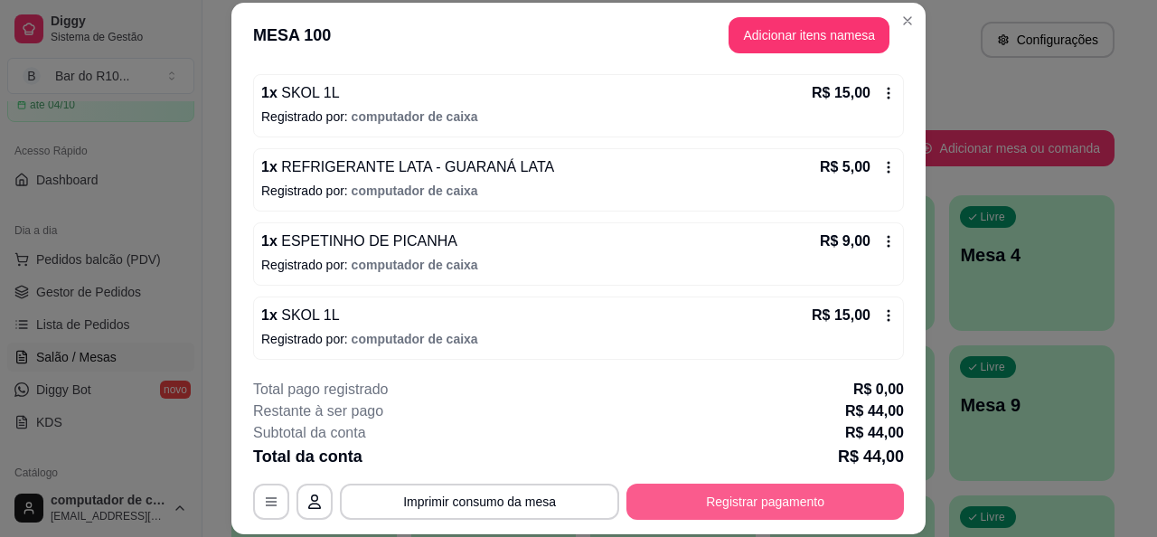
click at [687, 494] on button "Registrar pagamento" at bounding box center [765, 502] width 278 height 36
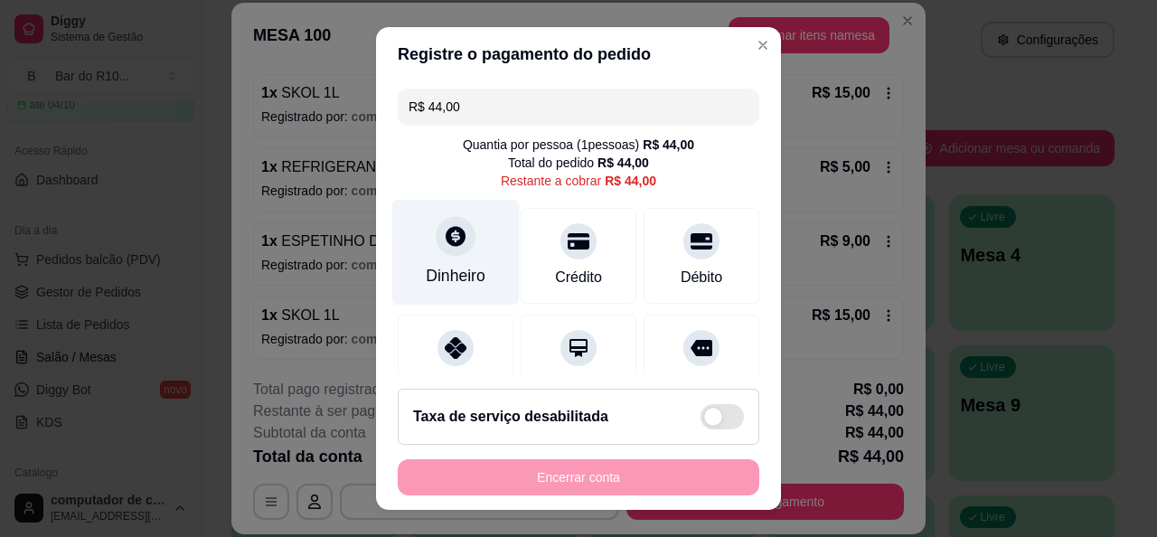
click at [438, 251] on div at bounding box center [456, 236] width 40 height 40
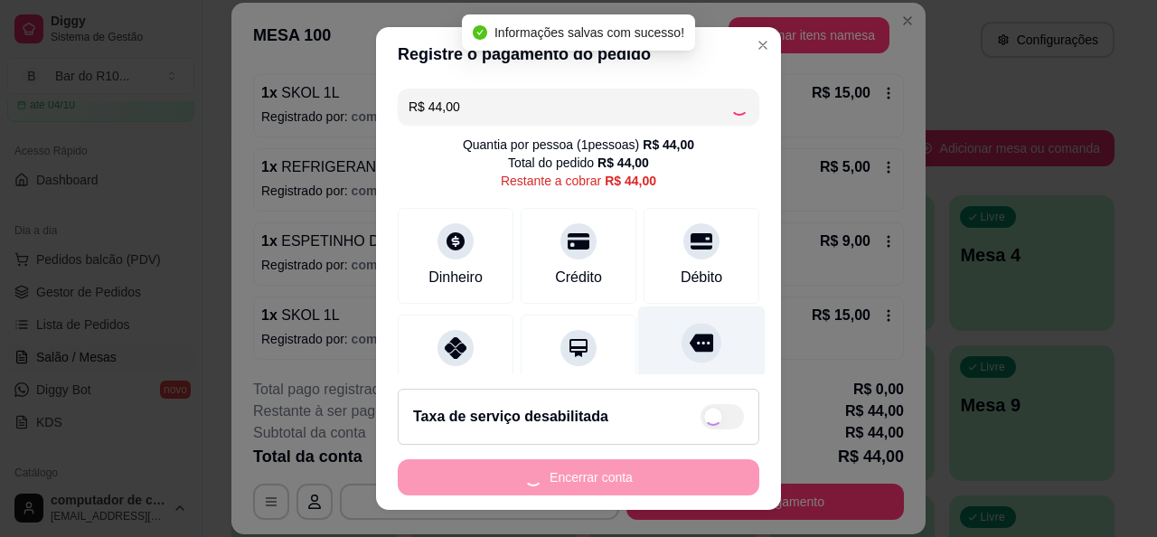
type input "R$ 0,00"
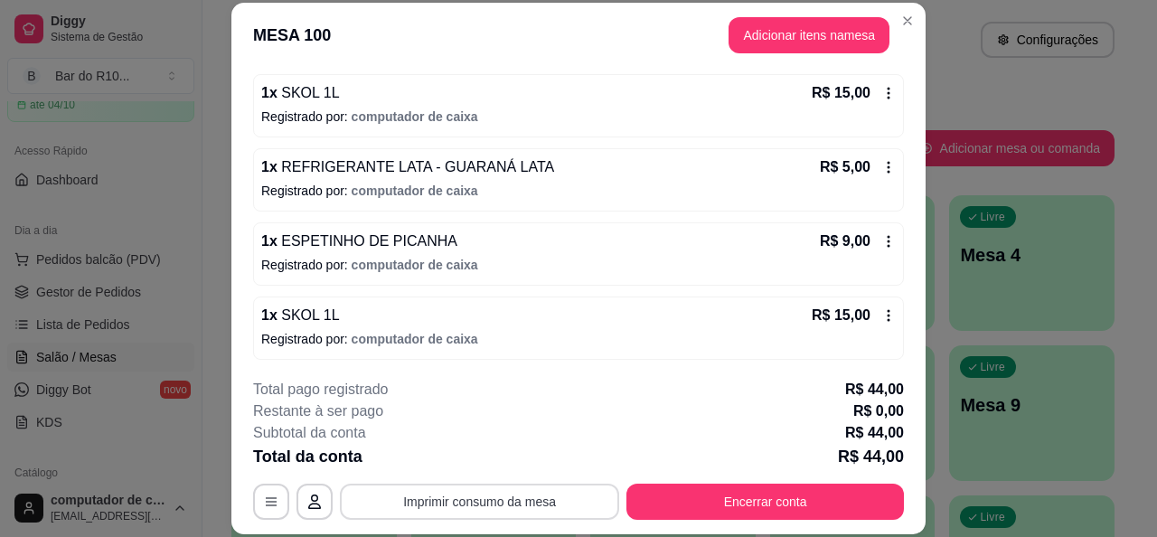
click at [446, 499] on button "Imprimir consumo da mesa" at bounding box center [479, 502] width 279 height 36
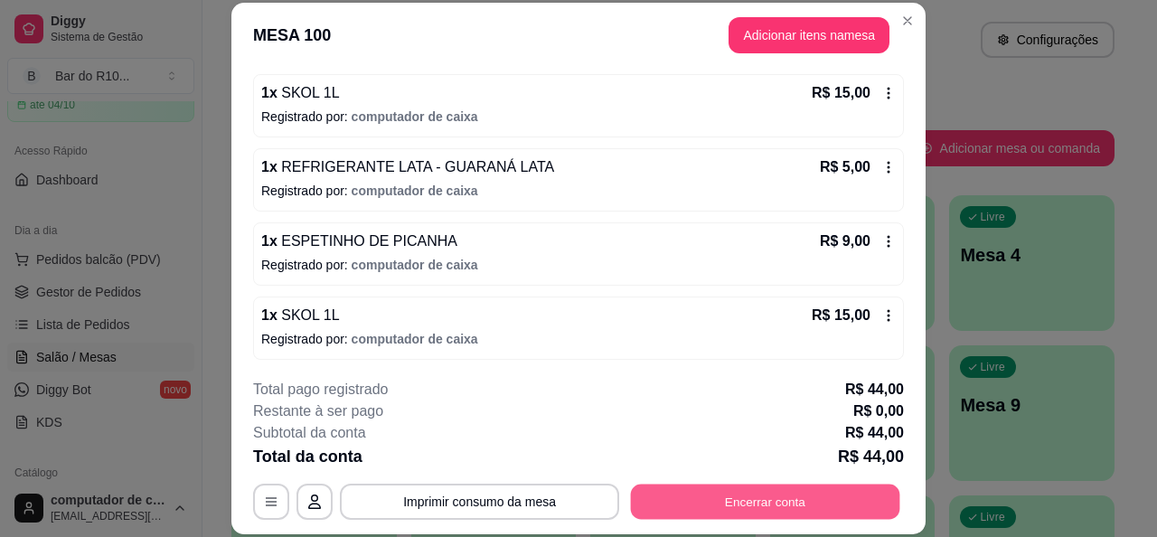
click at [750, 505] on button "Encerrar conta" at bounding box center [765, 502] width 269 height 35
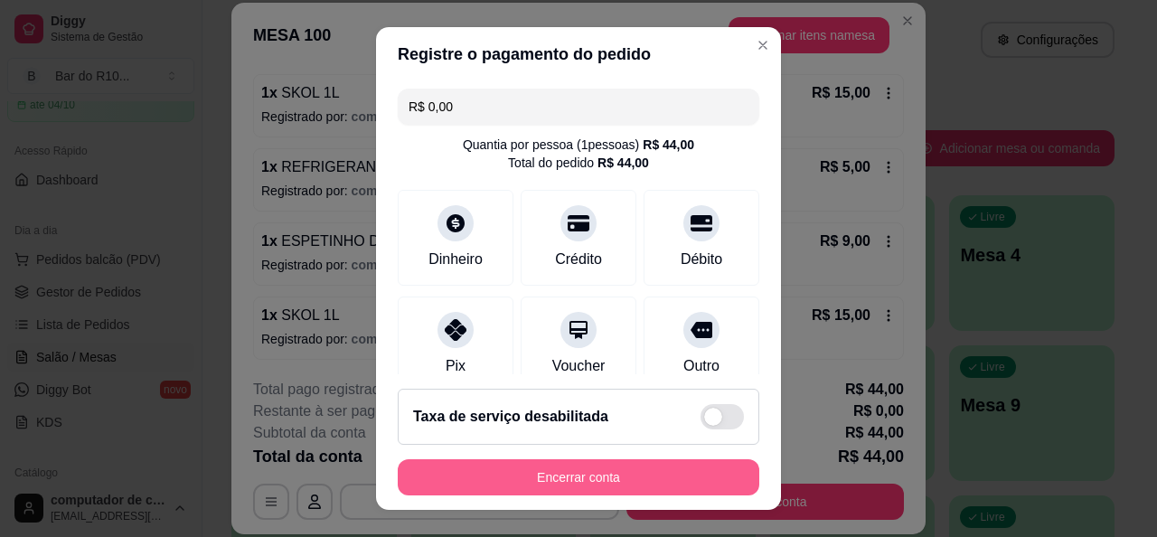
click at [655, 482] on button "Encerrar conta" at bounding box center [579, 477] width 362 height 36
